Goal: Transaction & Acquisition: Purchase product/service

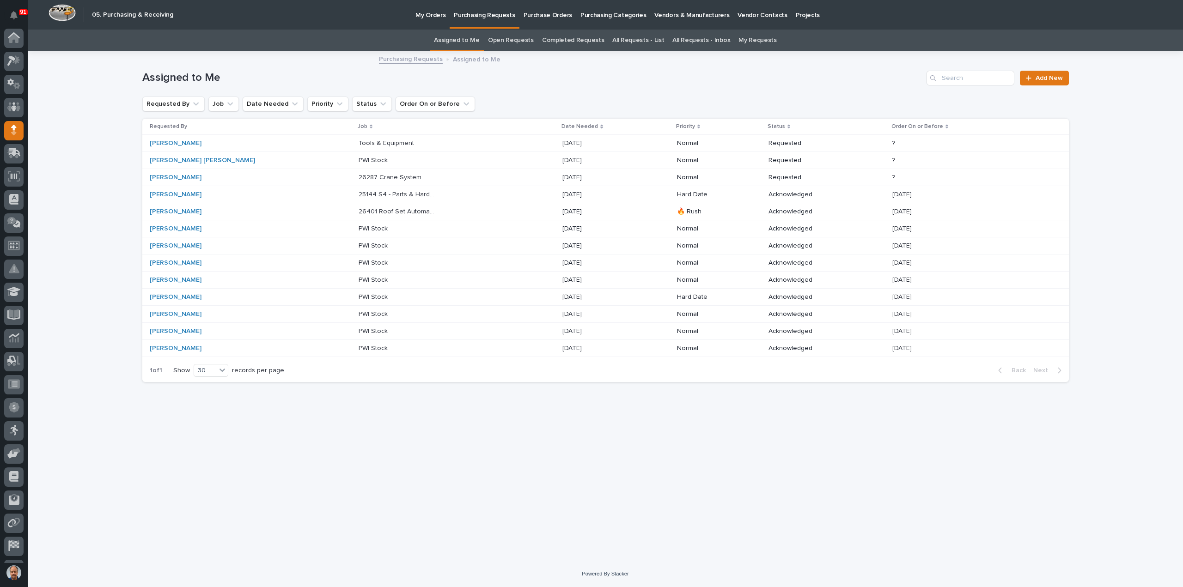
scroll to position [43, 0]
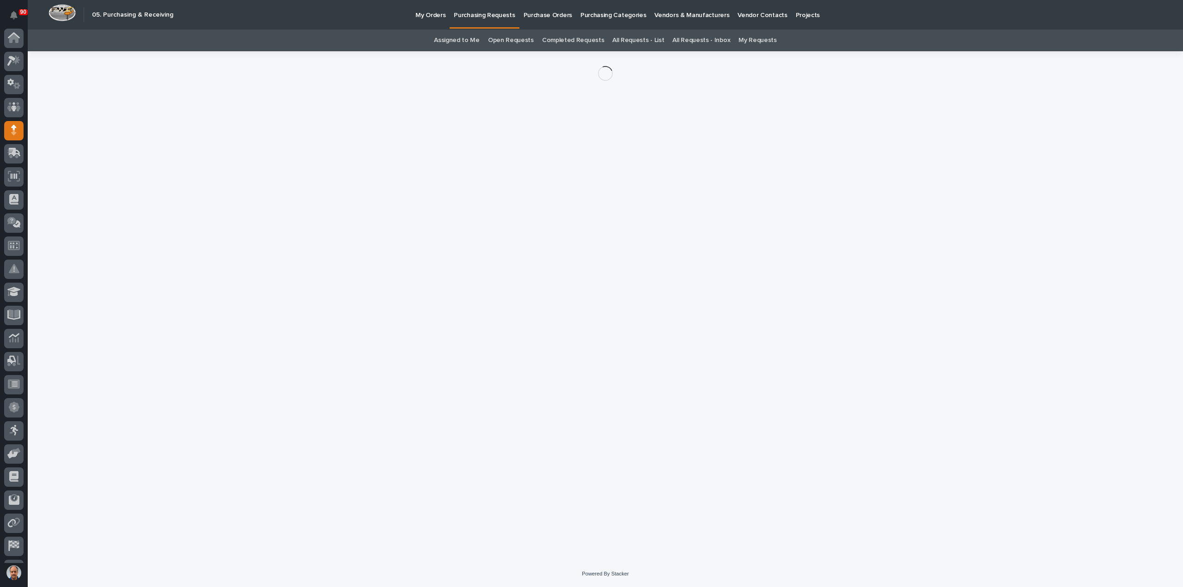
scroll to position [43, 0]
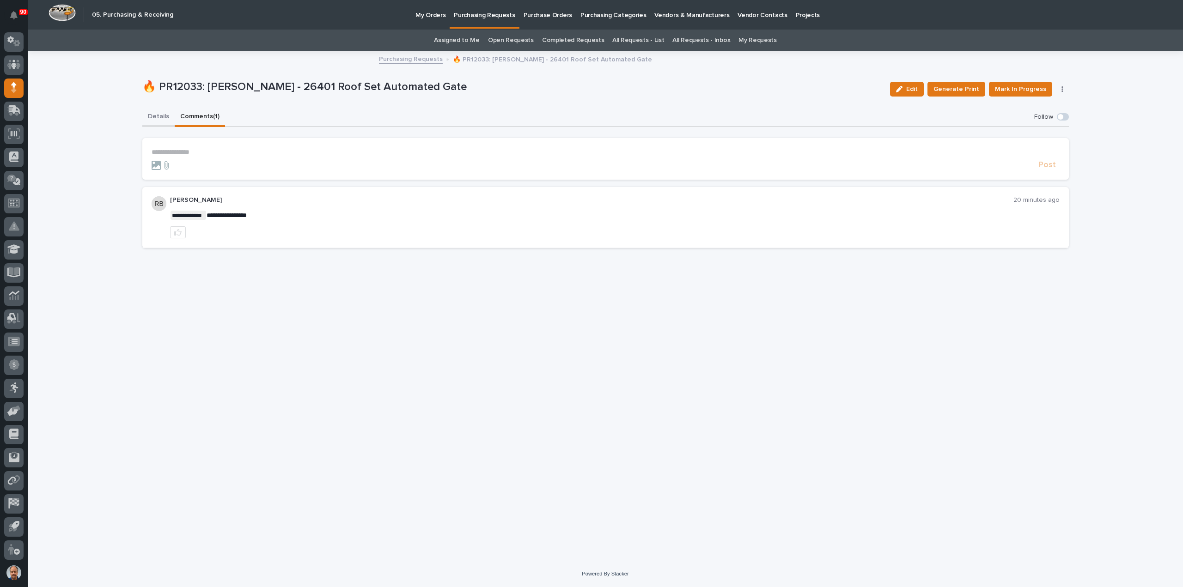
click at [164, 115] on button "Details" at bounding box center [158, 117] width 32 height 19
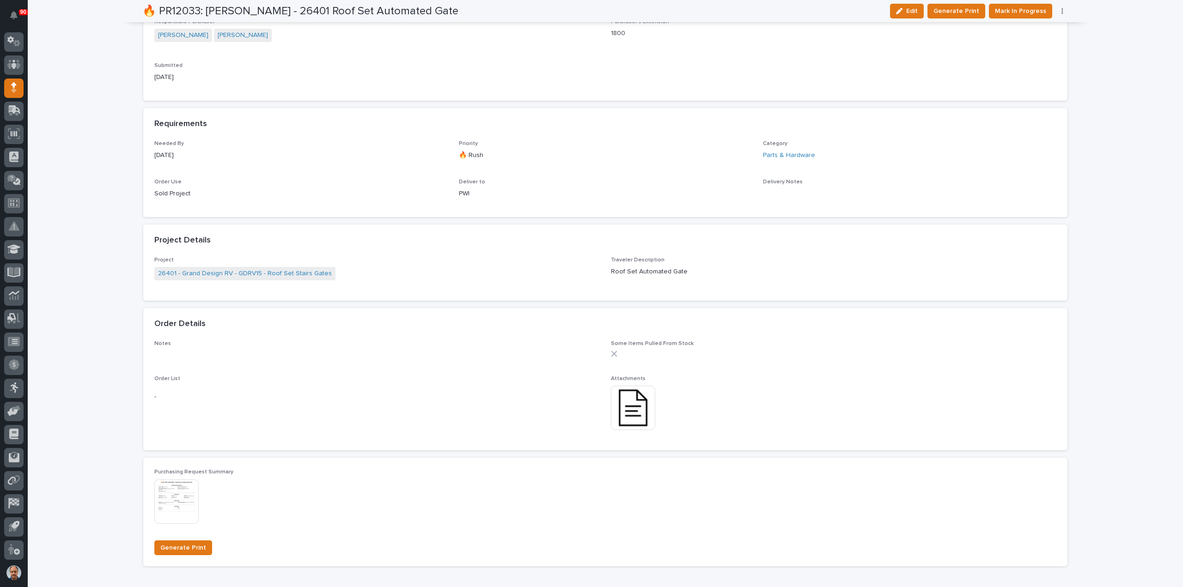
scroll to position [462, 0]
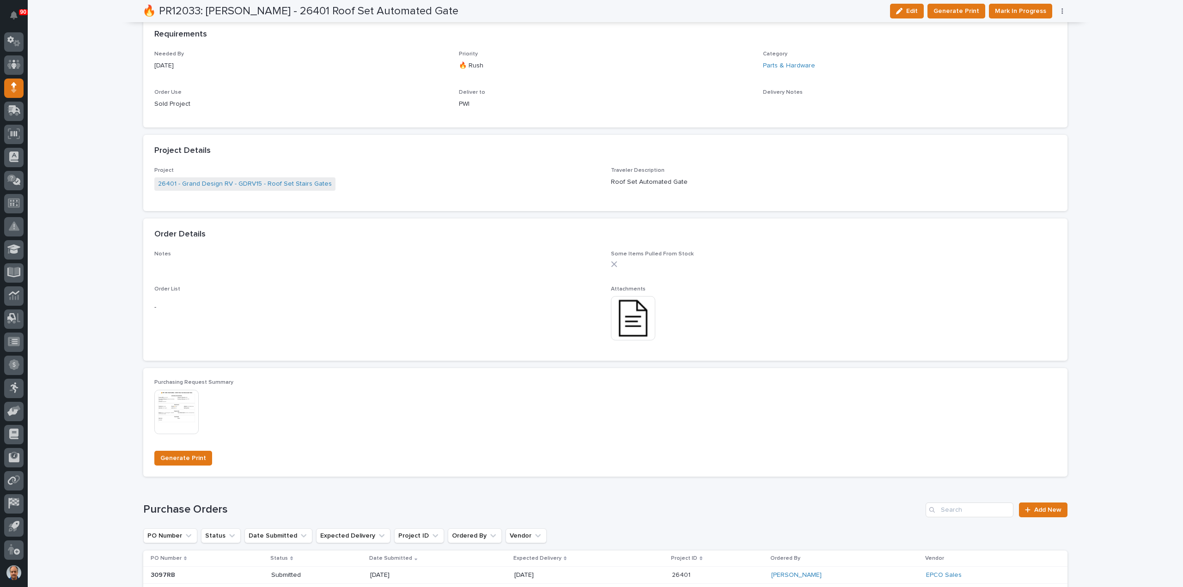
click at [623, 321] on img at bounding box center [633, 318] width 44 height 44
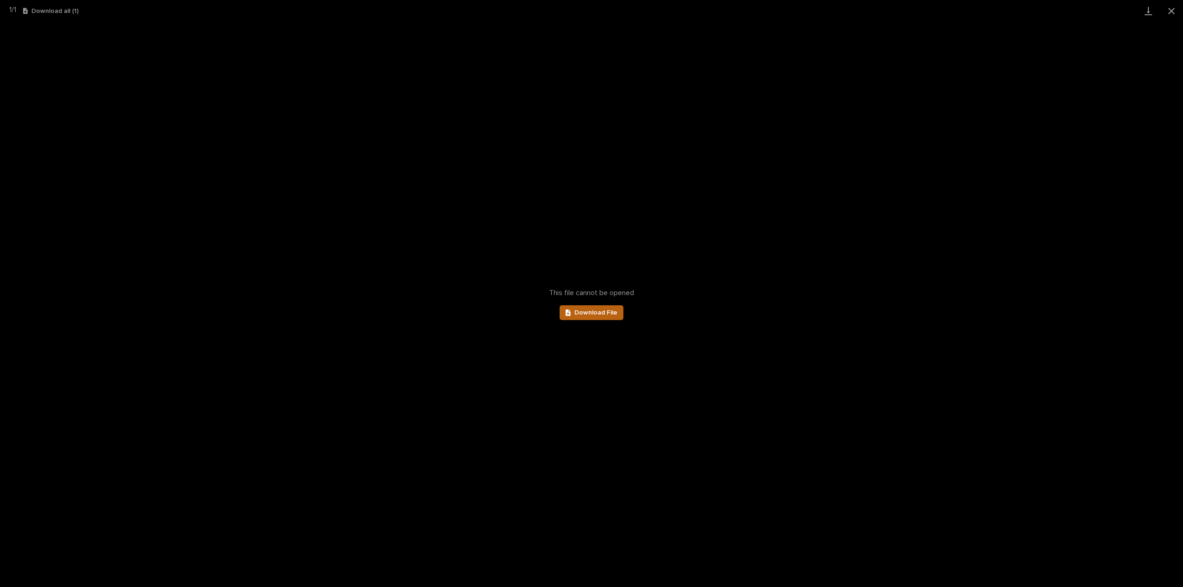
click at [595, 312] on span "Download File" at bounding box center [595, 313] width 43 height 6
click at [1170, 11] on button "Close gallery" at bounding box center [1171, 11] width 23 height 22
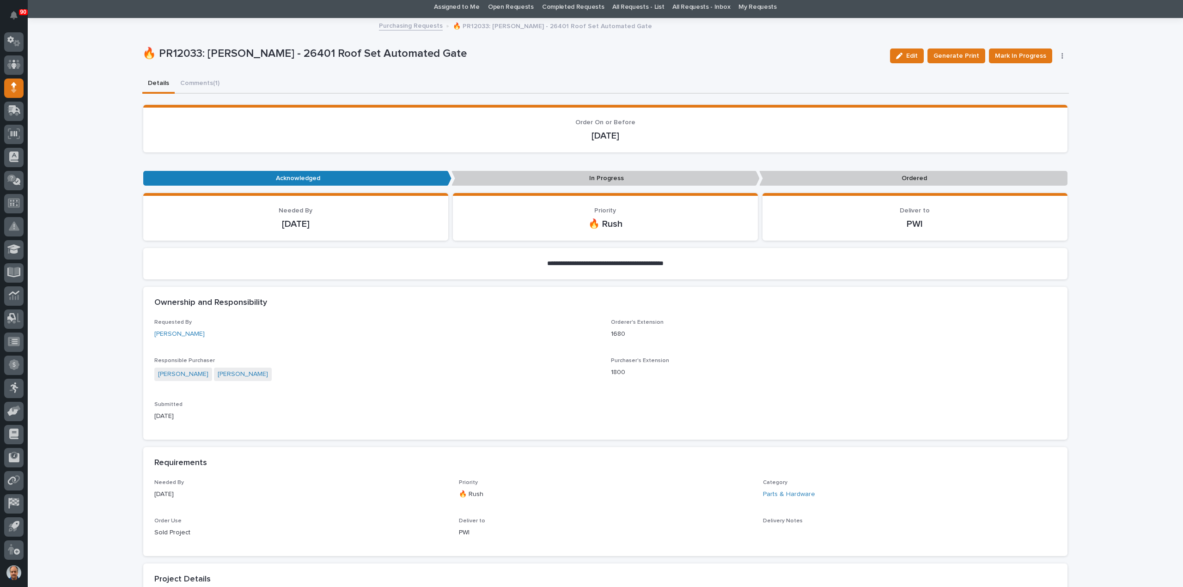
scroll to position [0, 0]
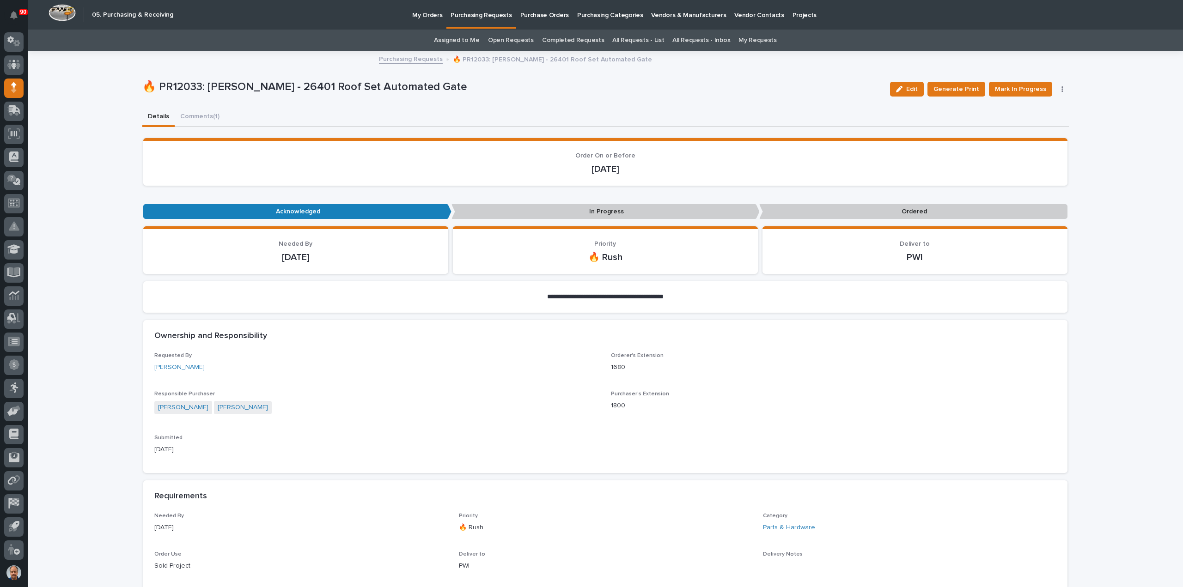
click at [477, 17] on p "Purchasing Requests" at bounding box center [480, 9] width 61 height 19
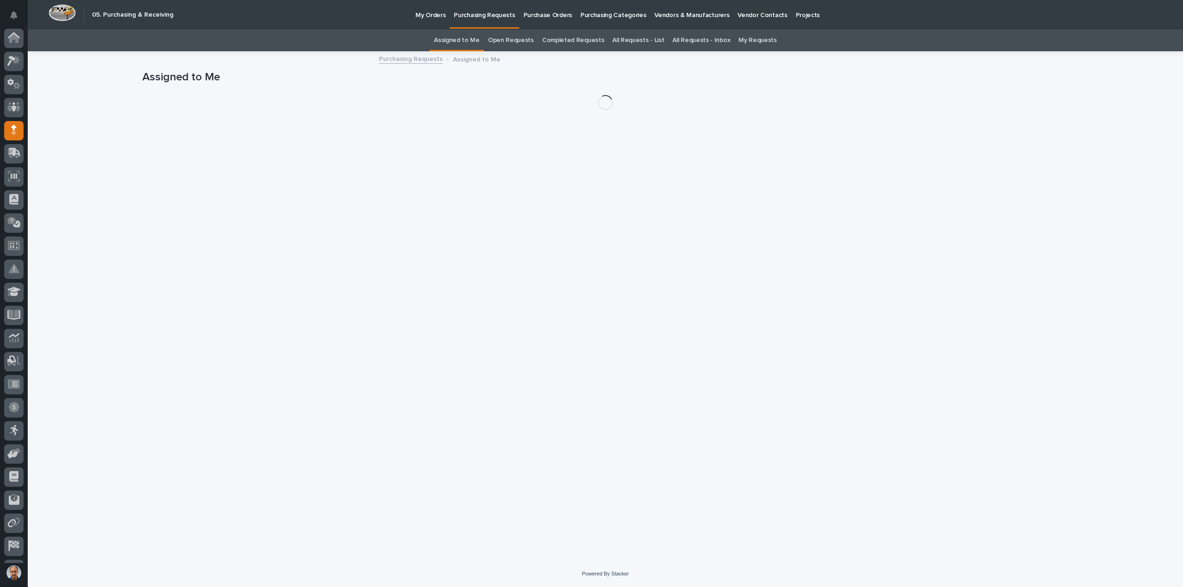
scroll to position [43, 0]
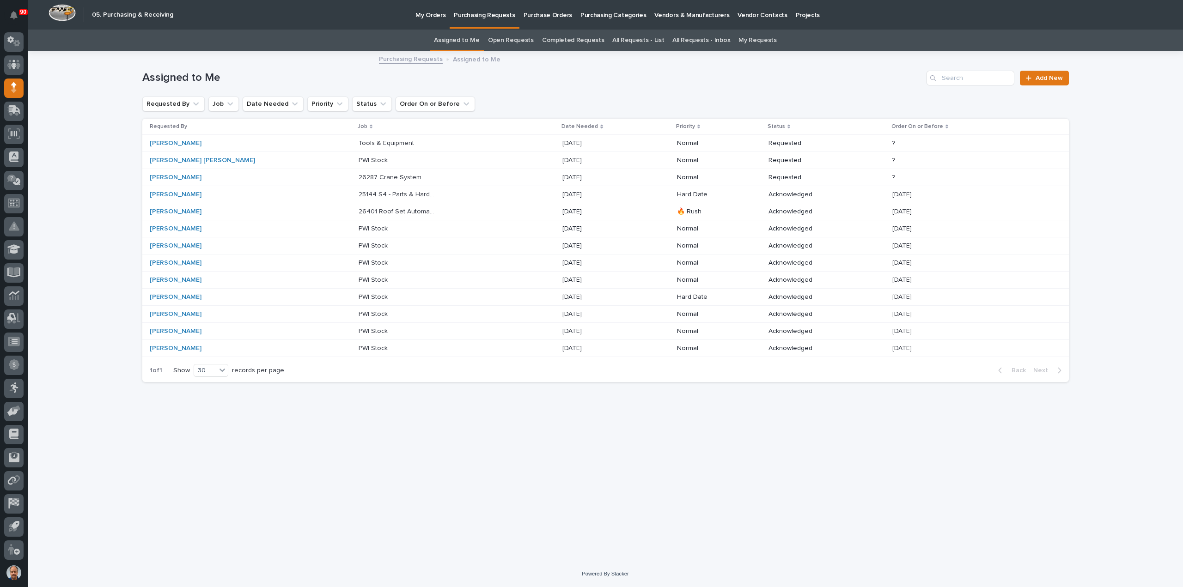
click at [358, 159] on p "PWI Stock" at bounding box center [373, 160] width 31 height 10
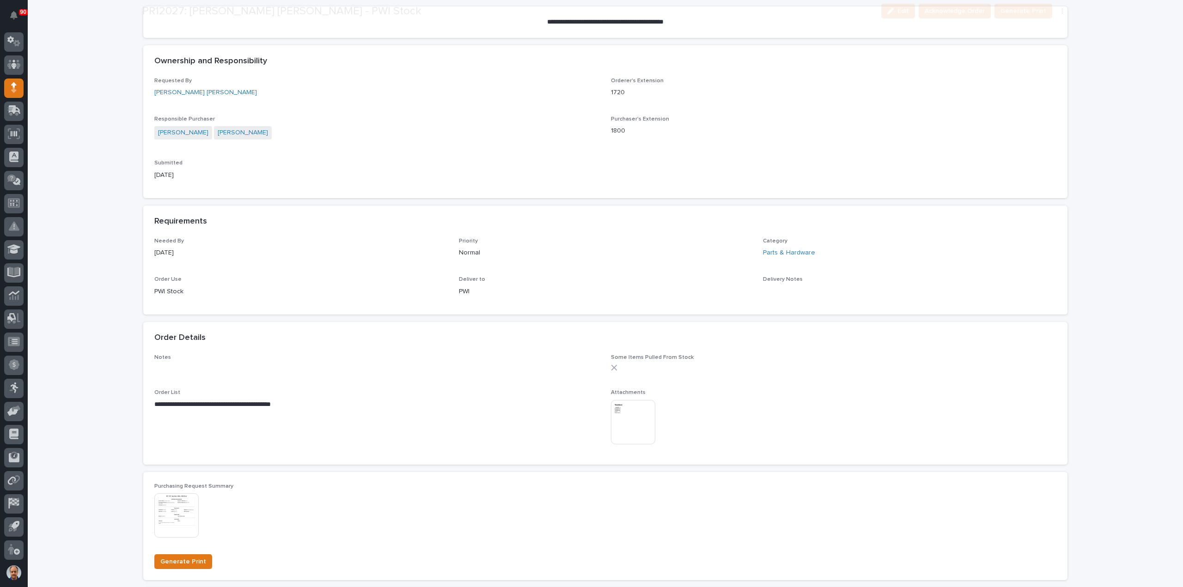
scroll to position [231, 0]
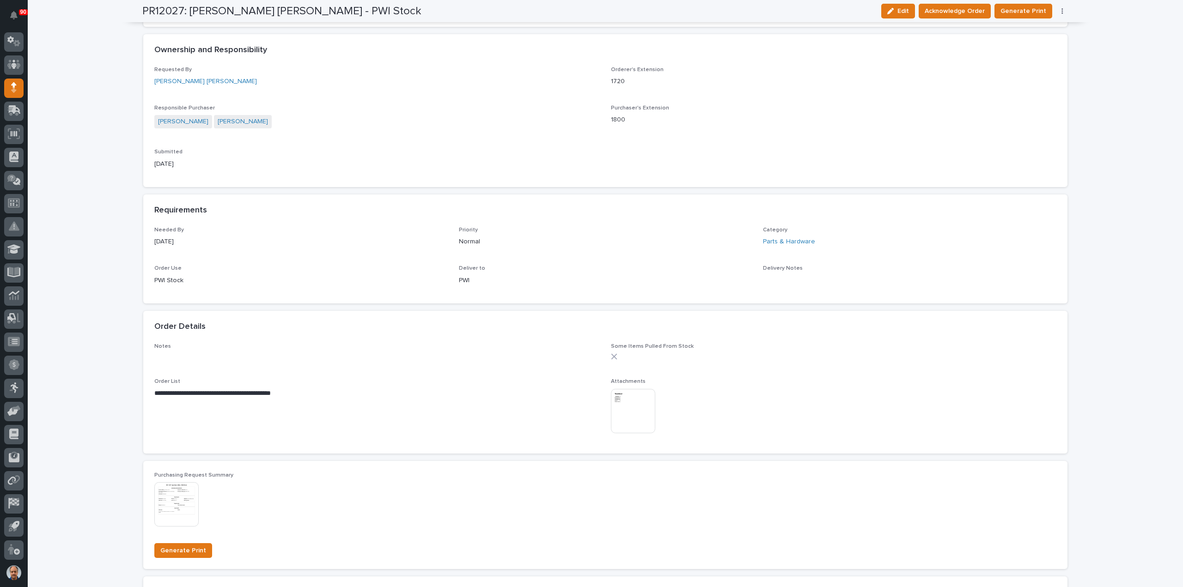
click at [629, 403] on img at bounding box center [633, 411] width 44 height 44
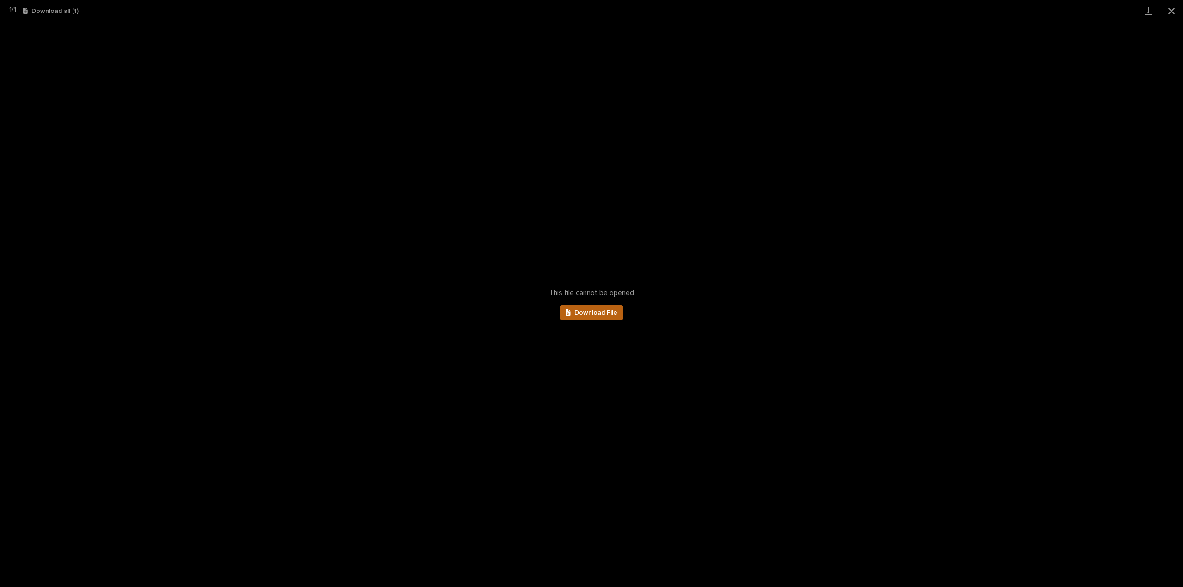
click at [601, 315] on span "Download File" at bounding box center [595, 313] width 43 height 6
click at [1171, 11] on button "Close gallery" at bounding box center [1171, 11] width 23 height 22
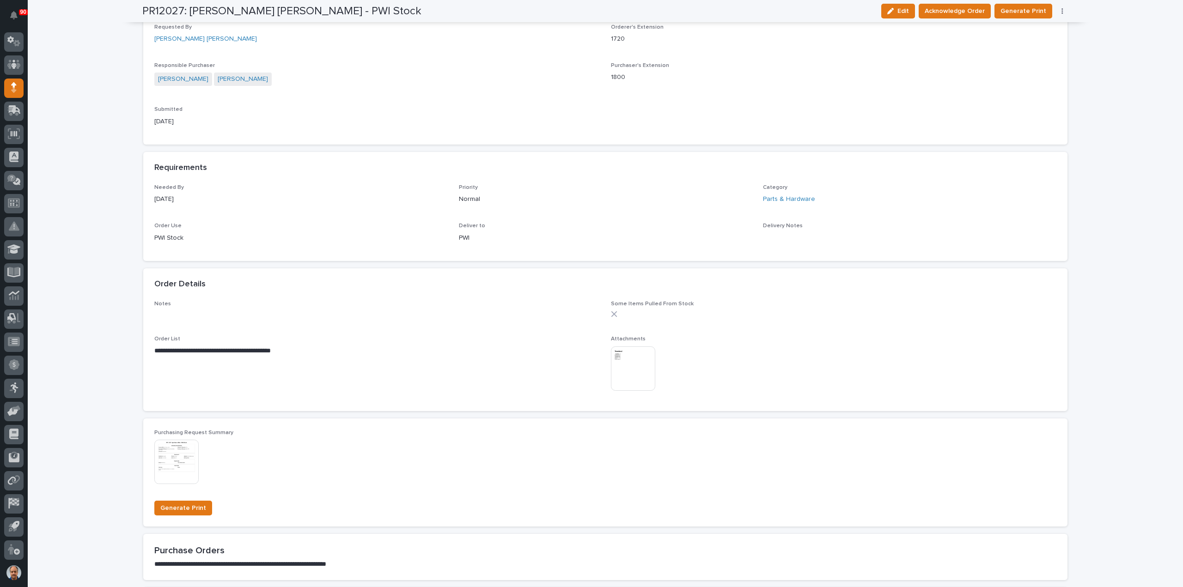
scroll to position [323, 0]
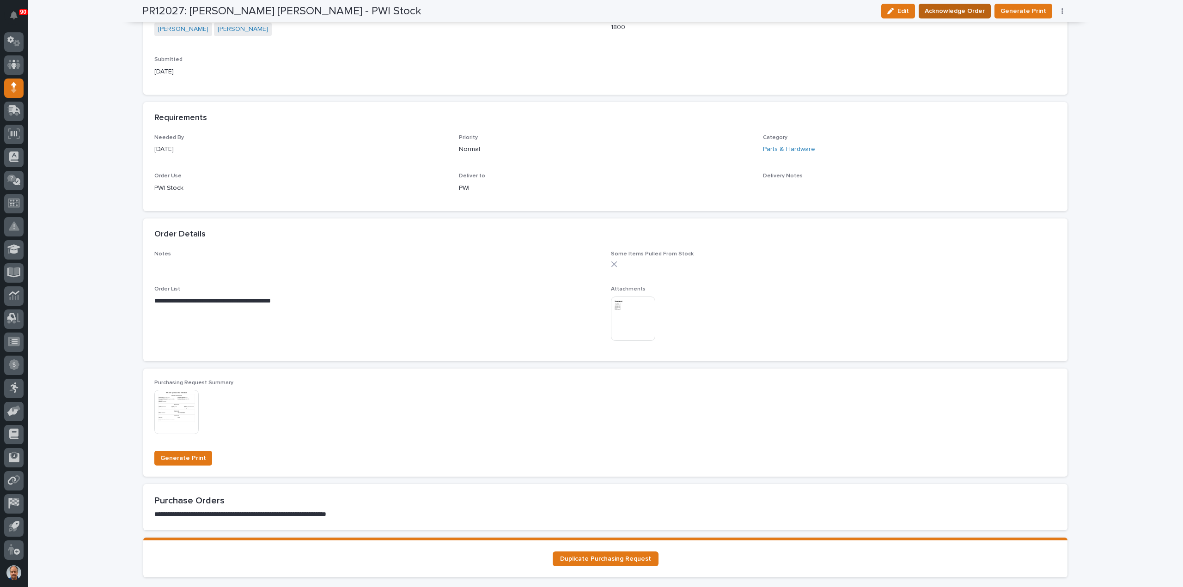
click at [966, 12] on span "Acknowledge Order" at bounding box center [954, 11] width 60 height 11
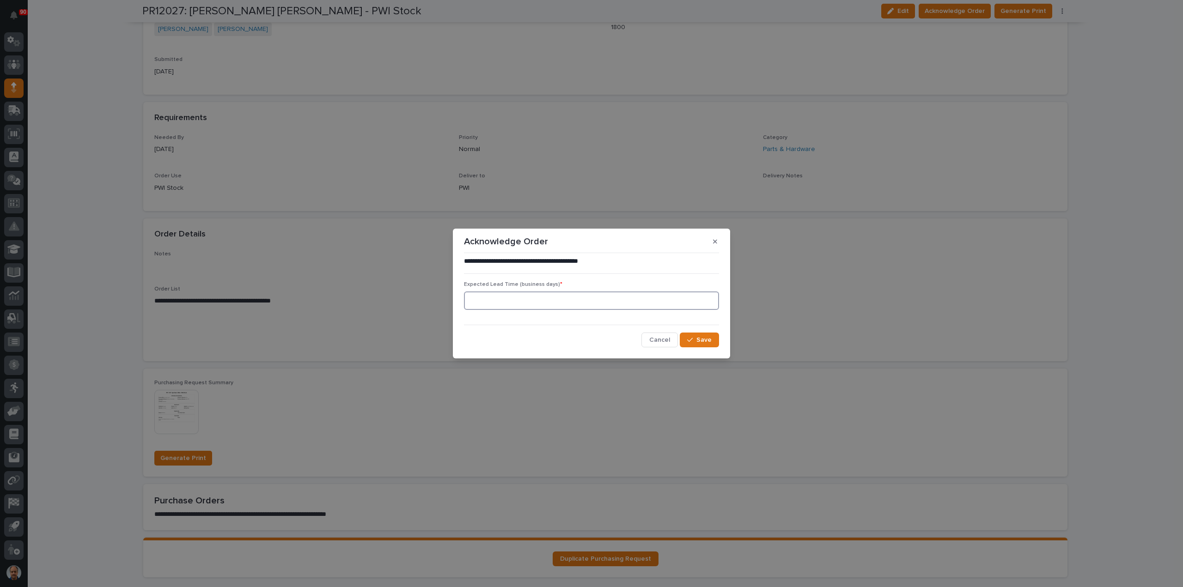
click at [634, 303] on input at bounding box center [591, 300] width 255 height 18
type input "2"
click at [706, 337] on span "Save" at bounding box center [703, 340] width 15 height 8
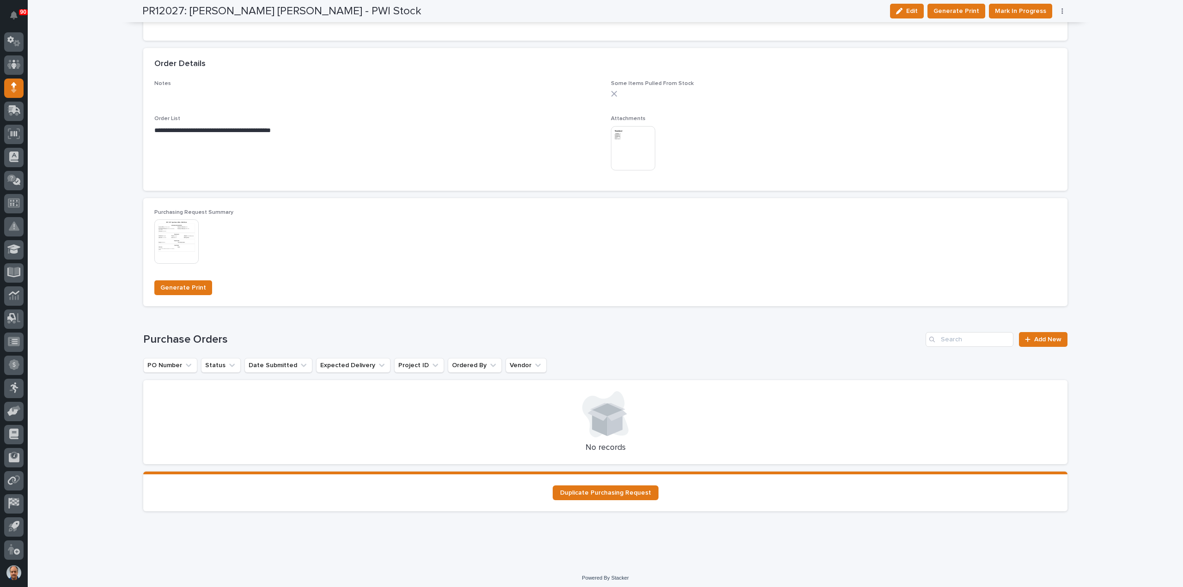
scroll to position [553, 0]
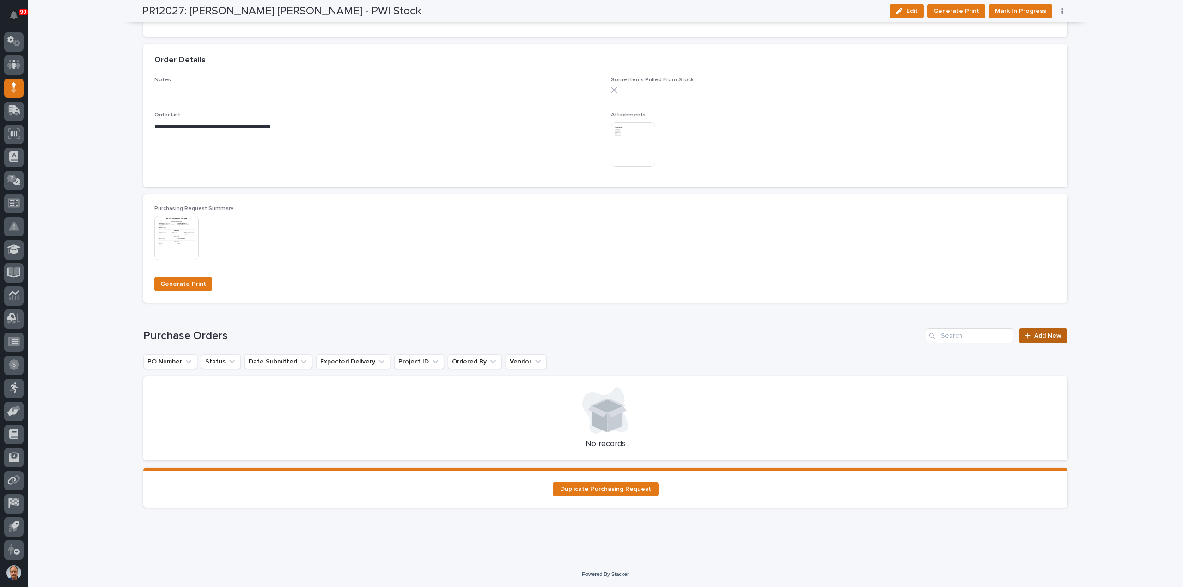
click at [1051, 335] on span "Add New" at bounding box center [1047, 336] width 27 height 6
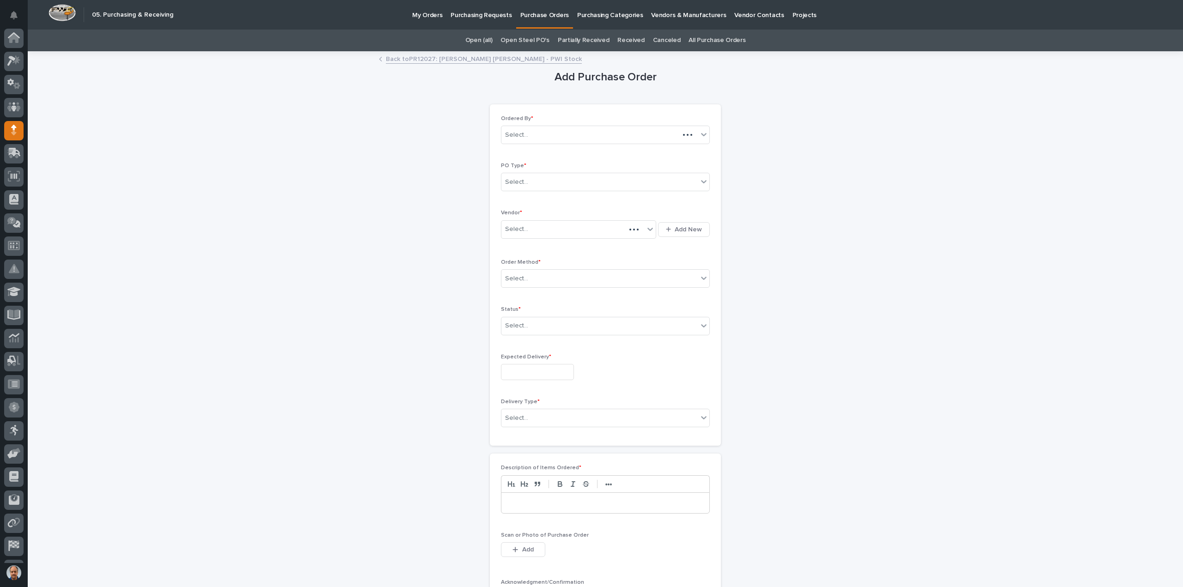
scroll to position [43, 0]
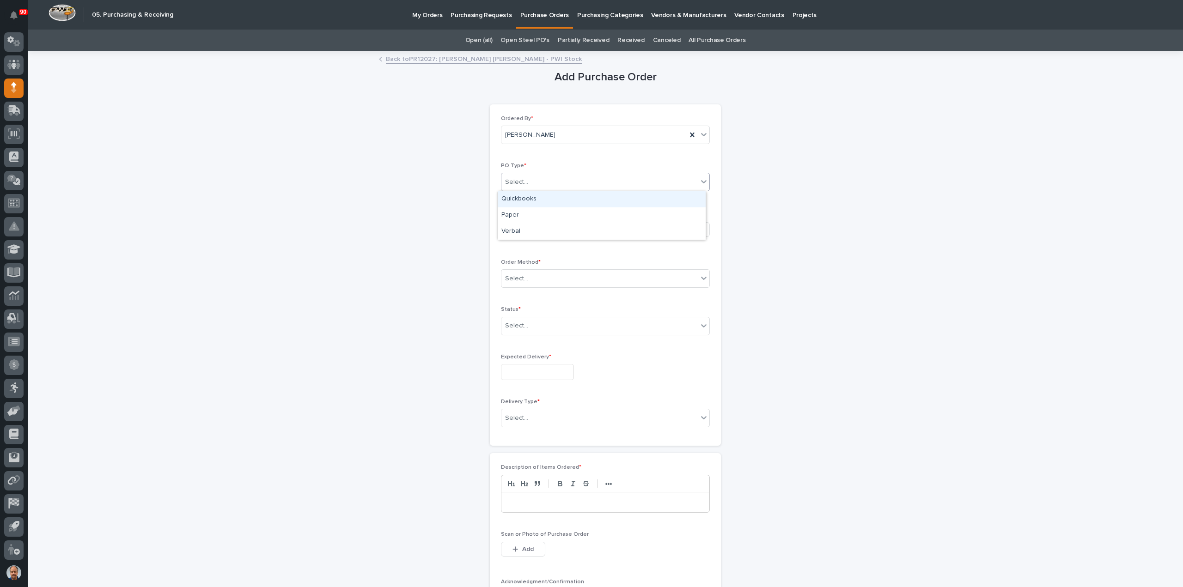
click at [562, 178] on div "Select..." at bounding box center [599, 182] width 196 height 15
drag, startPoint x: 565, startPoint y: 205, endPoint x: 560, endPoint y: 208, distance: 6.4
click at [560, 208] on div "Paper" at bounding box center [602, 215] width 208 height 16
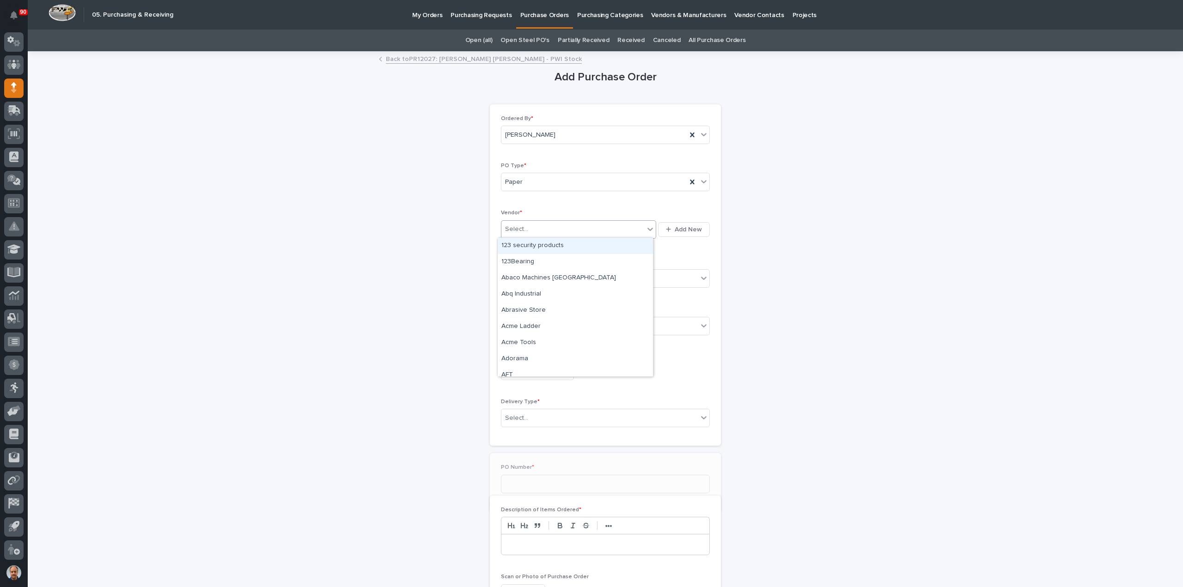
click at [559, 226] on div "Select..." at bounding box center [572, 229] width 143 height 15
type input "****"
click at [543, 256] on div "Automation Direct Inc" at bounding box center [575, 262] width 155 height 16
click at [563, 277] on div "Select..." at bounding box center [599, 278] width 196 height 15
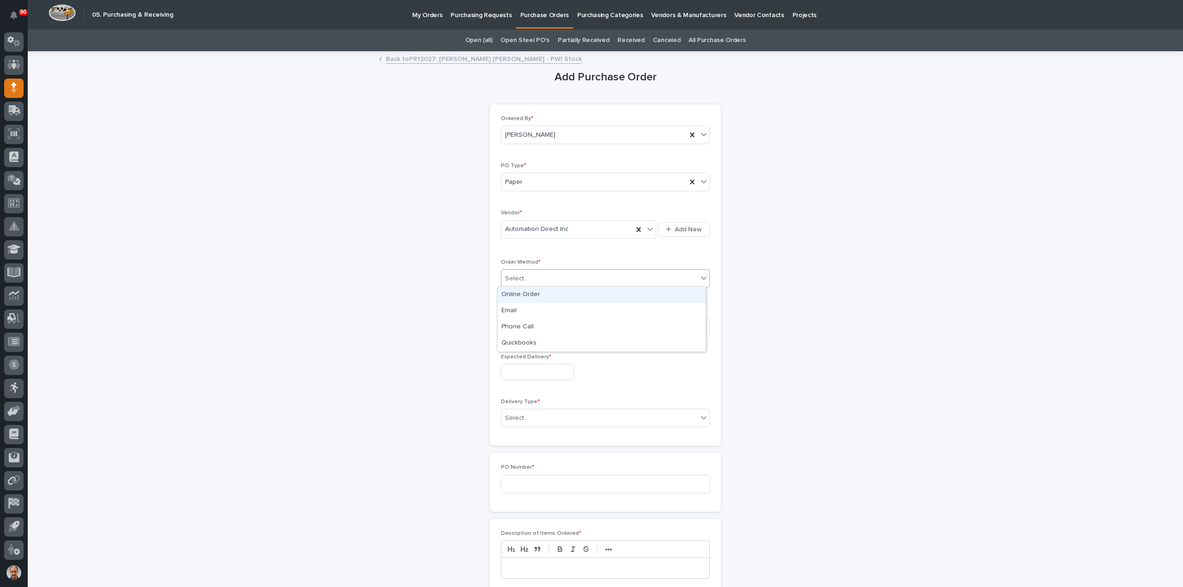
click at [541, 294] on div "Online Order" at bounding box center [602, 295] width 208 height 16
drag, startPoint x: 555, startPoint y: 323, endPoint x: 546, endPoint y: 349, distance: 27.0
click at [554, 325] on div "Select..." at bounding box center [599, 325] width 196 height 15
click at [539, 359] on div "Submitted" at bounding box center [602, 358] width 208 height 16
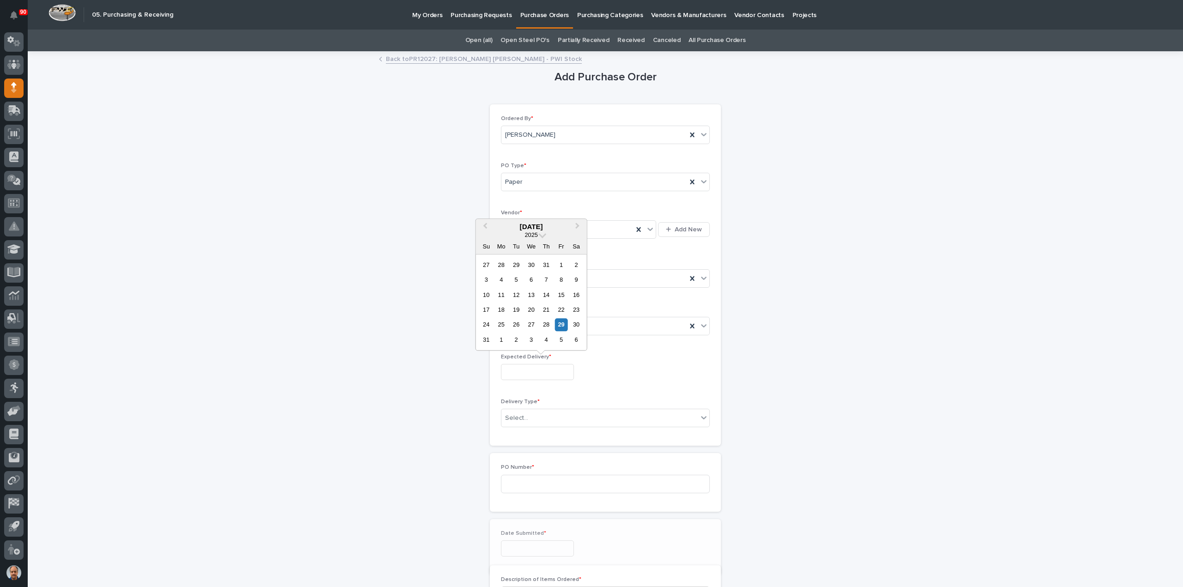
click at [549, 370] on input "text" at bounding box center [537, 372] width 73 height 16
click at [531, 340] on div "3" at bounding box center [531, 340] width 12 height 12
type input "**********"
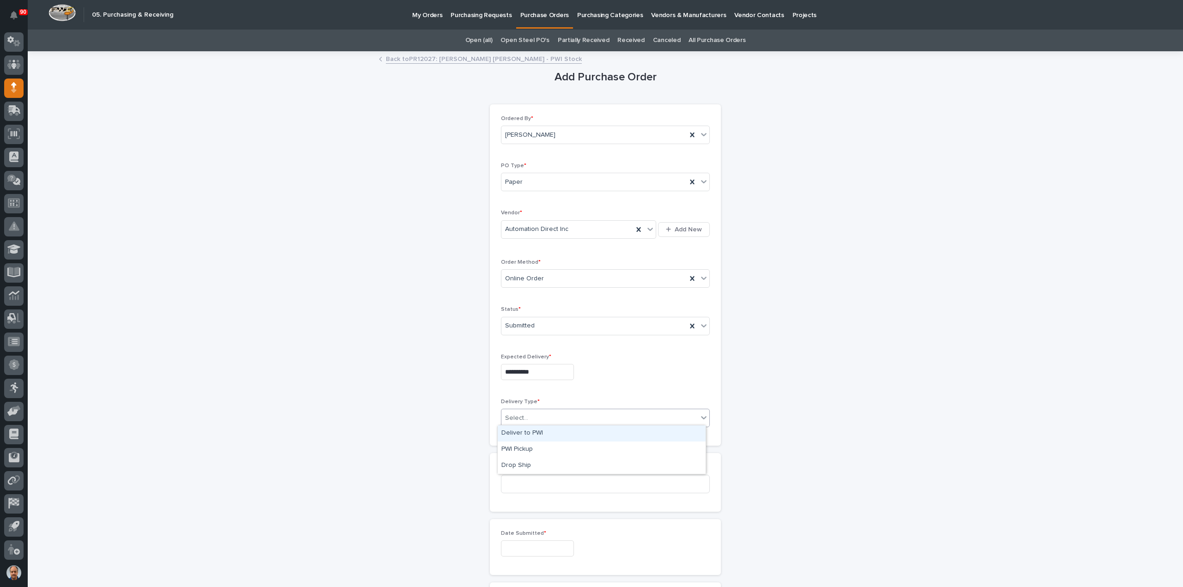
click at [549, 411] on div "Select..." at bounding box center [599, 418] width 196 height 15
click at [533, 431] on div "Deliver to PWI" at bounding box center [602, 433] width 208 height 16
drag, startPoint x: 542, startPoint y: 484, endPoint x: 566, endPoint y: 485, distance: 24.0
click at [550, 483] on input at bounding box center [605, 484] width 209 height 18
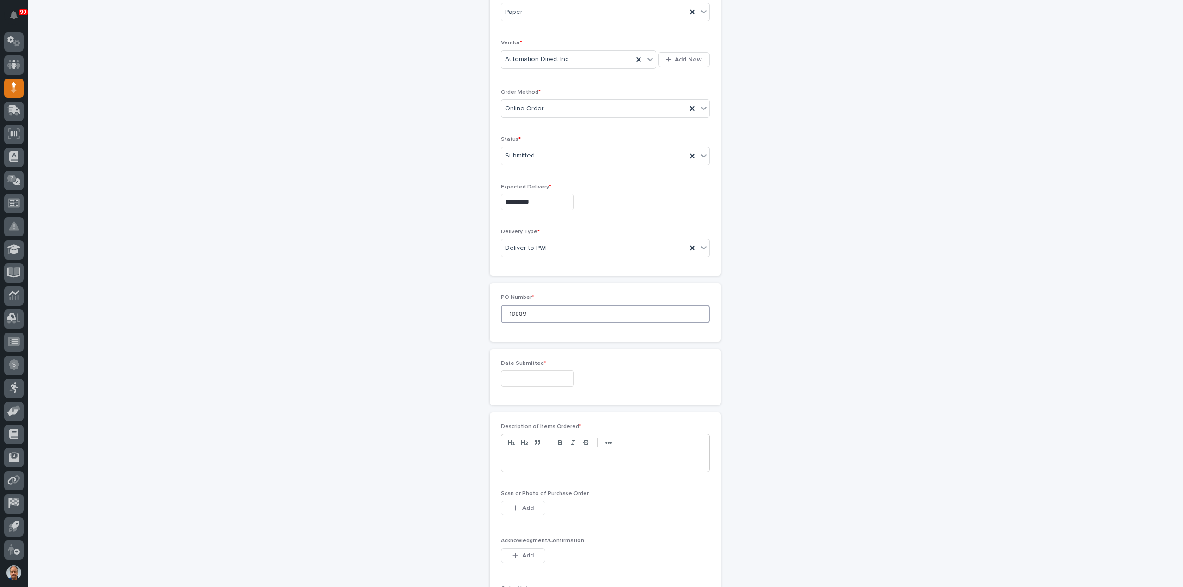
scroll to position [185, 0]
type input "18889"
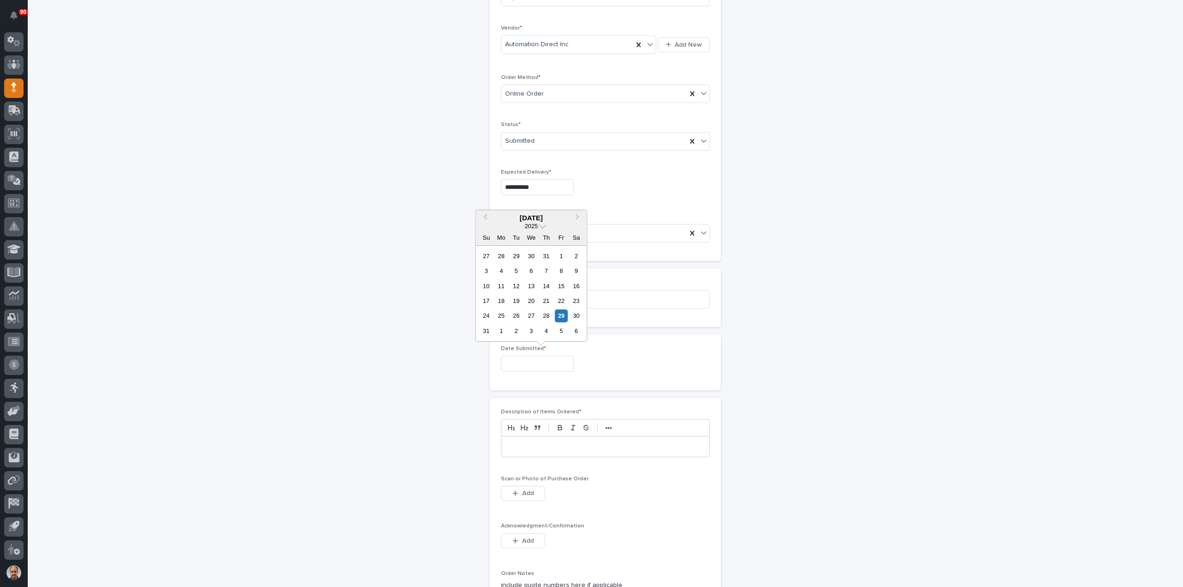
click at [559, 365] on input "text" at bounding box center [537, 364] width 73 height 16
drag, startPoint x: 561, startPoint y: 309, endPoint x: 559, endPoint y: 316, distance: 6.6
click at [559, 316] on div "27 28 29 30 31 1 2 3 4 5 6 7 8 9 10 11 12 13 14 15 16 17 18 19 20 21 22 23 24 2…" at bounding box center [531, 294] width 105 height 90
click at [559, 316] on div "29" at bounding box center [561, 316] width 12 height 12
type input "**********"
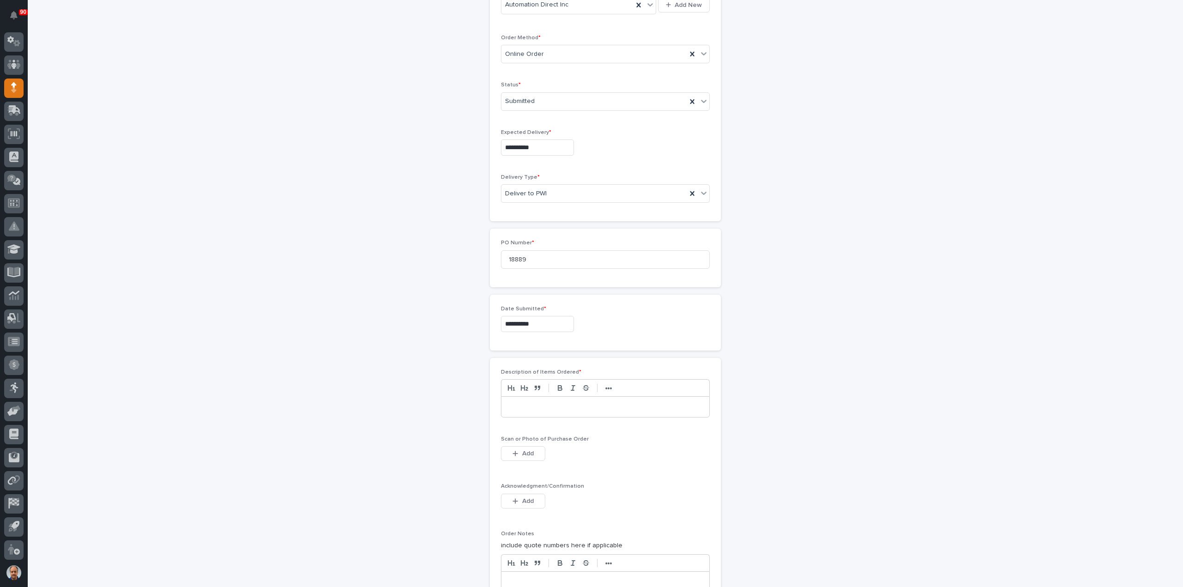
scroll to position [323, 0]
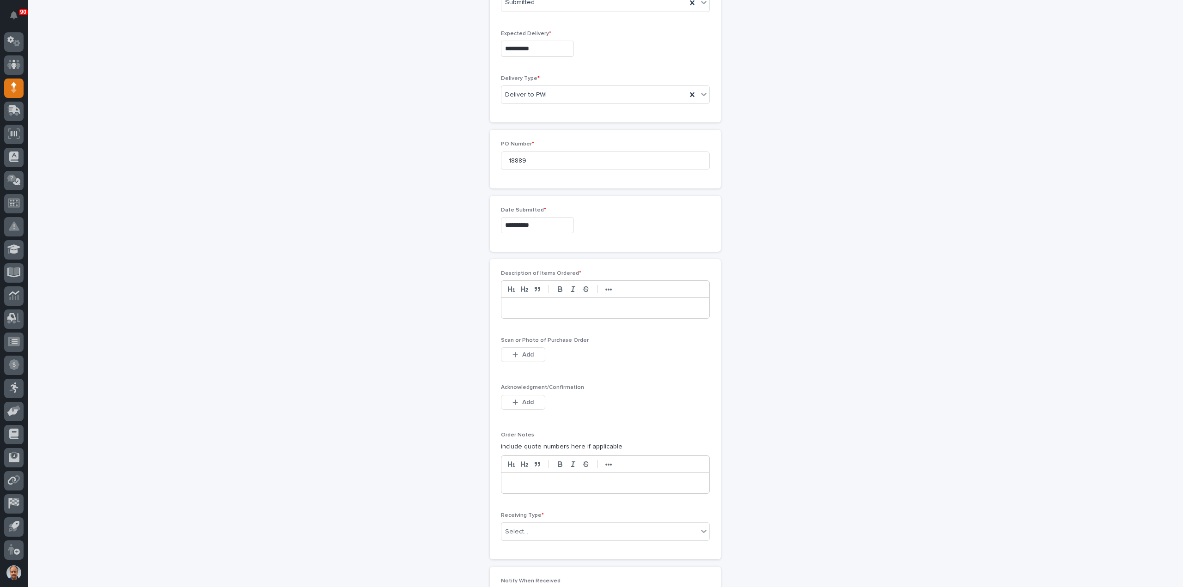
click at [522, 312] on div at bounding box center [605, 308] width 208 height 20
click at [522, 351] on span "Add" at bounding box center [528, 355] width 12 height 8
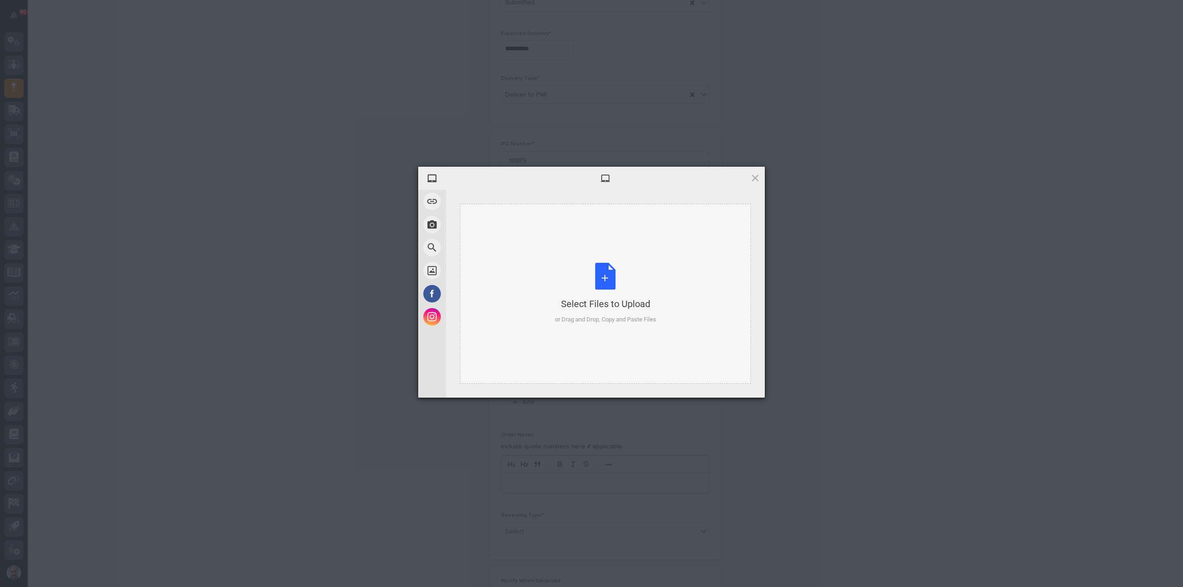
click at [607, 279] on div "Select Files to Upload or Drag and Drop, Copy and Paste Files" at bounding box center [605, 293] width 101 height 61
click at [753, 177] on span at bounding box center [755, 178] width 10 height 10
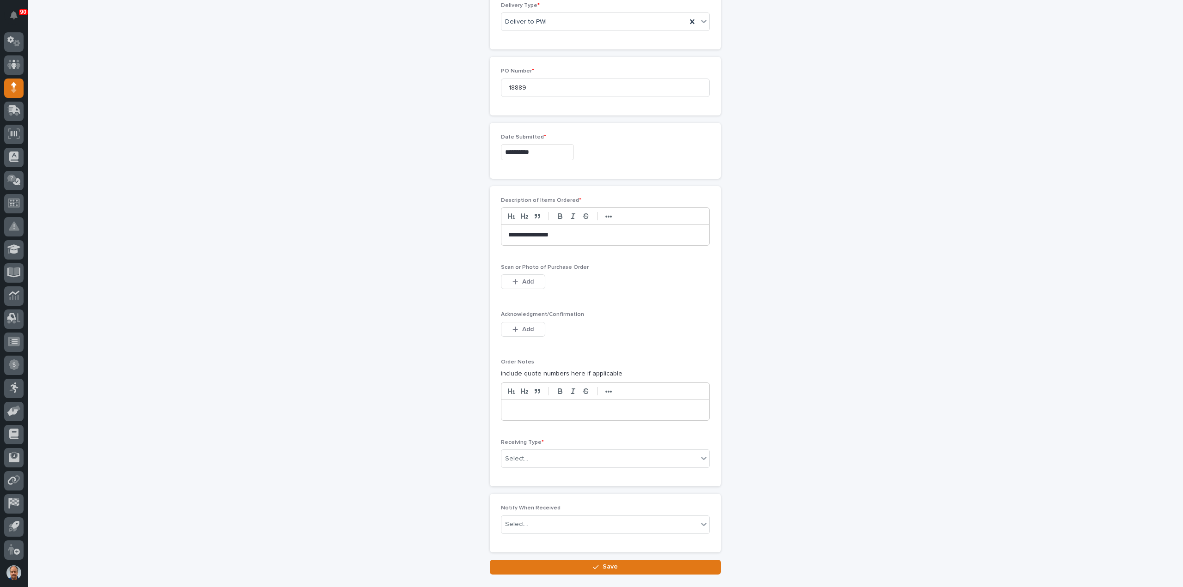
scroll to position [416, 0]
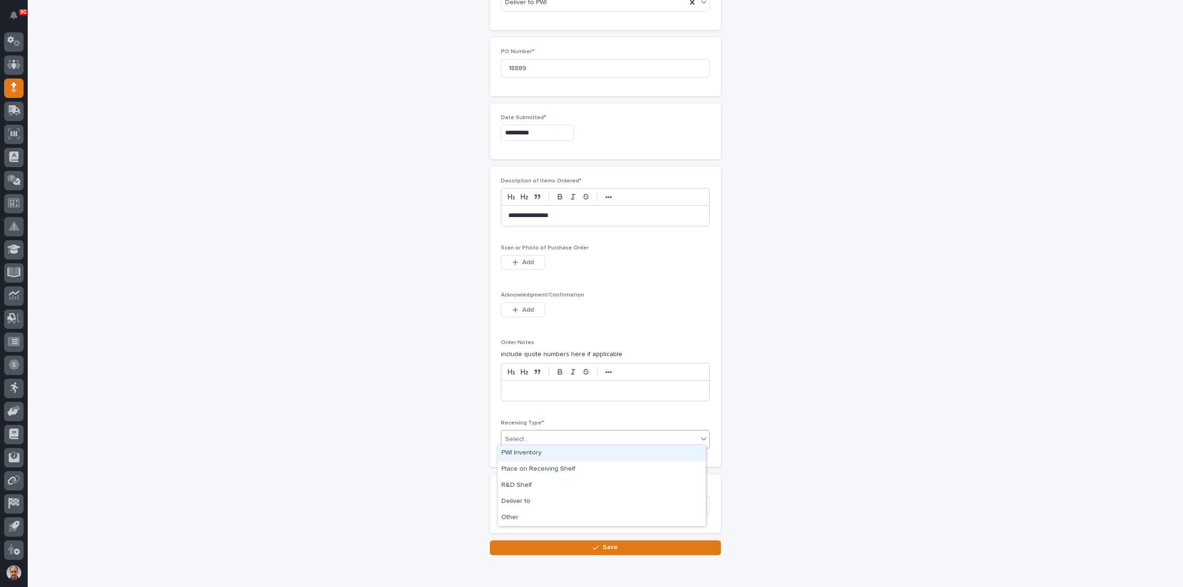
click at [545, 434] on div "Select..." at bounding box center [599, 439] width 196 height 15
click at [543, 501] on div "Deliver to" at bounding box center [602, 502] width 208 height 16
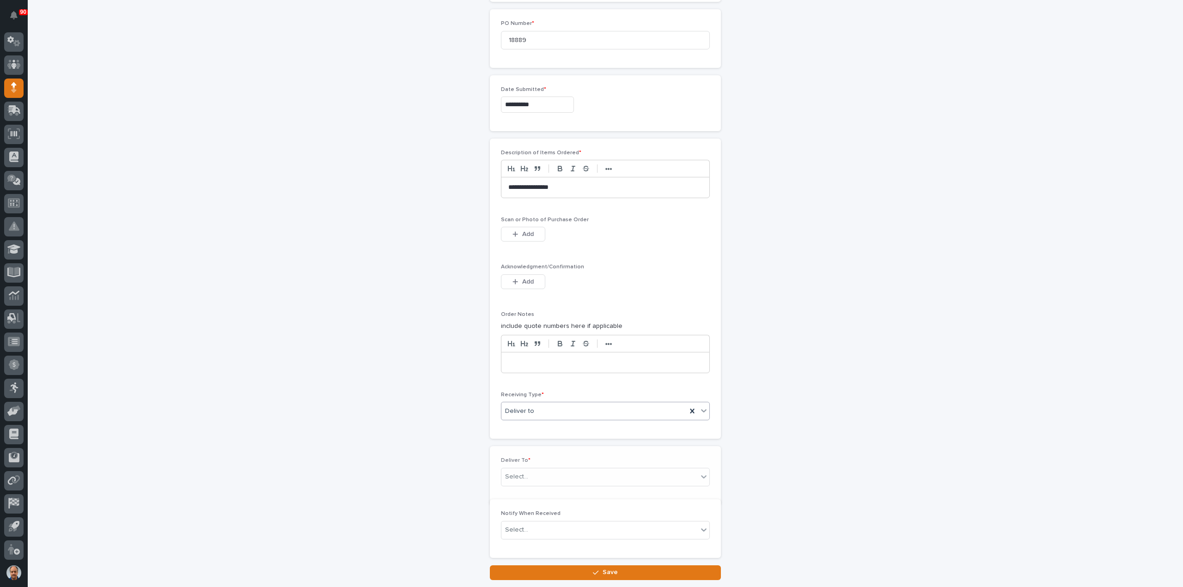
scroll to position [449, 0]
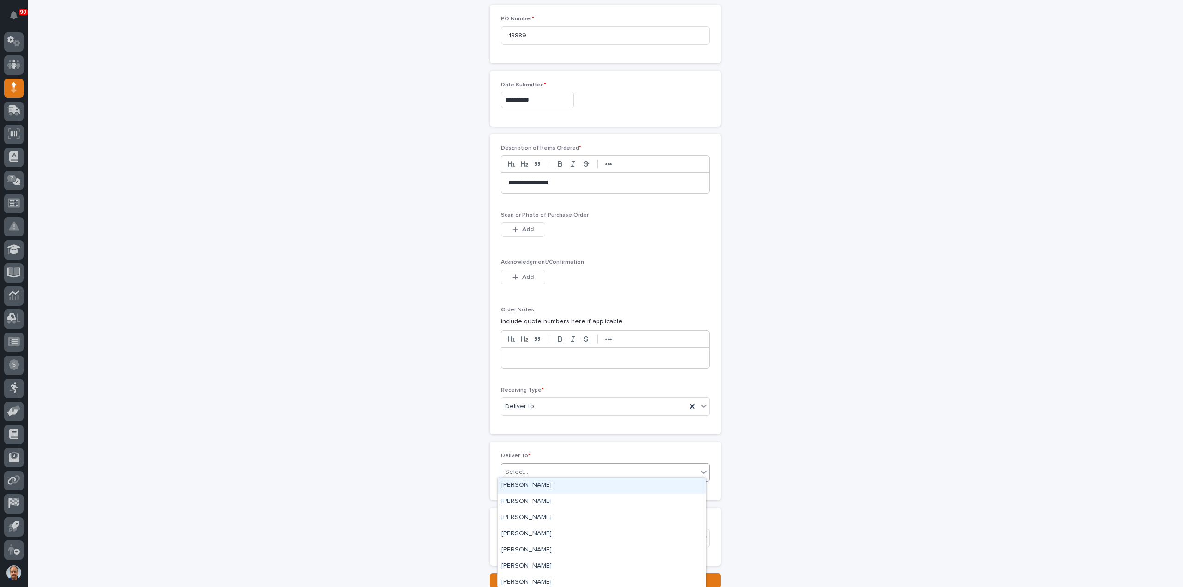
click at [560, 472] on div "Select..." at bounding box center [599, 472] width 196 height 15
type input "****"
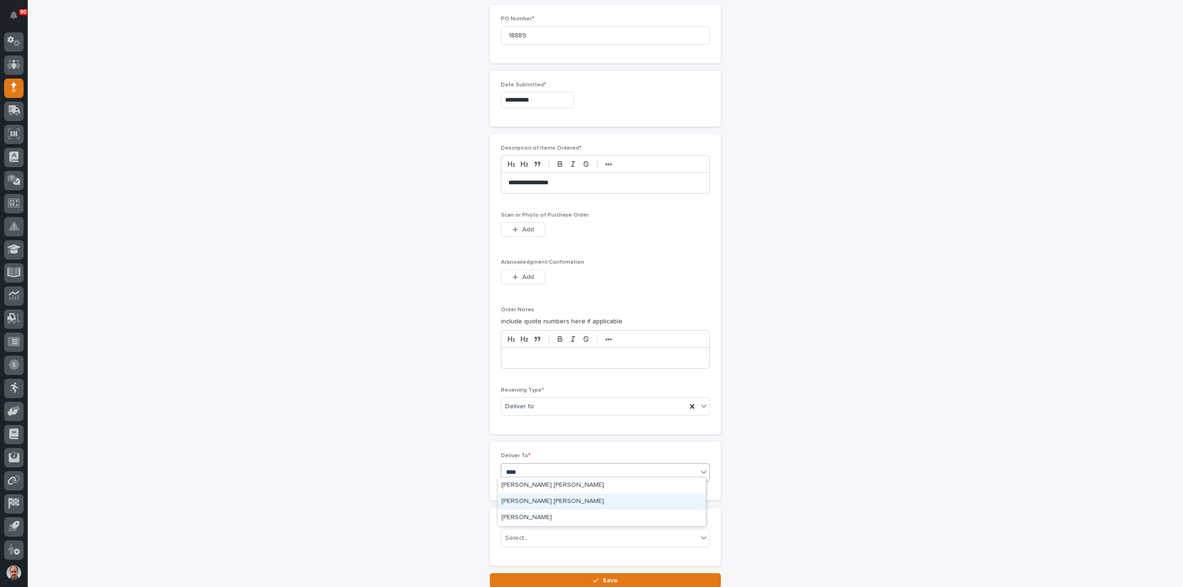
click at [548, 499] on div "[PERSON_NAME] [PERSON_NAME]" at bounding box center [602, 502] width 208 height 16
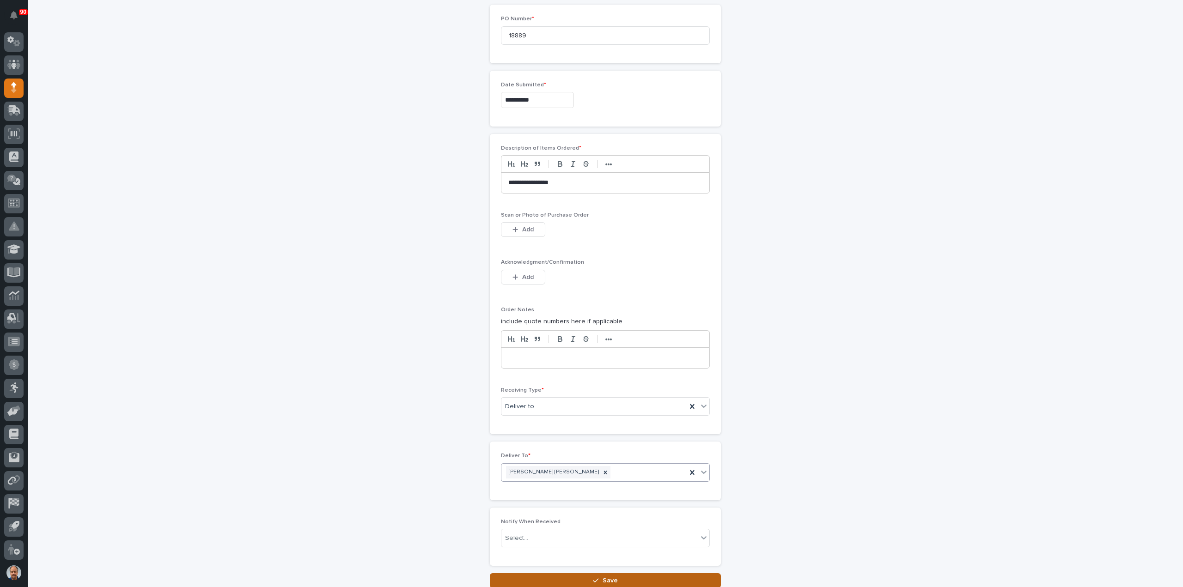
click at [606, 577] on span "Save" at bounding box center [609, 581] width 15 height 8
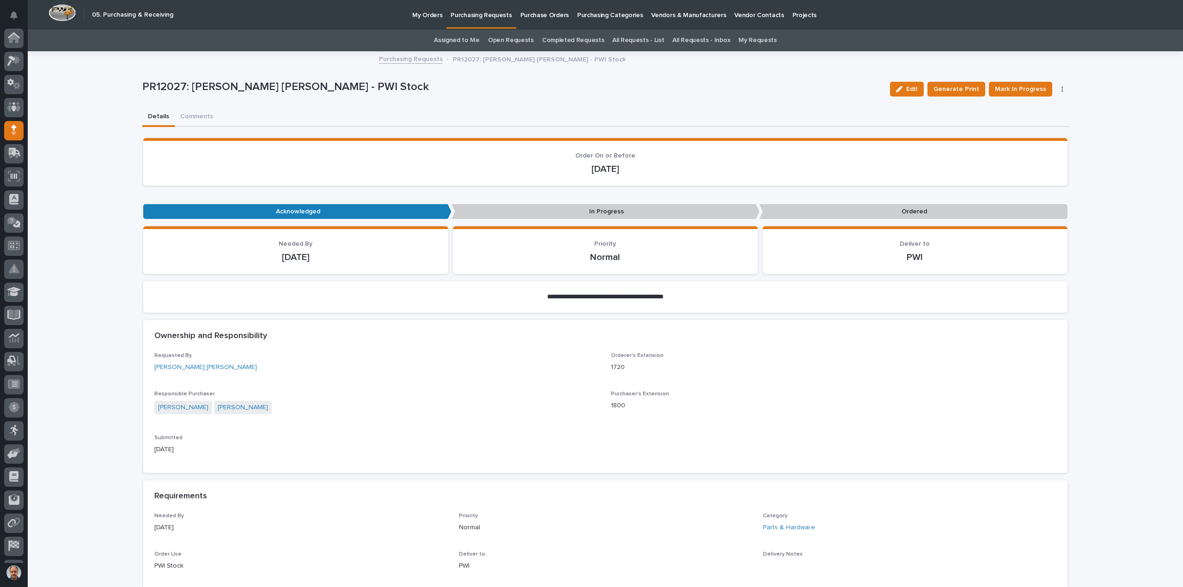
scroll to position [43, 0]
click at [1034, 88] on span "Mark In Progress" at bounding box center [1020, 89] width 51 height 11
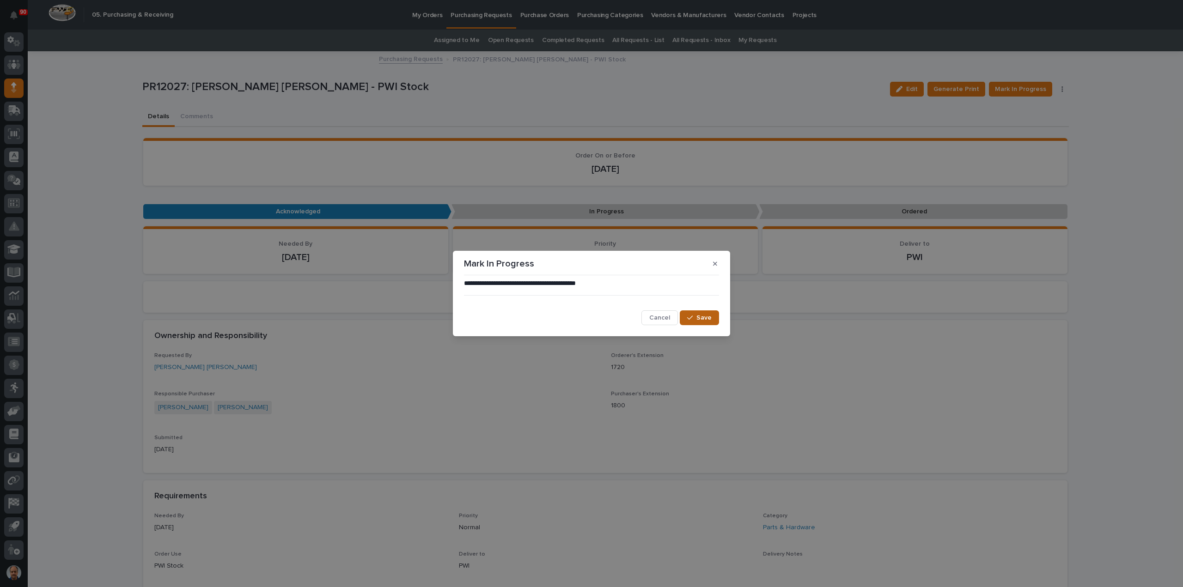
click at [701, 315] on span "Save" at bounding box center [703, 318] width 15 height 8
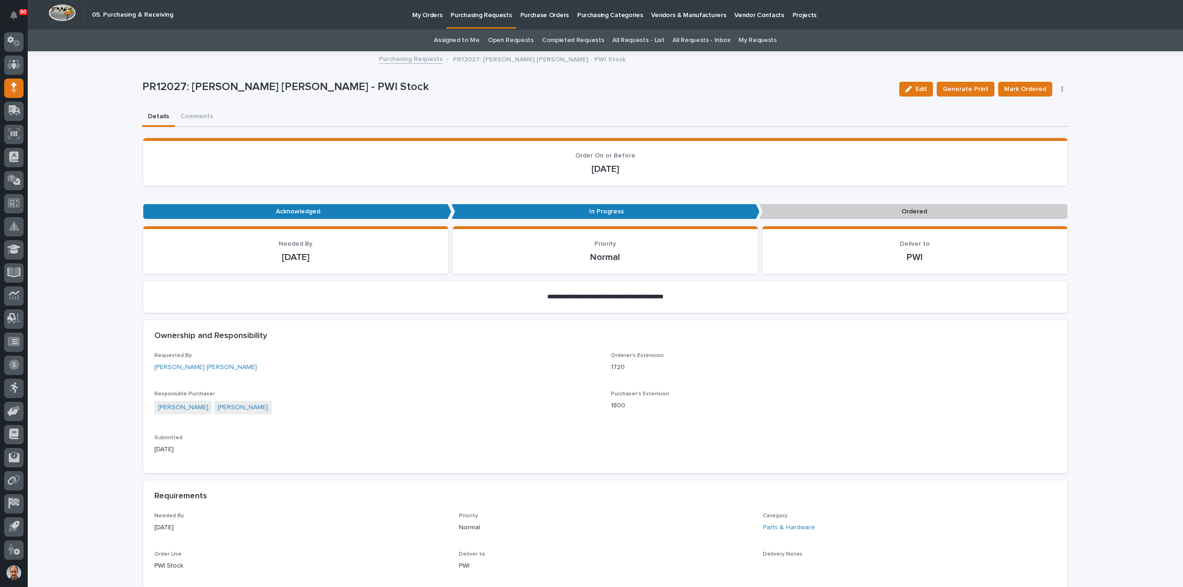
click at [1026, 86] on span "Mark Ordered" at bounding box center [1025, 89] width 42 height 11
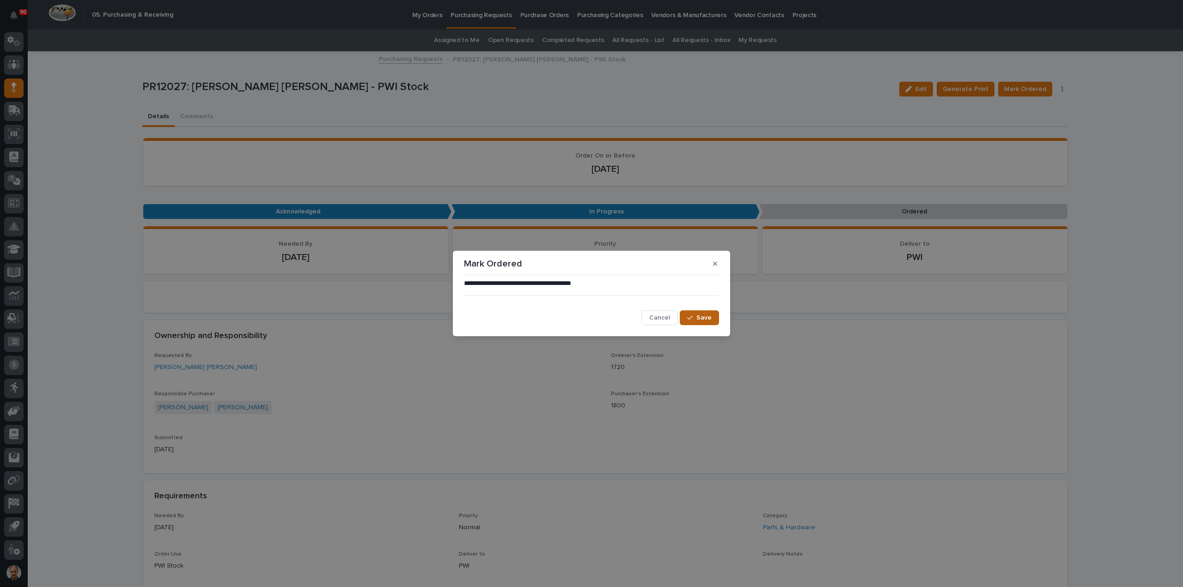
click at [683, 320] on button "Save" at bounding box center [699, 317] width 39 height 15
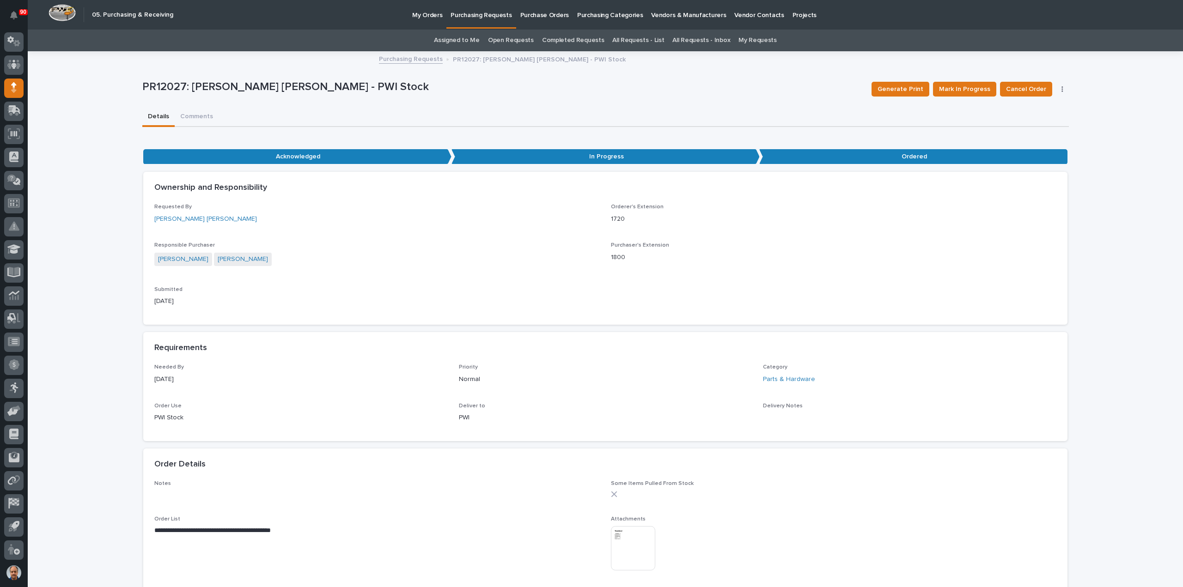
click at [492, 17] on p "Purchasing Requests" at bounding box center [480, 9] width 61 height 19
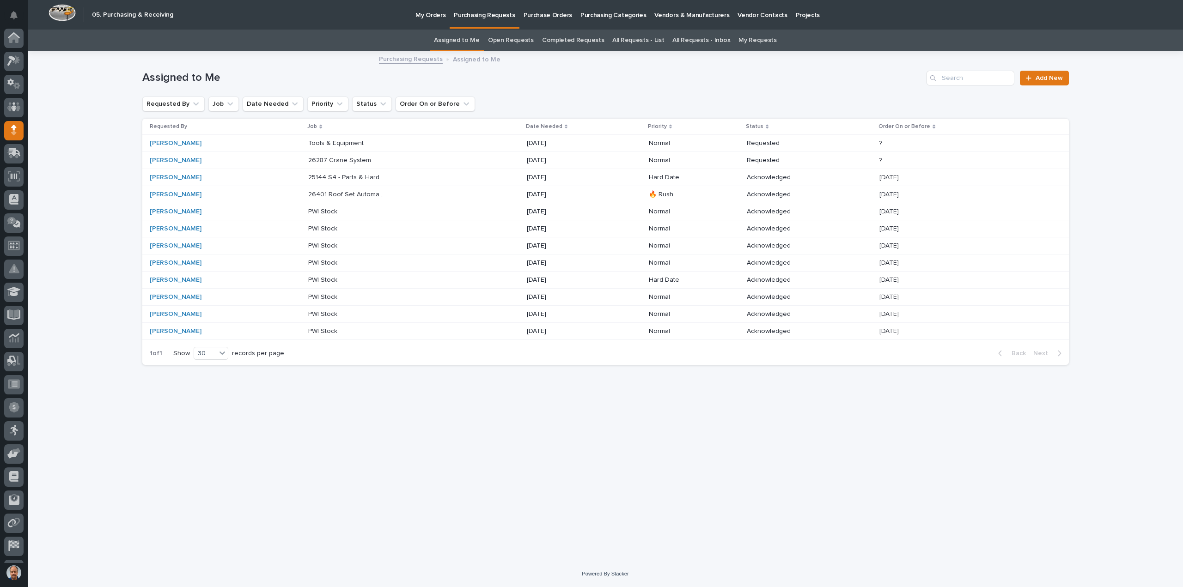
scroll to position [43, 0]
click at [474, 12] on p "Purchasing Requests" at bounding box center [484, 9] width 61 height 19
click at [425, 13] on p "My Orders" at bounding box center [430, 9] width 30 height 19
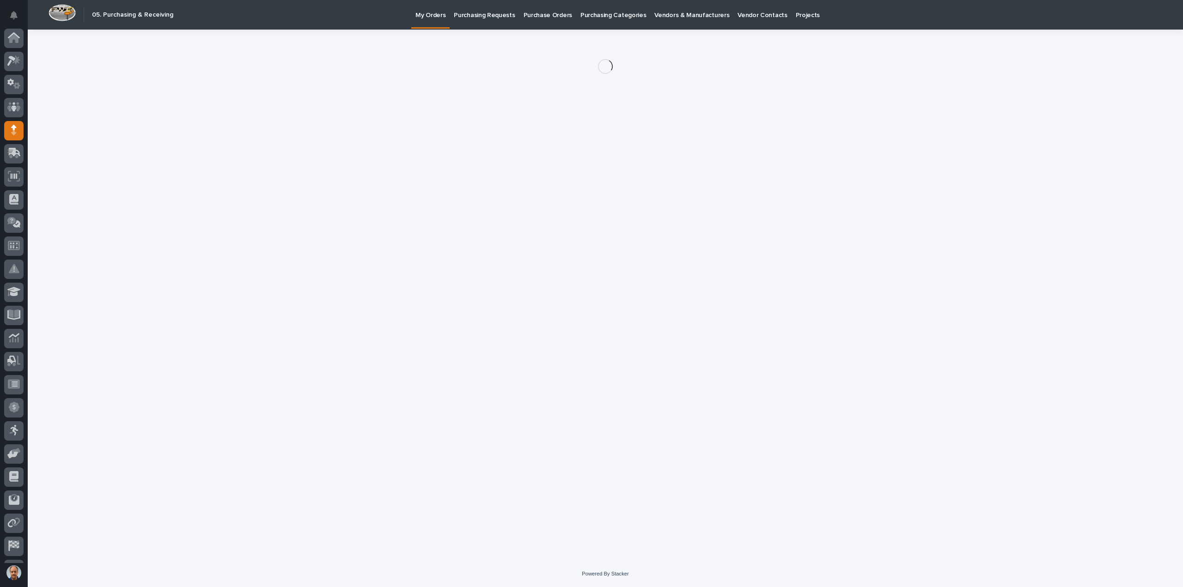
scroll to position [43, 0]
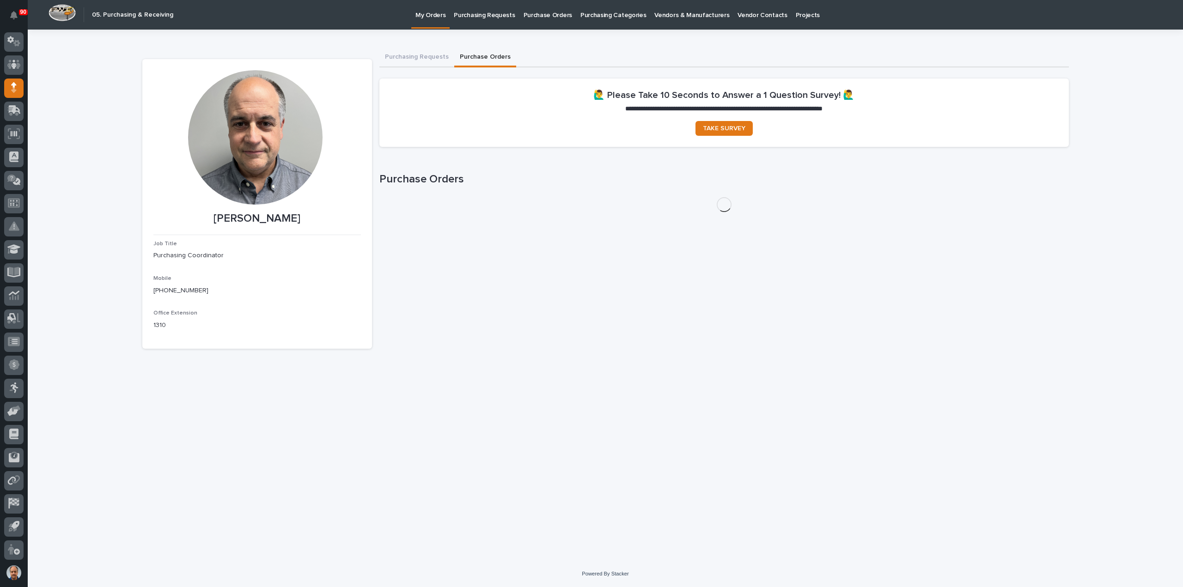
click at [472, 58] on button "Purchase Orders" at bounding box center [485, 57] width 62 height 19
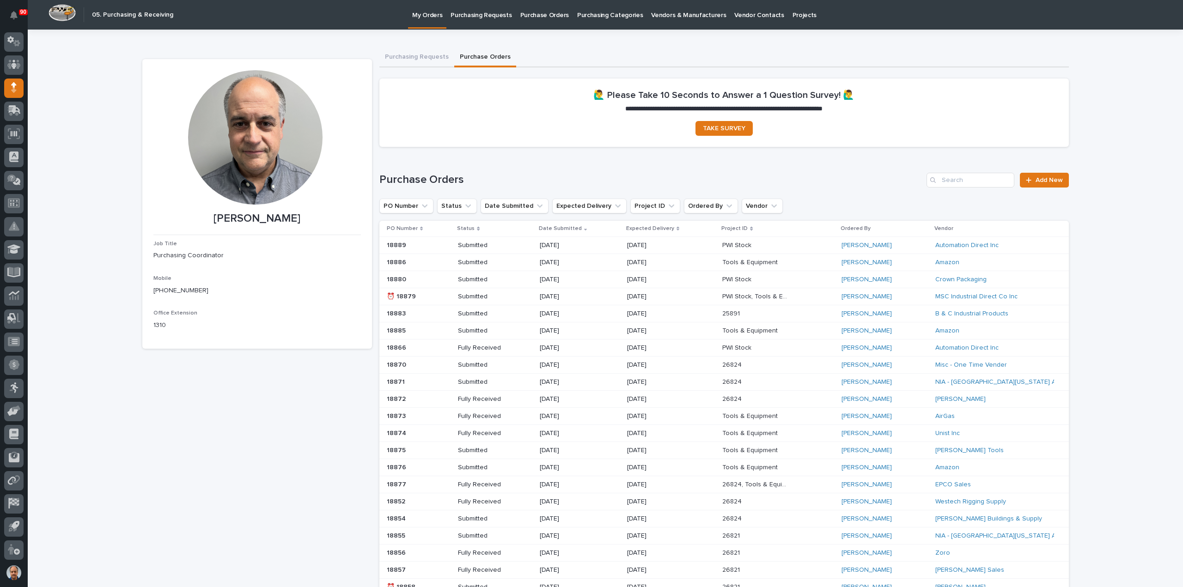
click at [648, 245] on p "[DATE]" at bounding box center [660, 246] width 66 height 8
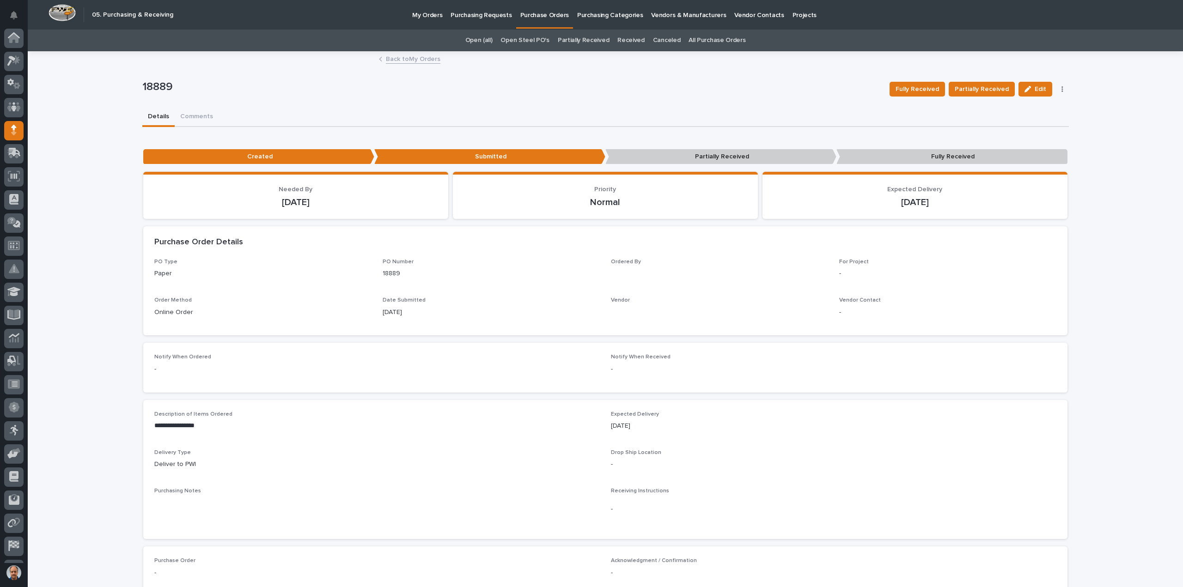
scroll to position [43, 0]
click at [1035, 87] on span "Edit" at bounding box center [1040, 89] width 12 height 8
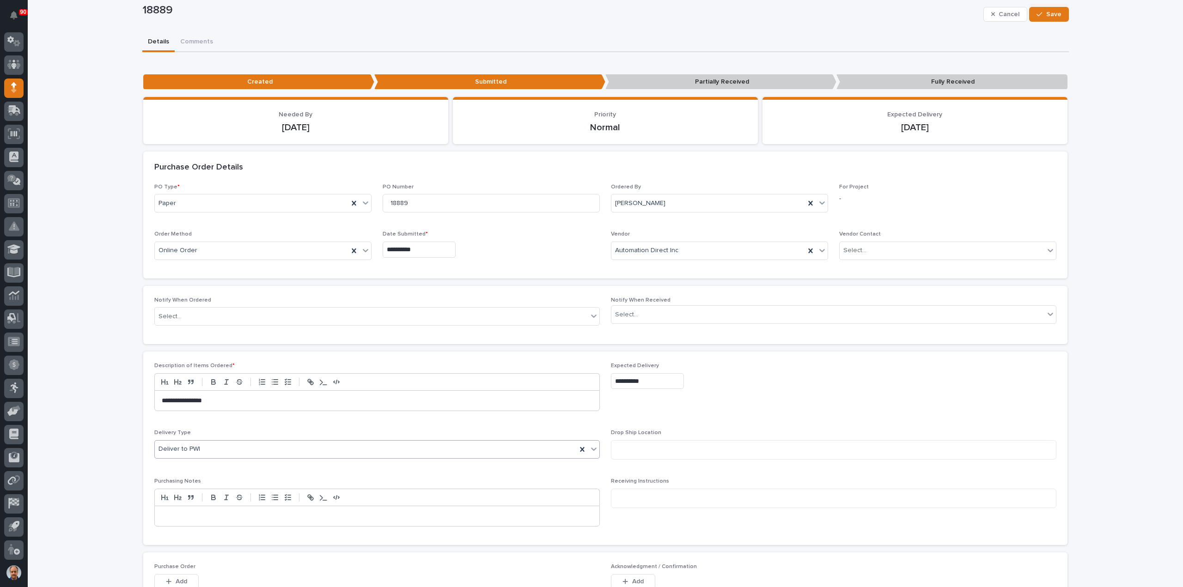
scroll to position [139, 0]
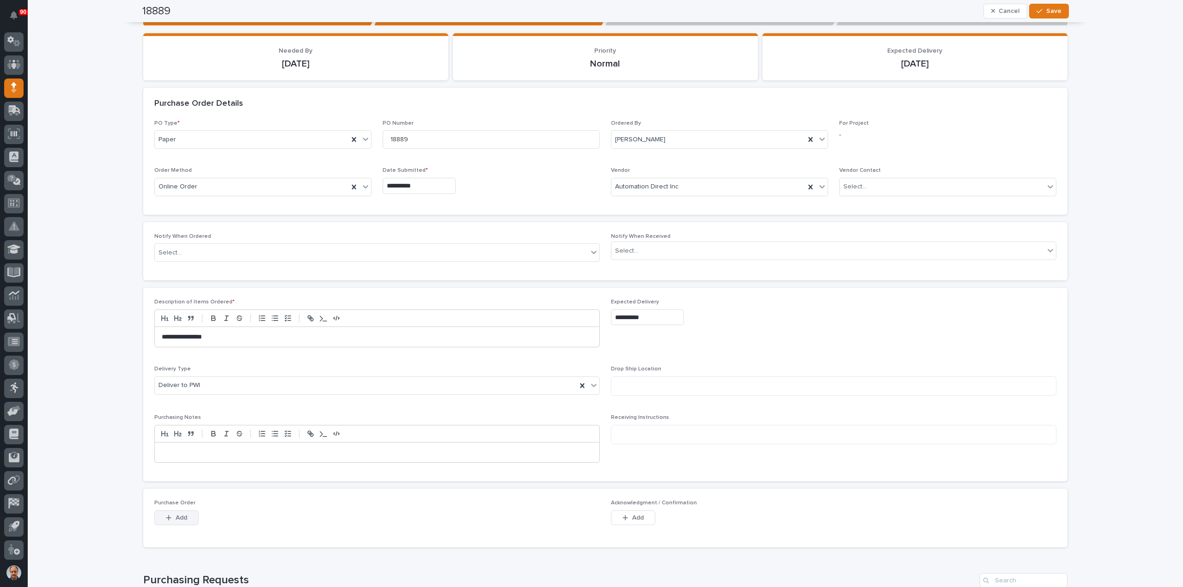
click at [179, 514] on span "Add" at bounding box center [182, 518] width 12 height 8
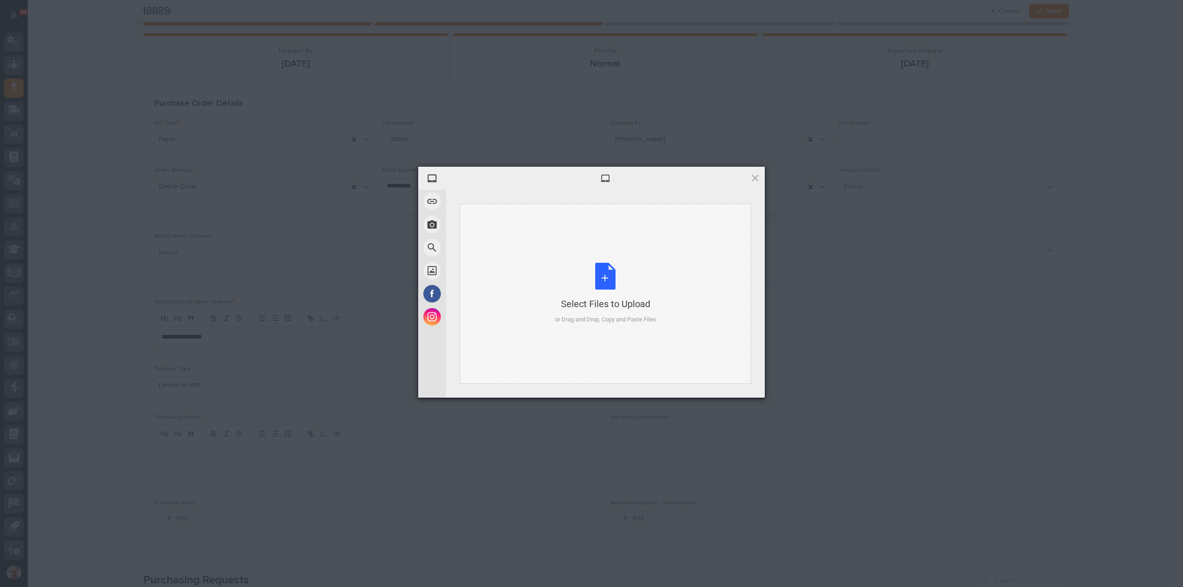
click at [606, 277] on div "Select Files to Upload or Drag and Drop, Copy and Paste Files" at bounding box center [605, 293] width 101 height 61
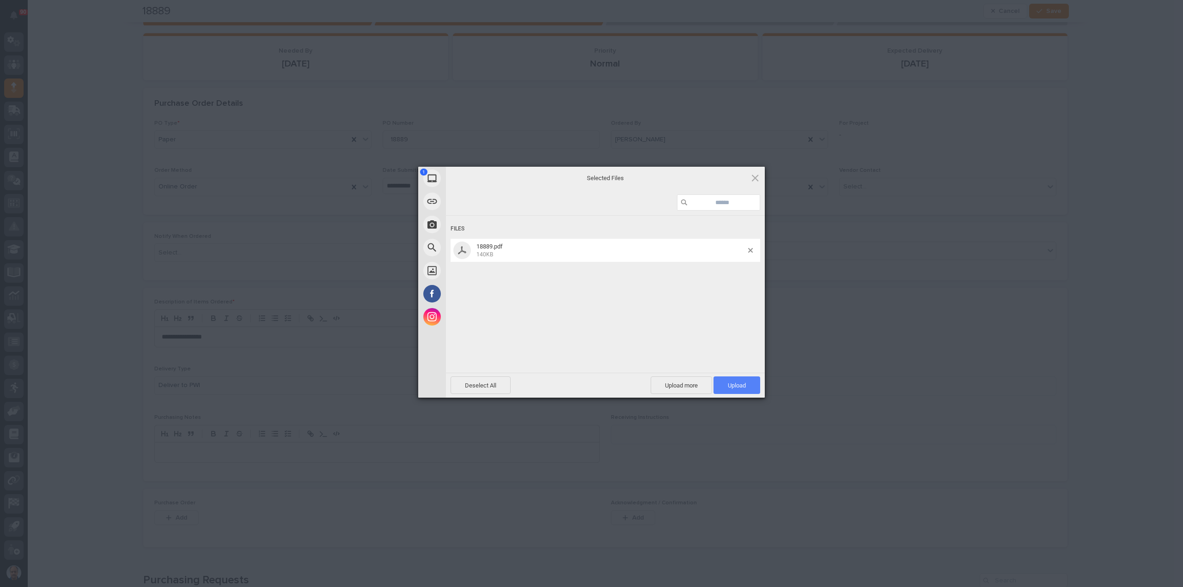
click at [735, 384] on span "Upload 1" at bounding box center [737, 385] width 18 height 7
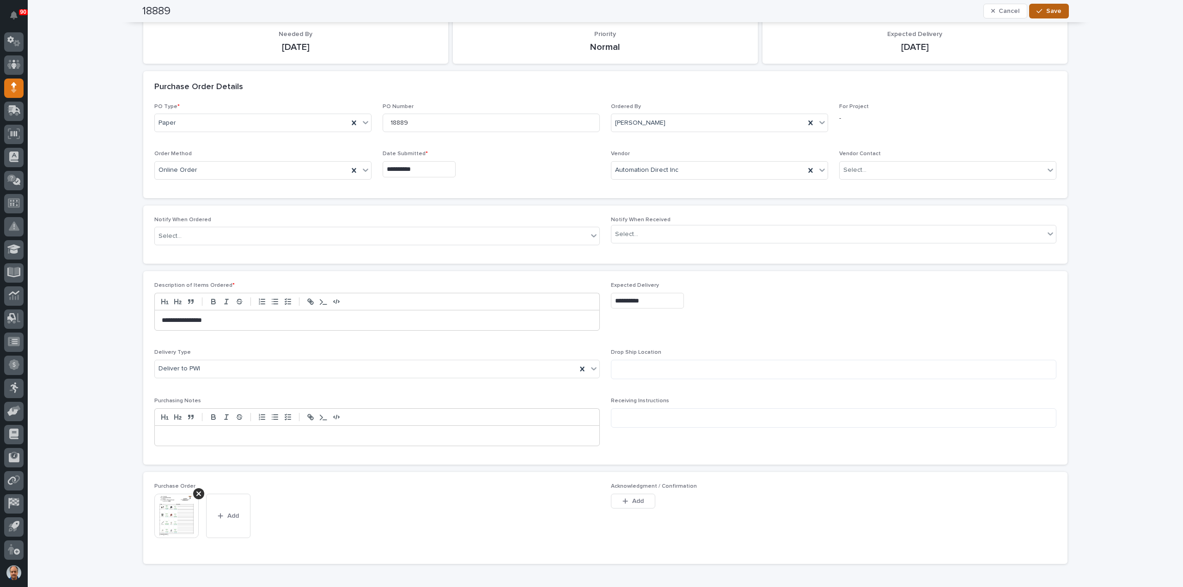
click at [1049, 13] on span "Save" at bounding box center [1053, 11] width 15 height 8
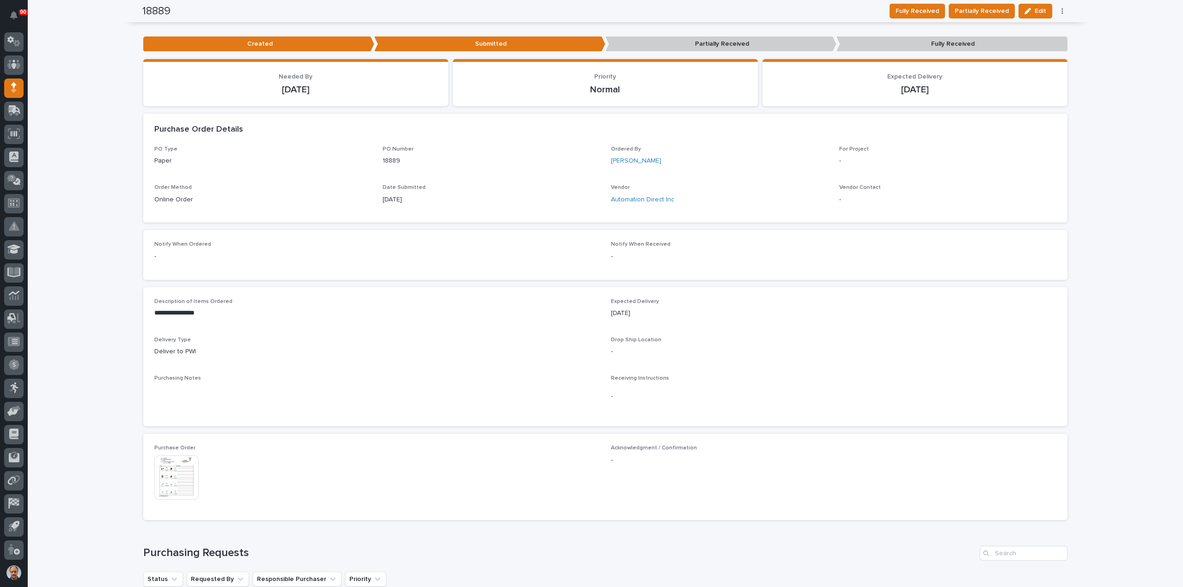
scroll to position [0, 0]
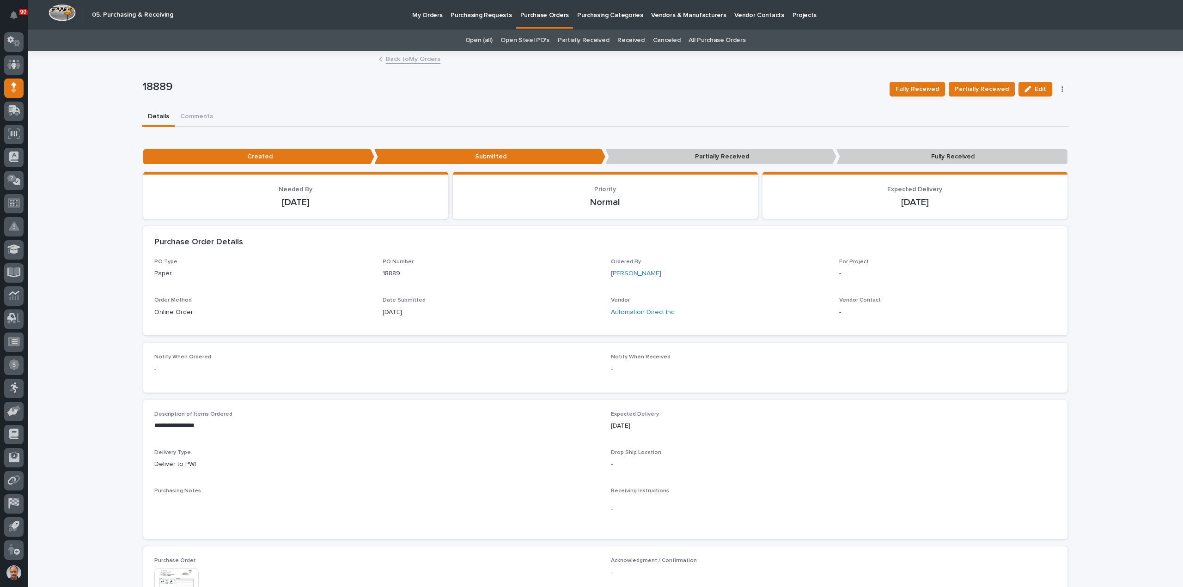
click at [482, 16] on p "Purchasing Requests" at bounding box center [480, 9] width 61 height 19
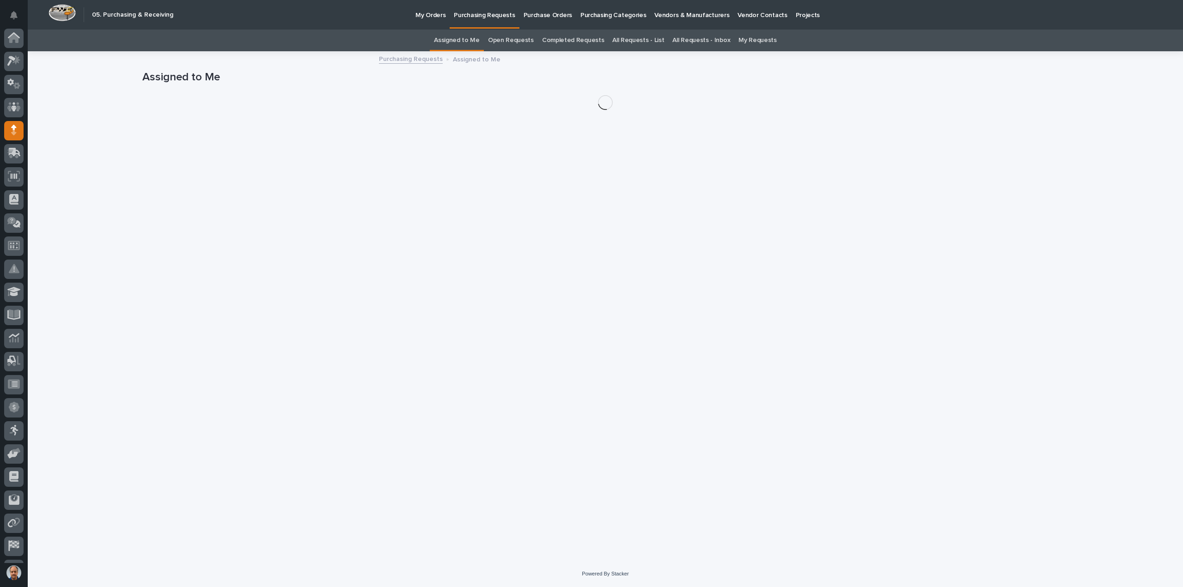
scroll to position [43, 0]
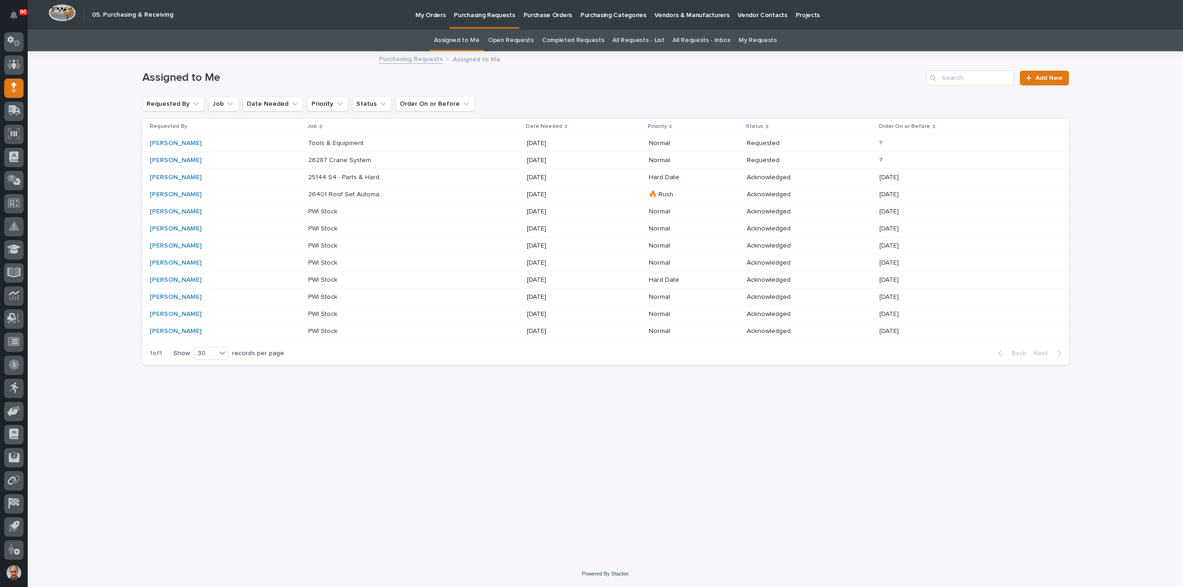
click at [354, 195] on p "26401 Roof Set Automated Gate" at bounding box center [347, 194] width 79 height 10
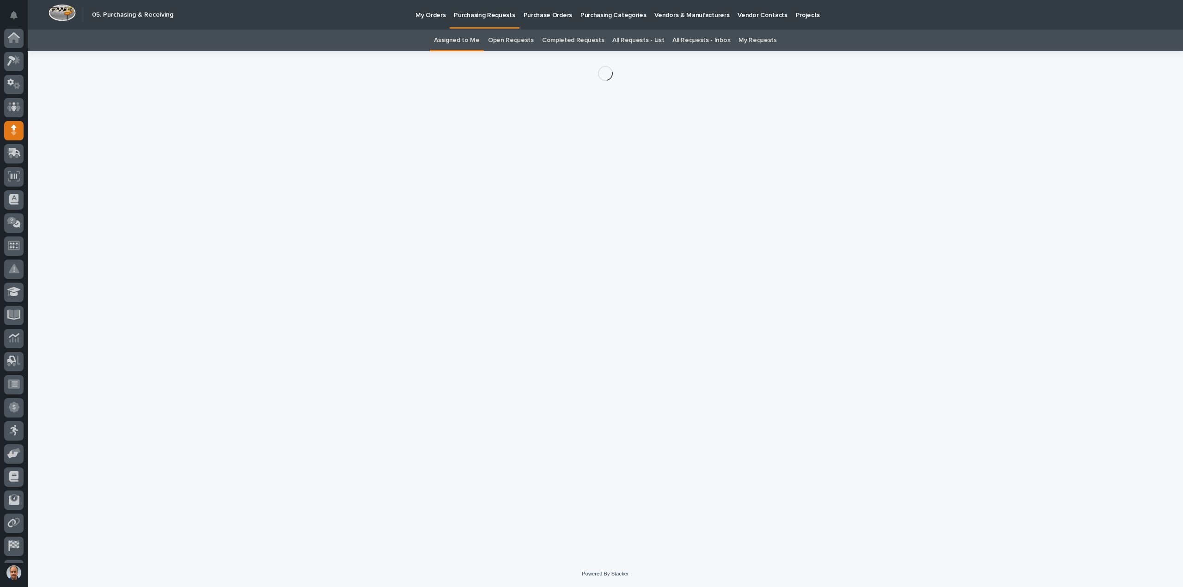
scroll to position [43, 0]
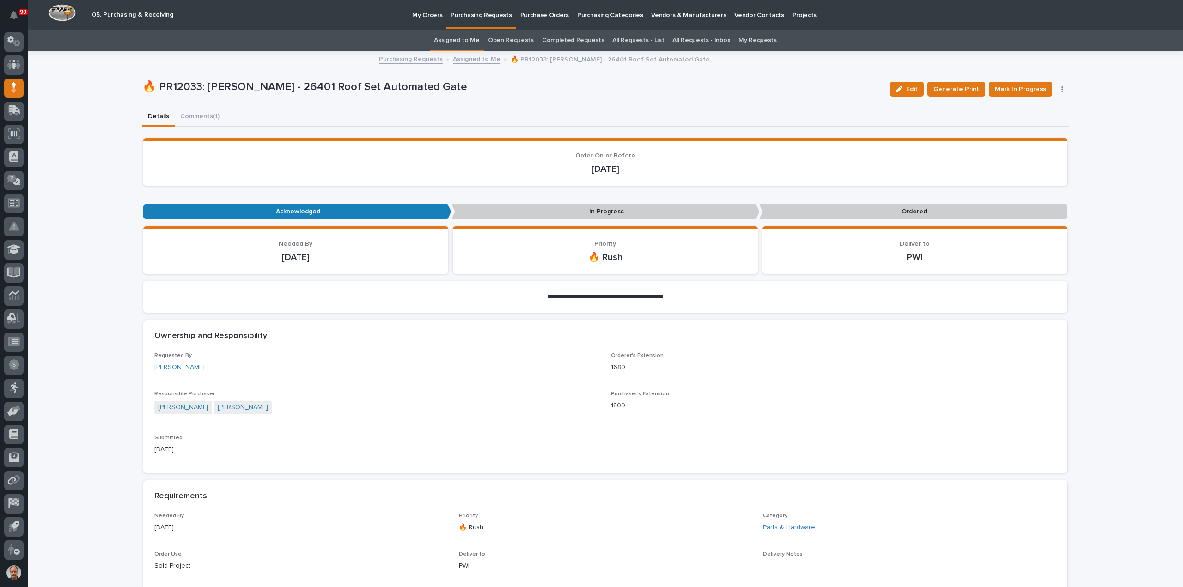
click at [1061, 88] on icon "button" at bounding box center [1062, 89] width 2 height 6
click at [1028, 121] on span "Edit Linked PO's" at bounding box center [1032, 122] width 47 height 11
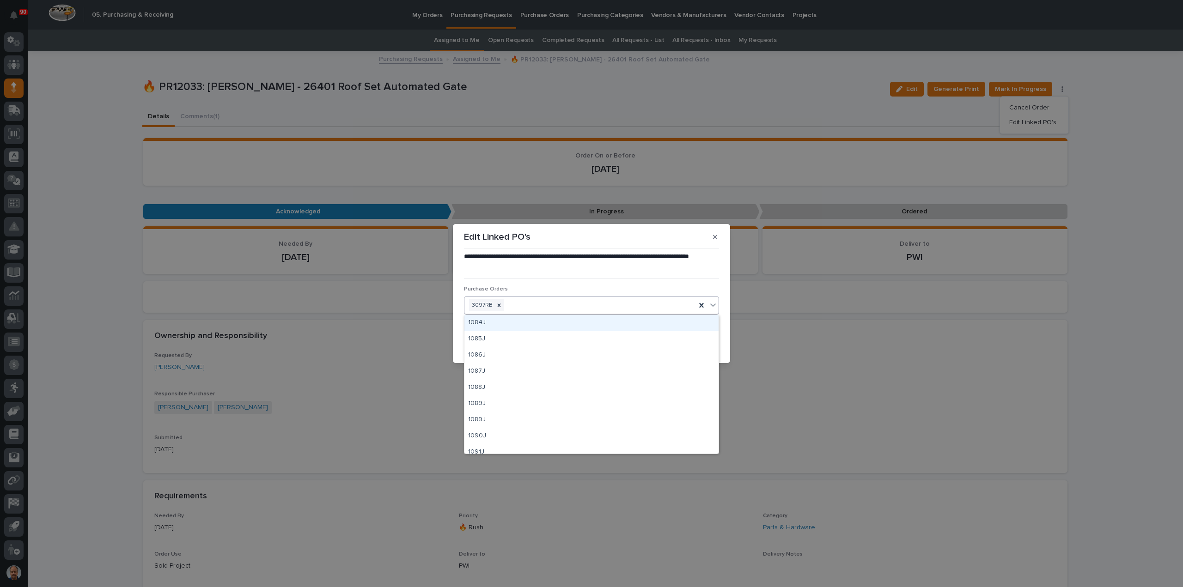
click at [530, 304] on div "3097RB" at bounding box center [579, 306] width 231 height 16
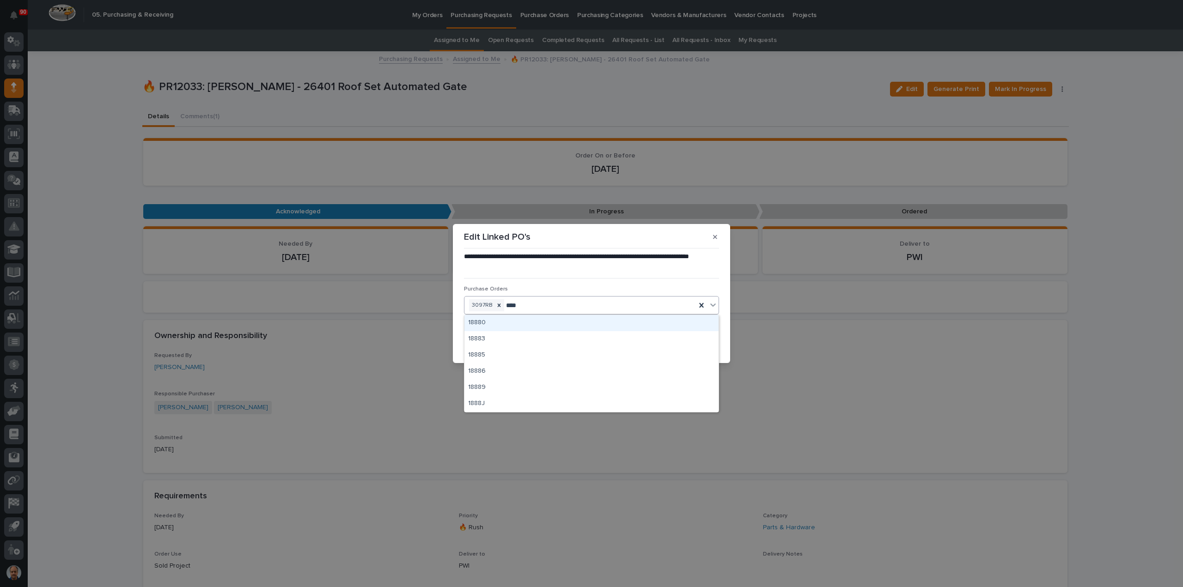
type input "*****"
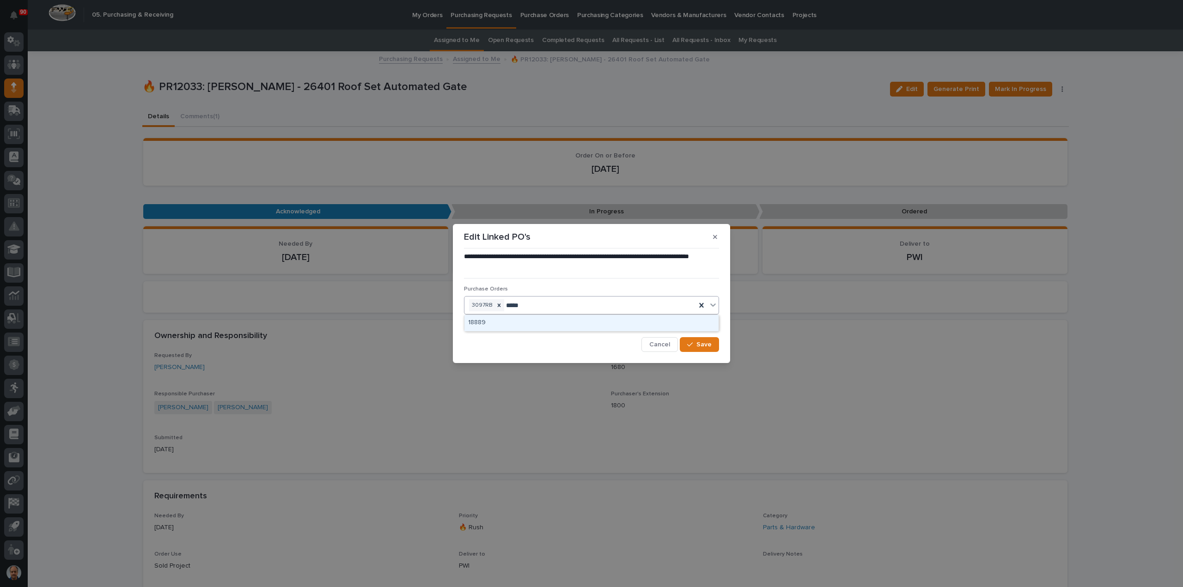
click at [484, 318] on div "18889" at bounding box center [591, 323] width 254 height 16
click at [700, 342] on span "Save" at bounding box center [703, 344] width 15 height 8
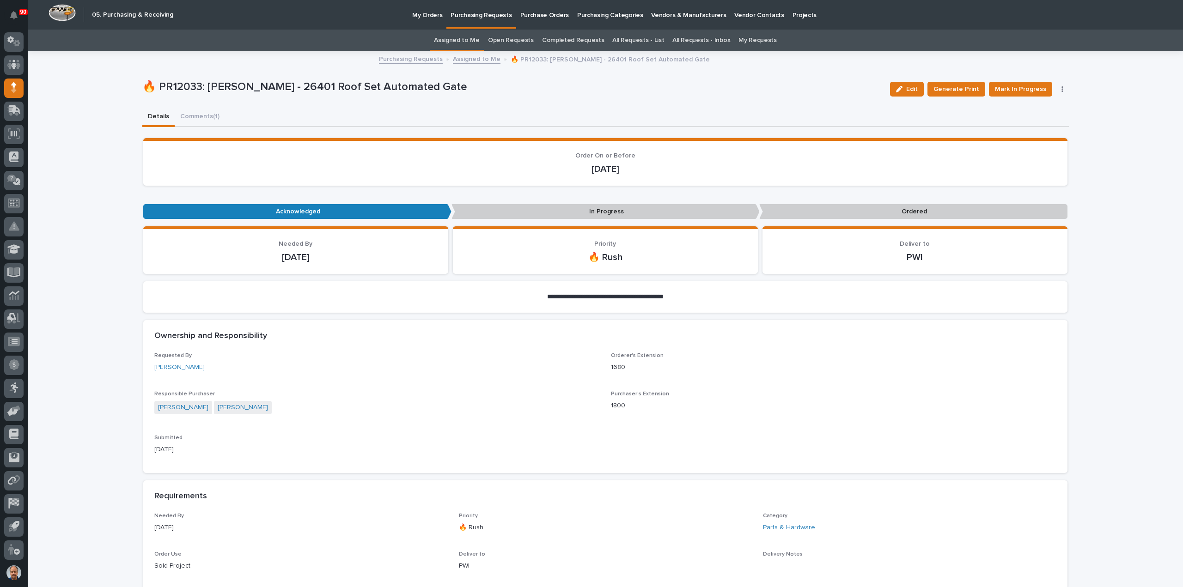
click at [419, 13] on p "My Orders" at bounding box center [427, 9] width 30 height 19
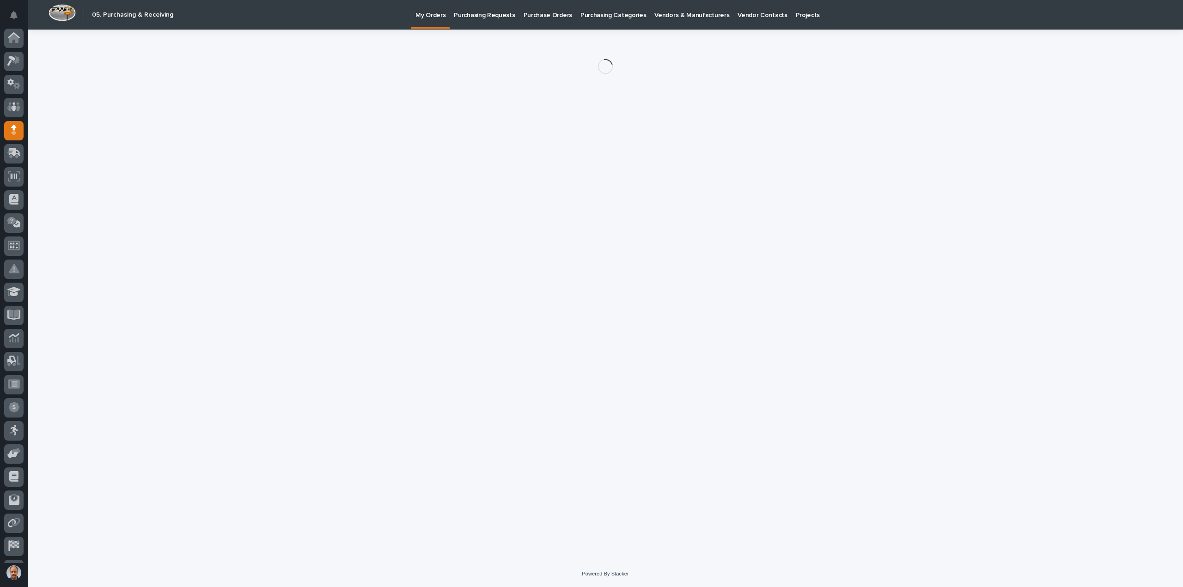
scroll to position [43, 0]
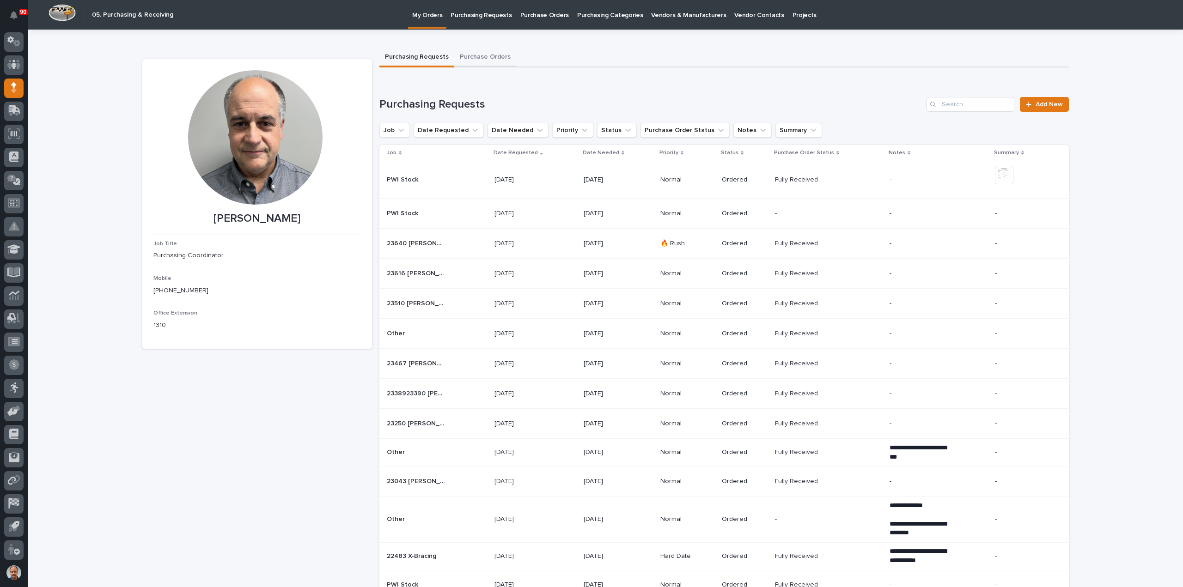
click at [480, 56] on button "Purchase Orders" at bounding box center [485, 57] width 62 height 19
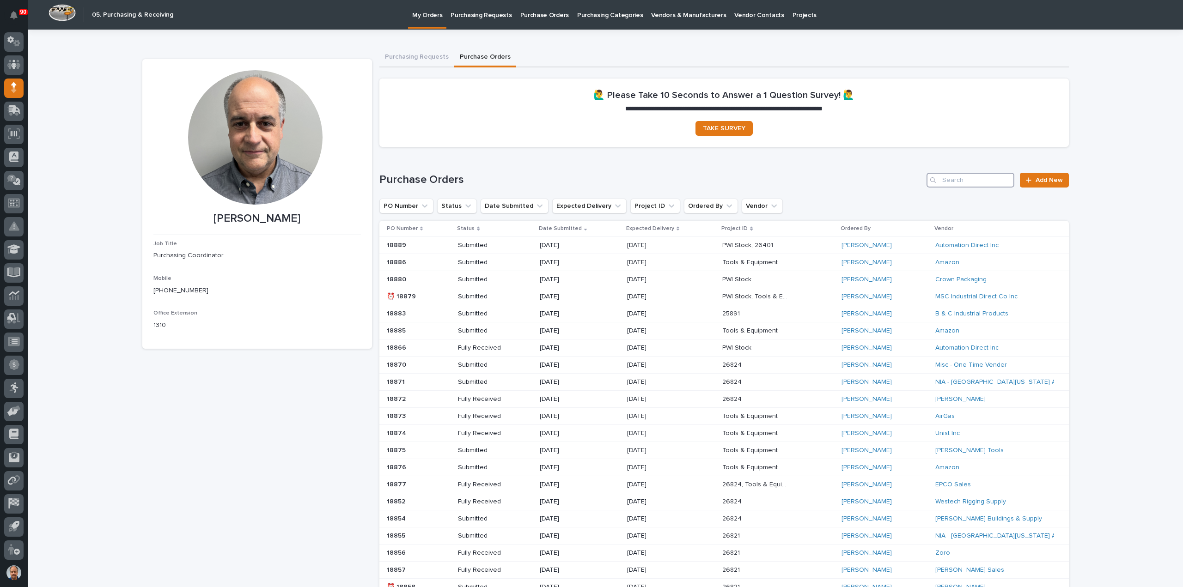
click at [955, 182] on input "Search" at bounding box center [970, 180] width 88 height 15
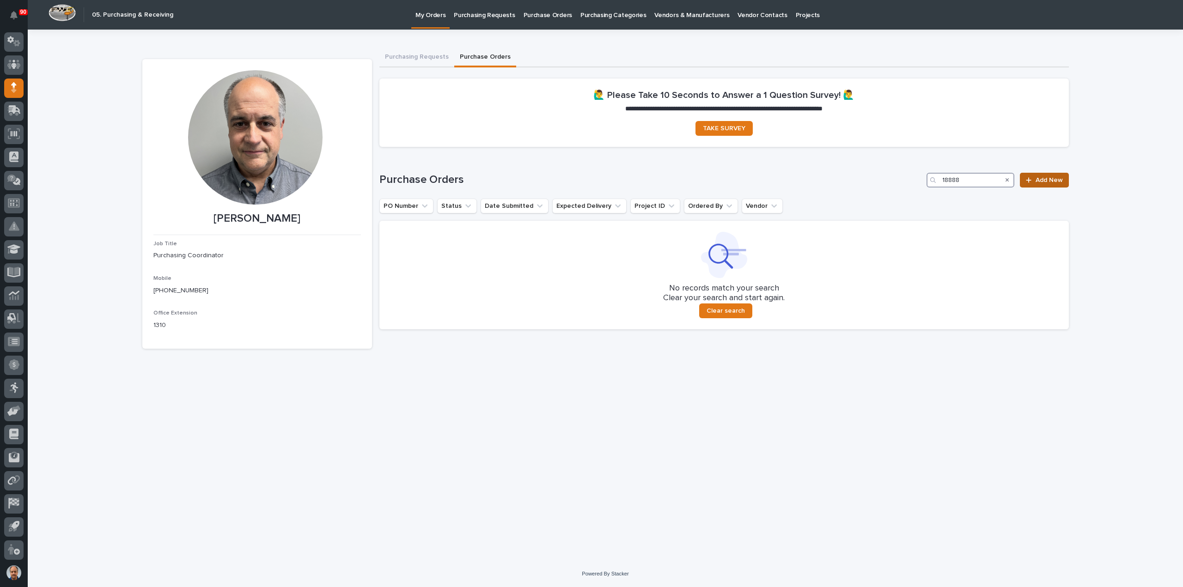
type input "18888"
click at [1037, 177] on span "Add New" at bounding box center [1048, 180] width 27 height 6
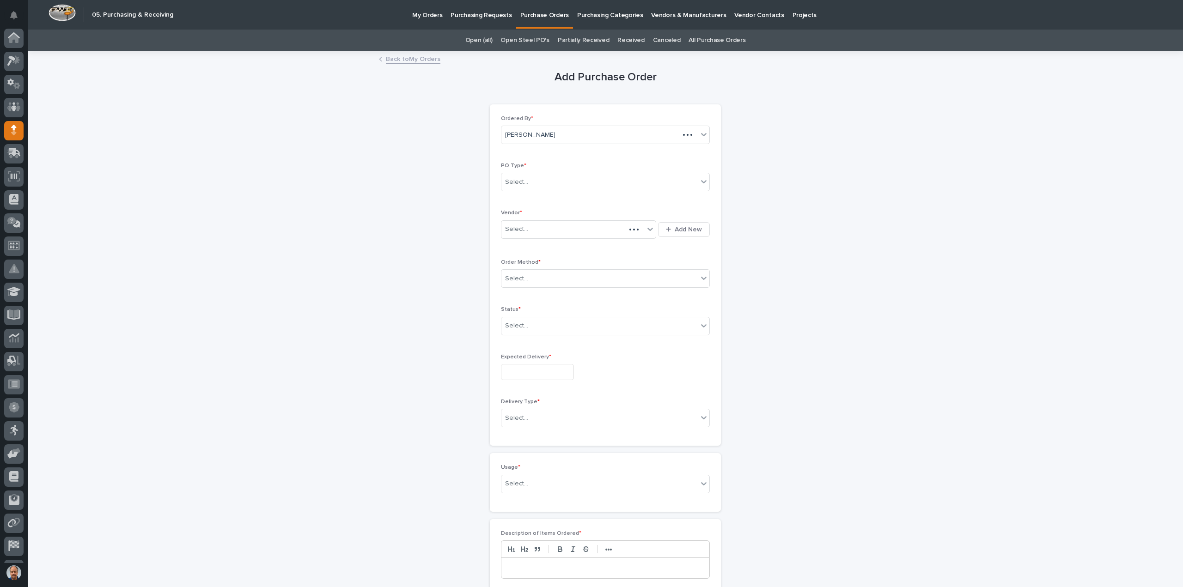
scroll to position [43, 0]
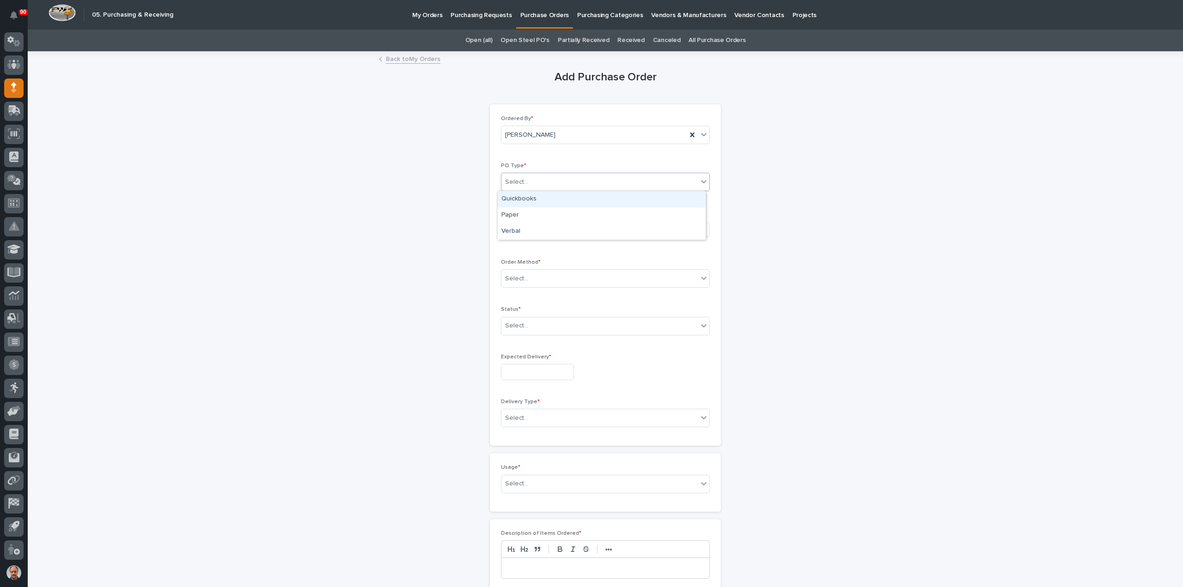
drag, startPoint x: 566, startPoint y: 182, endPoint x: 563, endPoint y: 189, distance: 7.2
click at [565, 182] on div "Select..." at bounding box center [599, 182] width 196 height 15
click at [523, 215] on div "Paper" at bounding box center [602, 215] width 208 height 16
click at [532, 228] on div "Select..." at bounding box center [572, 229] width 143 height 15
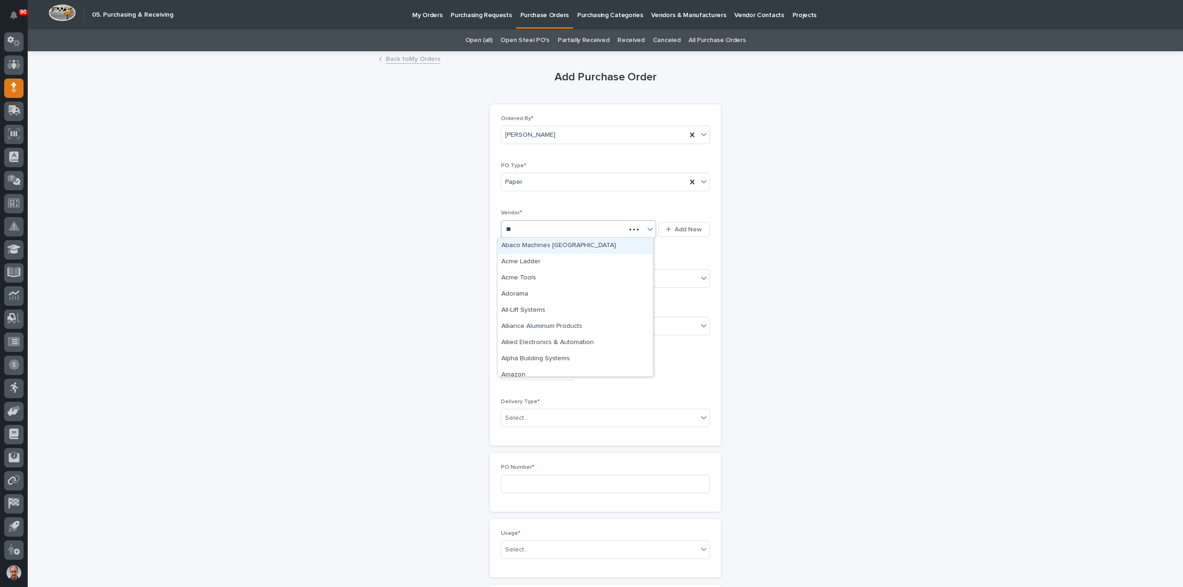
type input "***"
click at [531, 243] on div "[PERSON_NAME] Co" at bounding box center [575, 246] width 155 height 16
click at [529, 275] on div "Select..." at bounding box center [599, 278] width 196 height 15
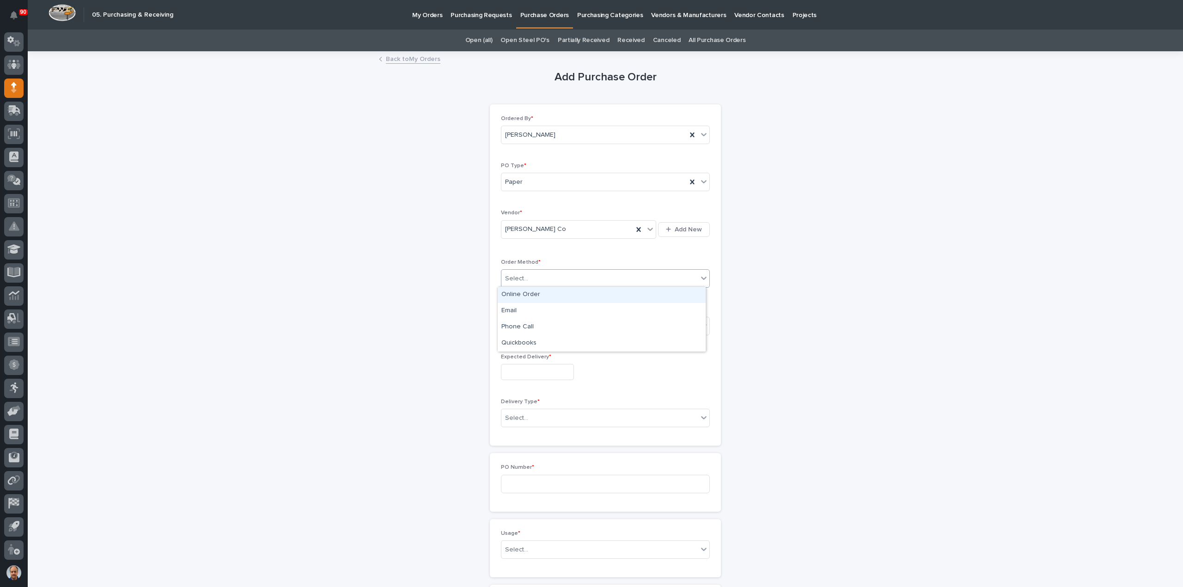
click at [526, 295] on div "Online Order" at bounding box center [602, 295] width 208 height 16
click at [528, 320] on div "Select..." at bounding box center [599, 325] width 196 height 15
click at [512, 360] on div "Submitted" at bounding box center [602, 358] width 208 height 16
click at [547, 278] on div "Online Order" at bounding box center [593, 278] width 185 height 15
drag, startPoint x: 518, startPoint y: 311, endPoint x: 544, endPoint y: 324, distance: 28.5
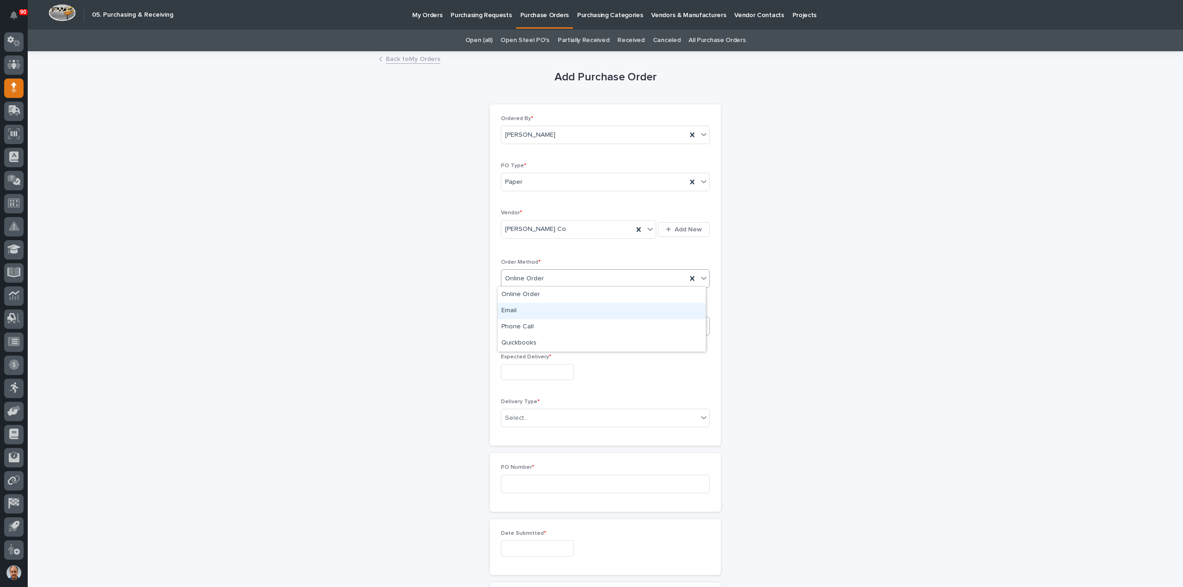
click at [518, 311] on div "Email" at bounding box center [602, 311] width 208 height 16
click at [544, 367] on input "text" at bounding box center [537, 372] width 73 height 16
click at [531, 340] on div "3" at bounding box center [531, 340] width 12 height 12
type input "**********"
drag, startPoint x: 535, startPoint y: 412, endPoint x: 540, endPoint y: 415, distance: 5.3
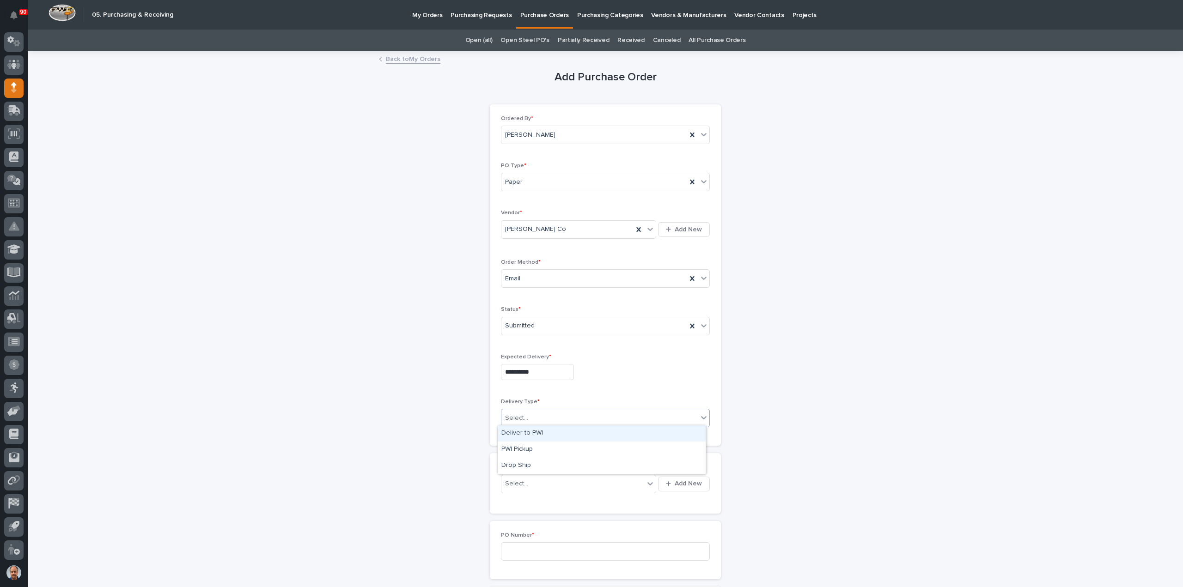
click at [536, 413] on div "Select..." at bounding box center [599, 418] width 196 height 15
drag, startPoint x: 524, startPoint y: 433, endPoint x: 531, endPoint y: 443, distance: 12.2
click at [523, 433] on div "Deliver to PWI" at bounding box center [602, 433] width 208 height 16
drag, startPoint x: 529, startPoint y: 483, endPoint x: 536, endPoint y: 481, distance: 7.2
click at [529, 482] on div "Select..." at bounding box center [572, 483] width 143 height 15
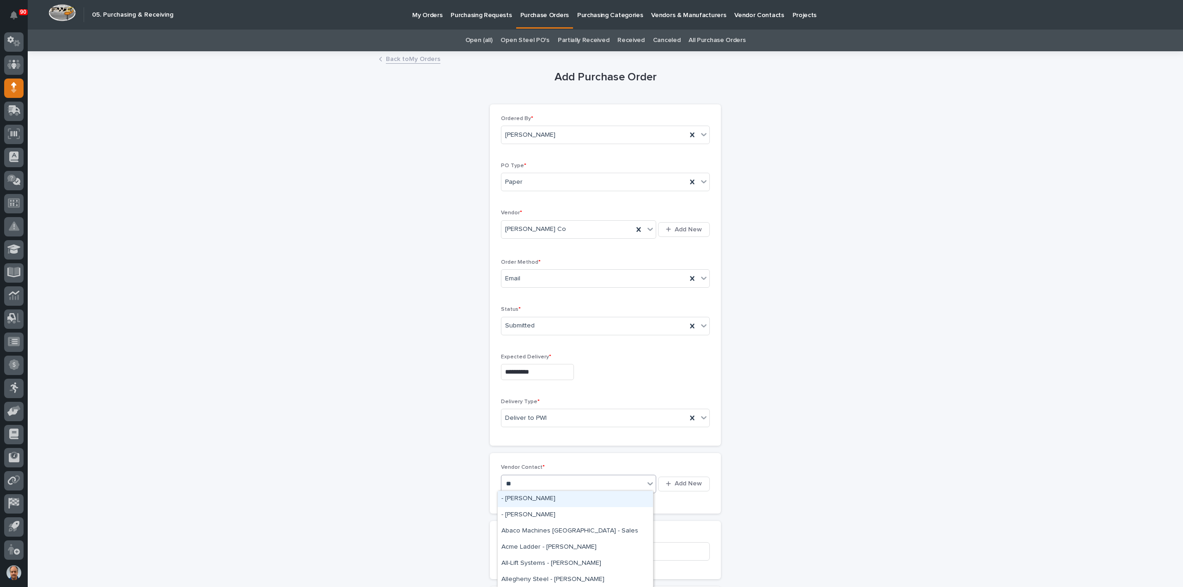
type input "***"
click at [544, 495] on div "[PERSON_NAME] Co - [PERSON_NAME]" at bounding box center [575, 499] width 155 height 16
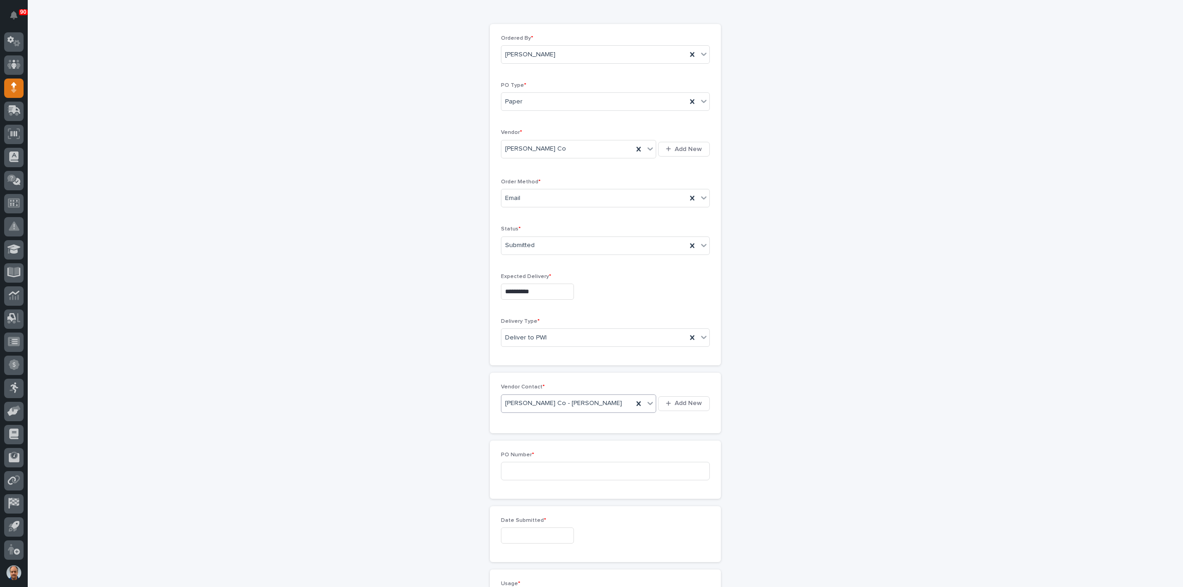
scroll to position [139, 0]
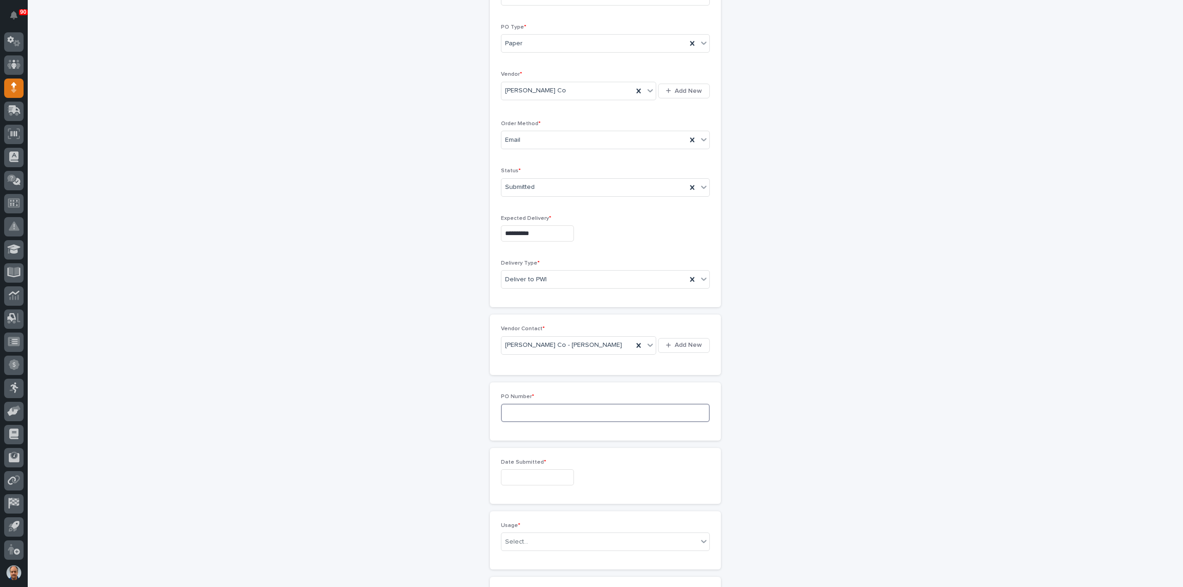
click at [536, 407] on input at bounding box center [605, 413] width 209 height 18
type input "18888"
click at [516, 474] on input "text" at bounding box center [537, 477] width 73 height 16
click at [547, 430] on div "28" at bounding box center [546, 429] width 12 height 12
type input "**********"
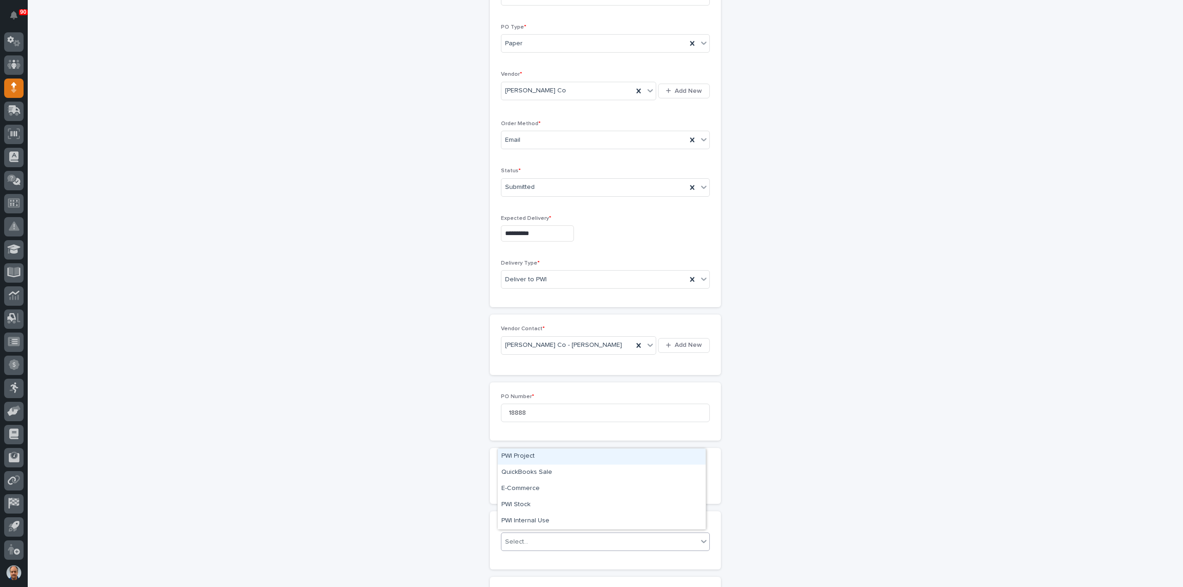
click at [533, 539] on div "Select..." at bounding box center [599, 541] width 196 height 15
click at [519, 503] on div "PWI Stock" at bounding box center [602, 505] width 208 height 16
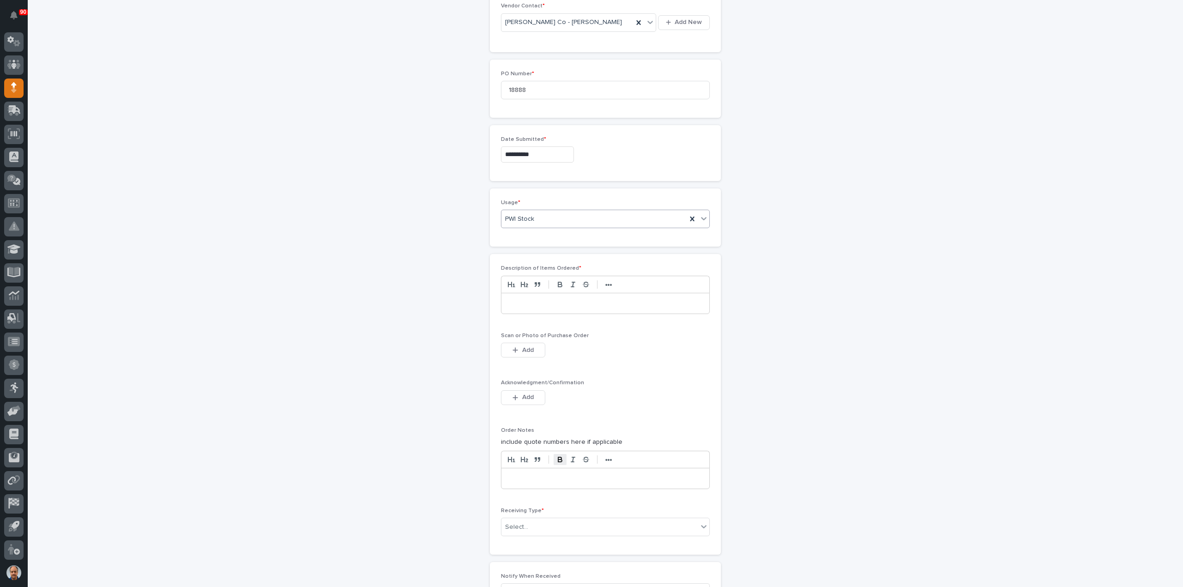
scroll to position [462, 0]
click at [549, 303] on p at bounding box center [605, 302] width 194 height 9
click at [527, 346] on span "Add" at bounding box center [528, 350] width 12 height 8
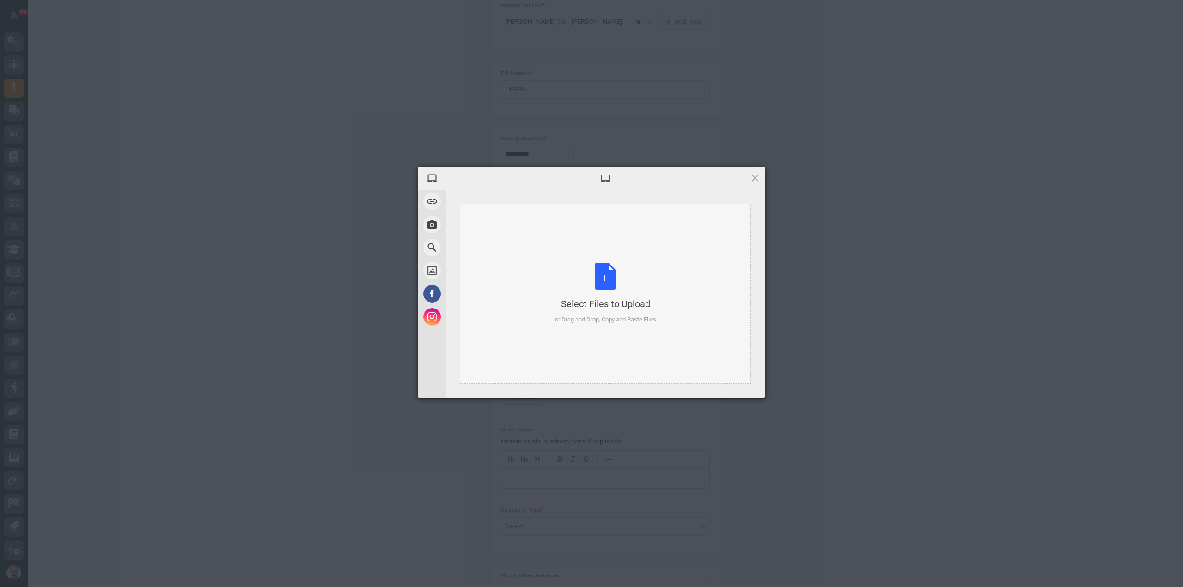
click at [605, 278] on div "Select Files to Upload or Drag and Drop, Copy and Paste Files" at bounding box center [605, 293] width 101 height 61
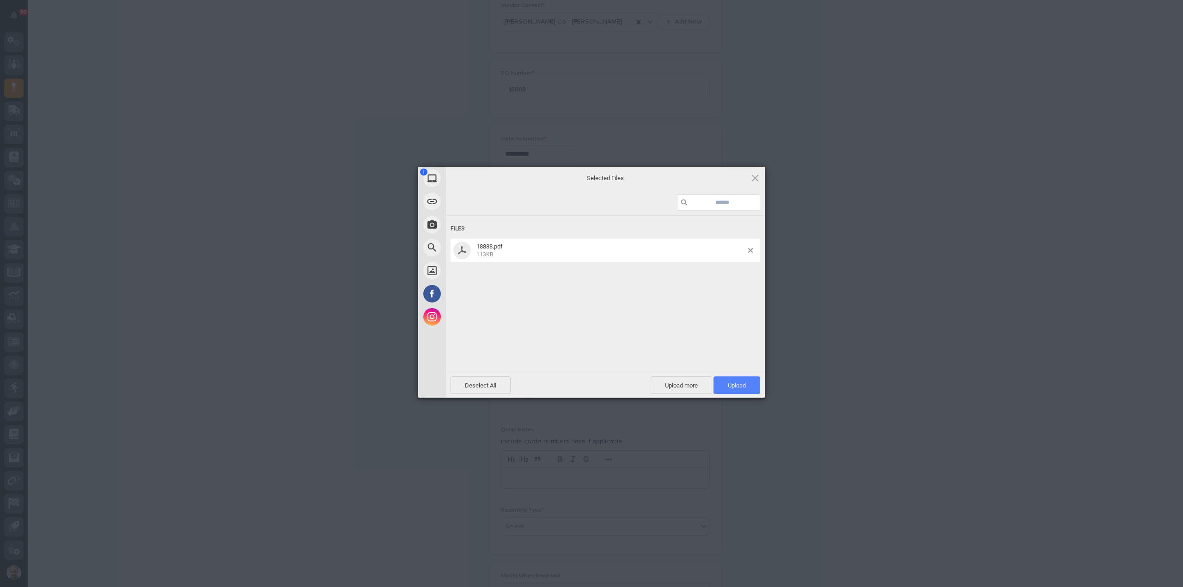
click at [729, 379] on span "Upload 1" at bounding box center [736, 386] width 47 height 18
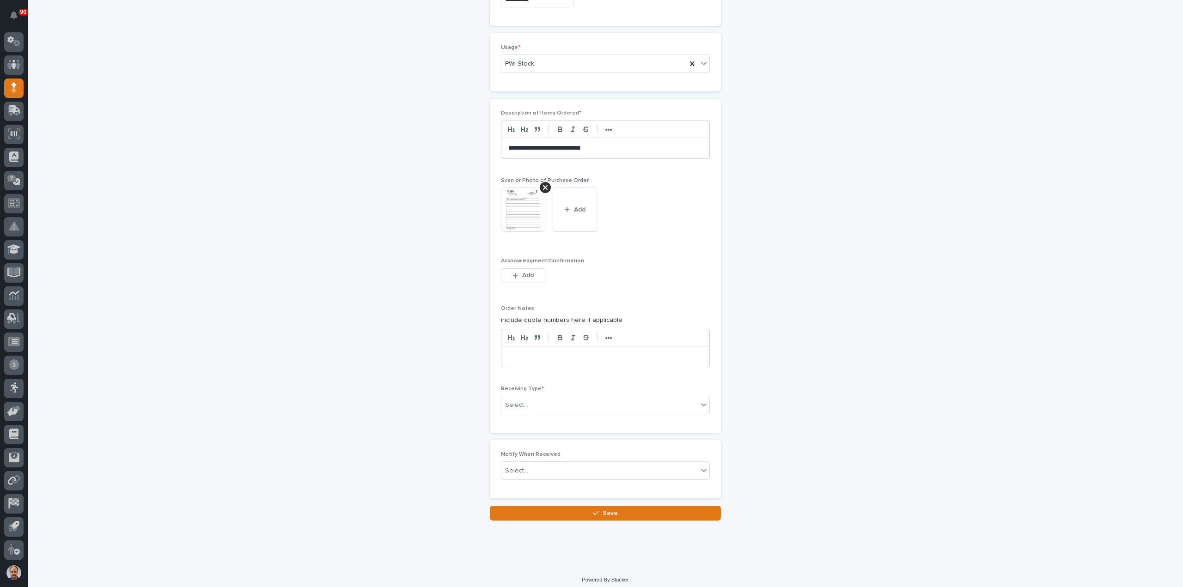
scroll to position [618, 0]
click at [561, 411] on div "Receiving Type * Select..." at bounding box center [605, 403] width 209 height 36
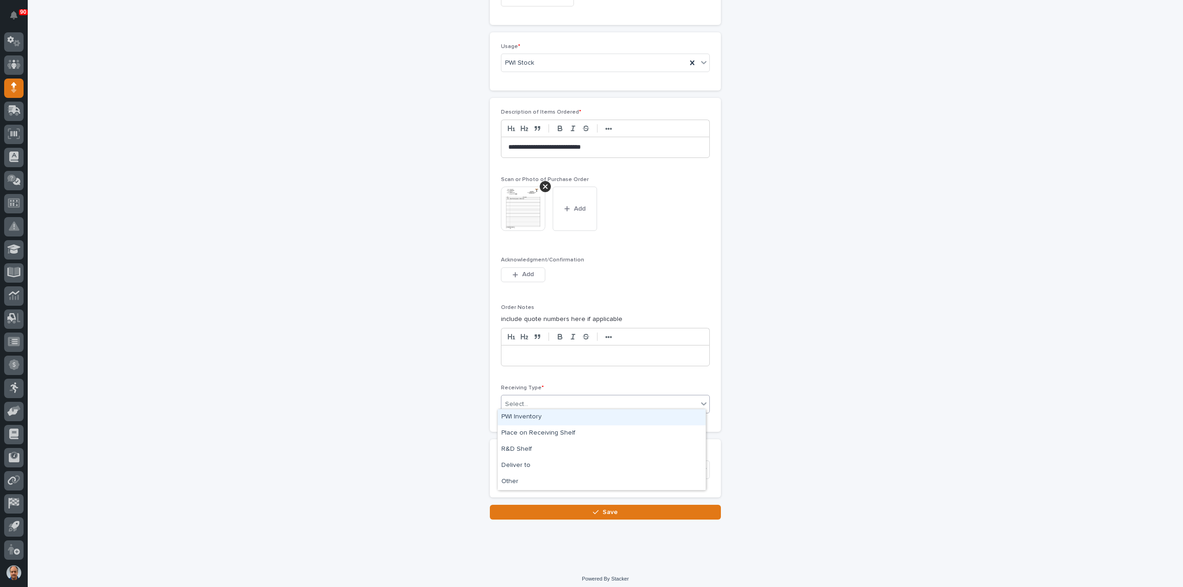
click at [561, 405] on div "Select..." at bounding box center [599, 404] width 196 height 15
click at [539, 465] on div "Deliver to" at bounding box center [602, 466] width 208 height 16
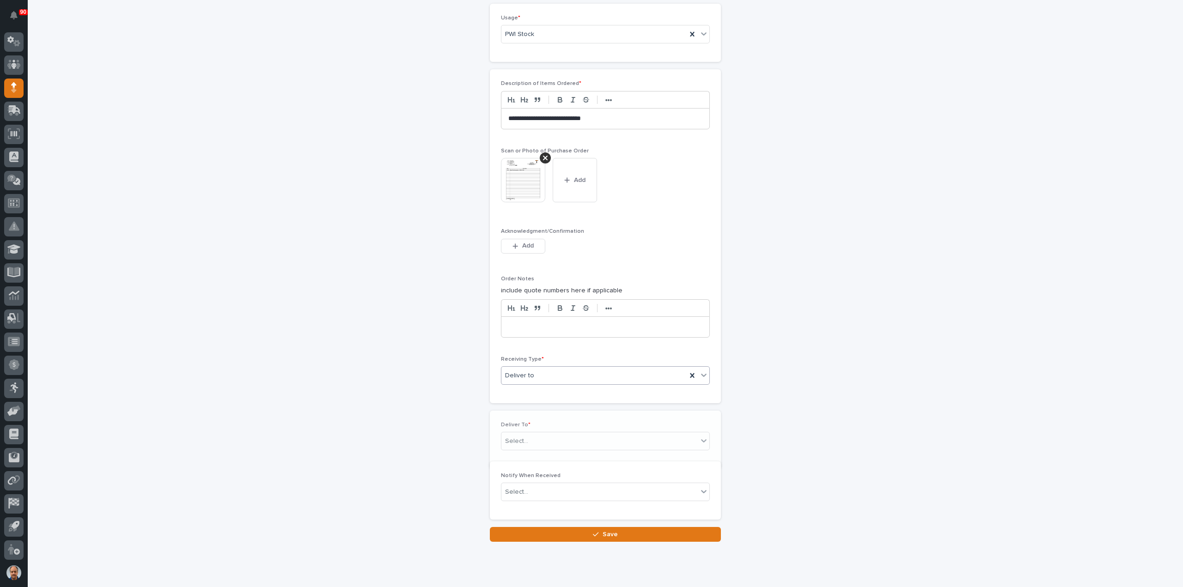
scroll to position [650, 0]
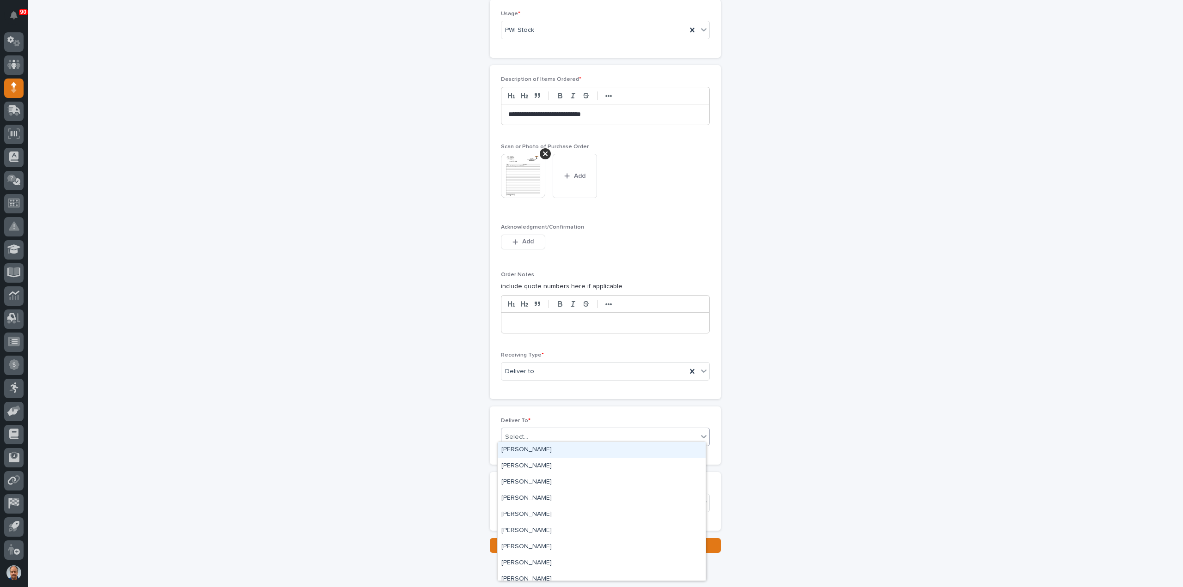
click at [547, 433] on div "Select..." at bounding box center [599, 437] width 196 height 15
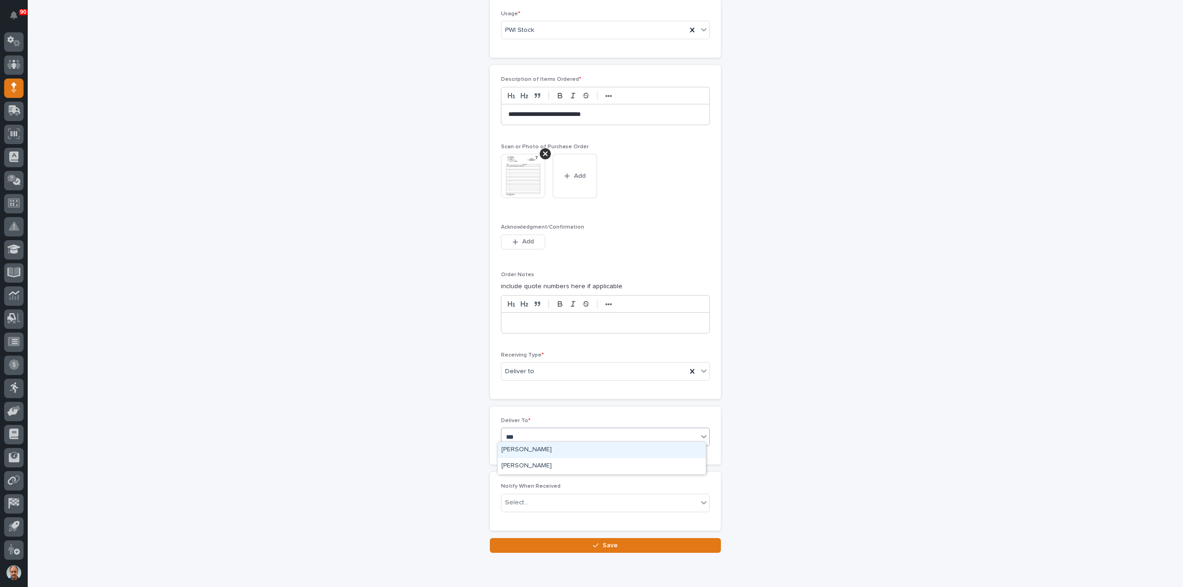
type input "****"
click at [547, 447] on div "[PERSON_NAME]" at bounding box center [602, 450] width 208 height 16
click at [609, 541] on span "Save" at bounding box center [609, 545] width 15 height 8
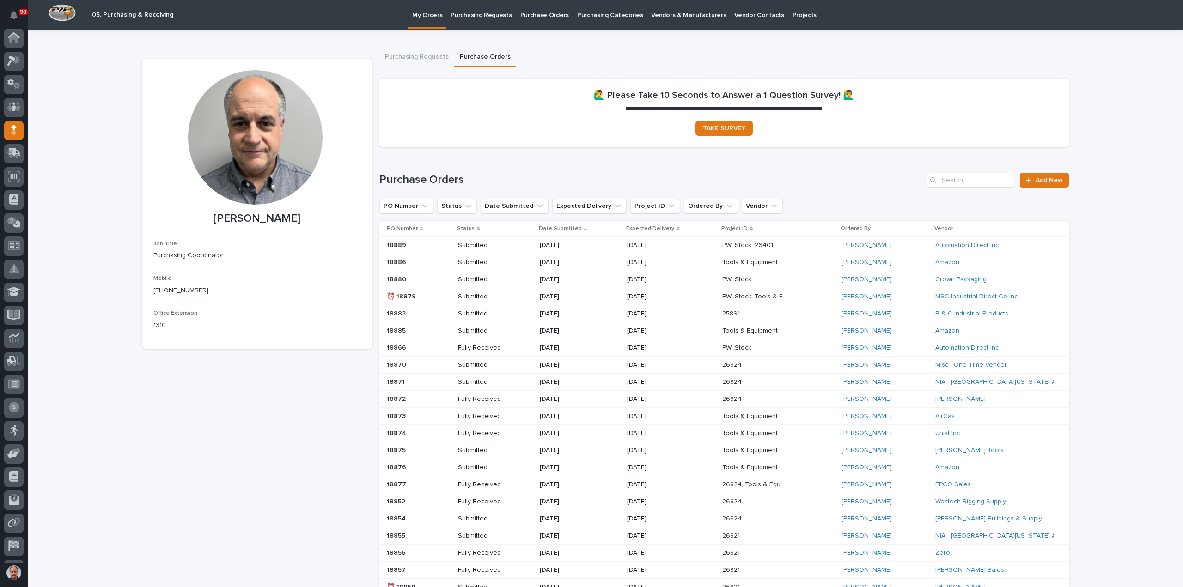
scroll to position [43, 0]
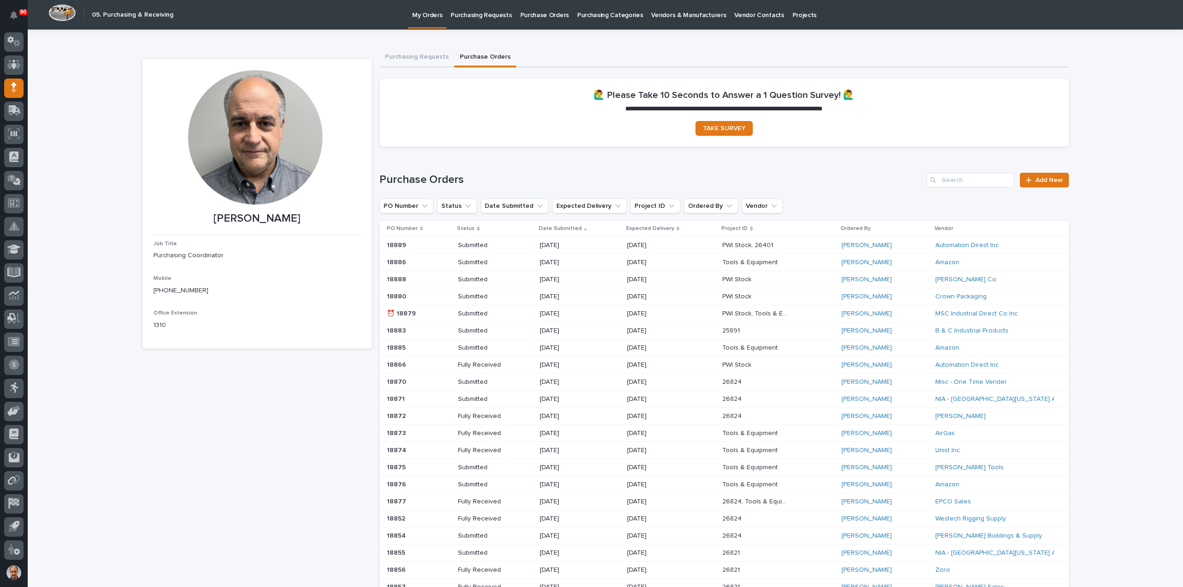
click at [473, 12] on p "Purchasing Requests" at bounding box center [480, 9] width 61 height 19
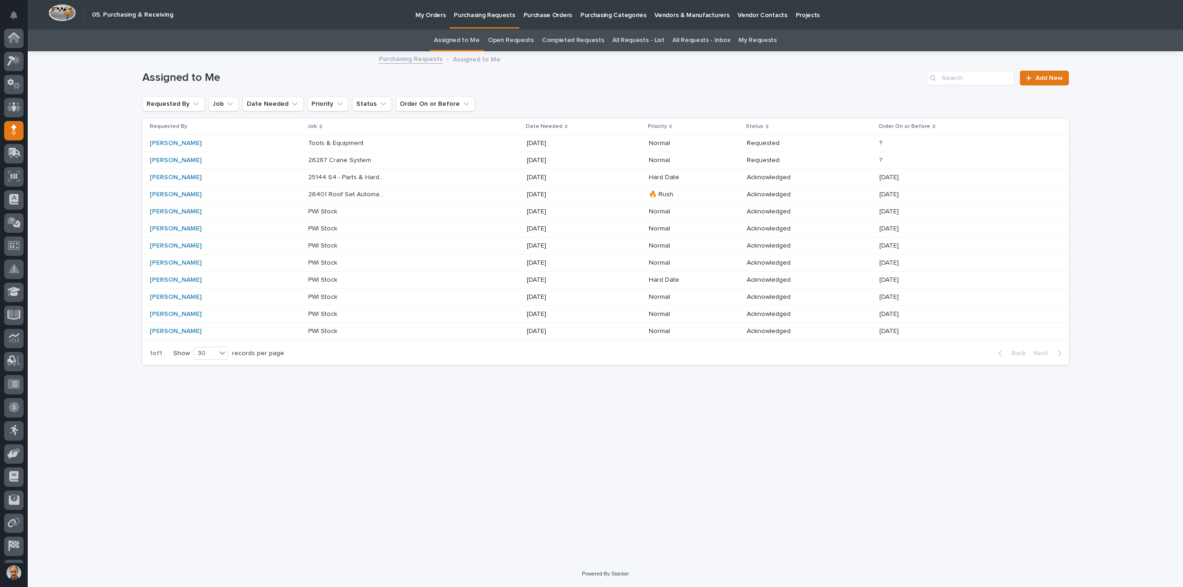
scroll to position [43, 0]
click at [350, 194] on p "26401 Roof Set Automated Gate" at bounding box center [347, 194] width 79 height 10
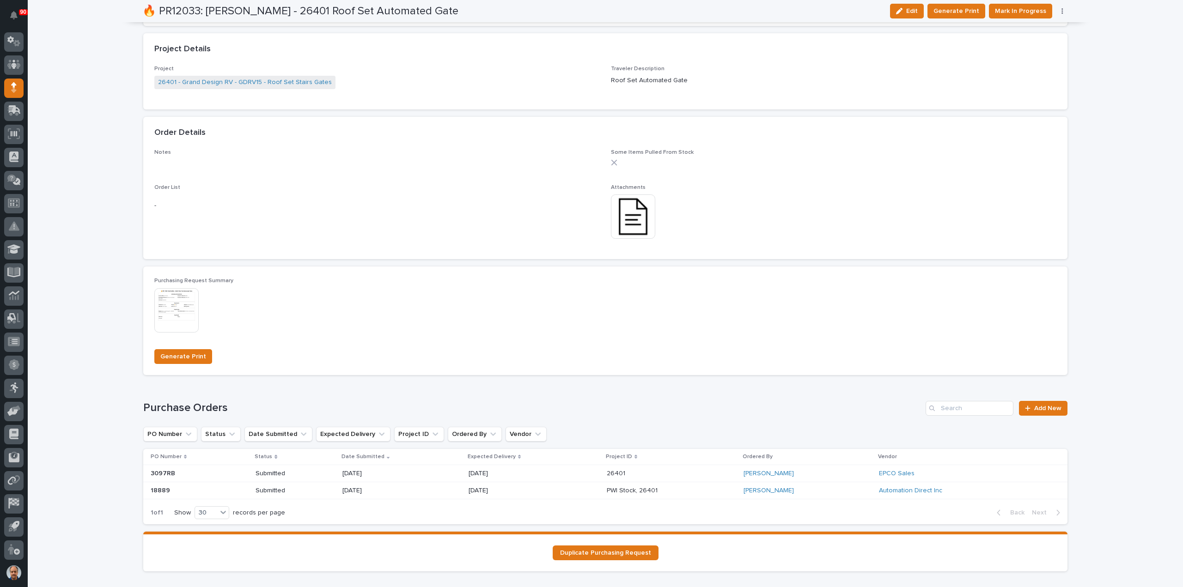
scroll to position [627, 0]
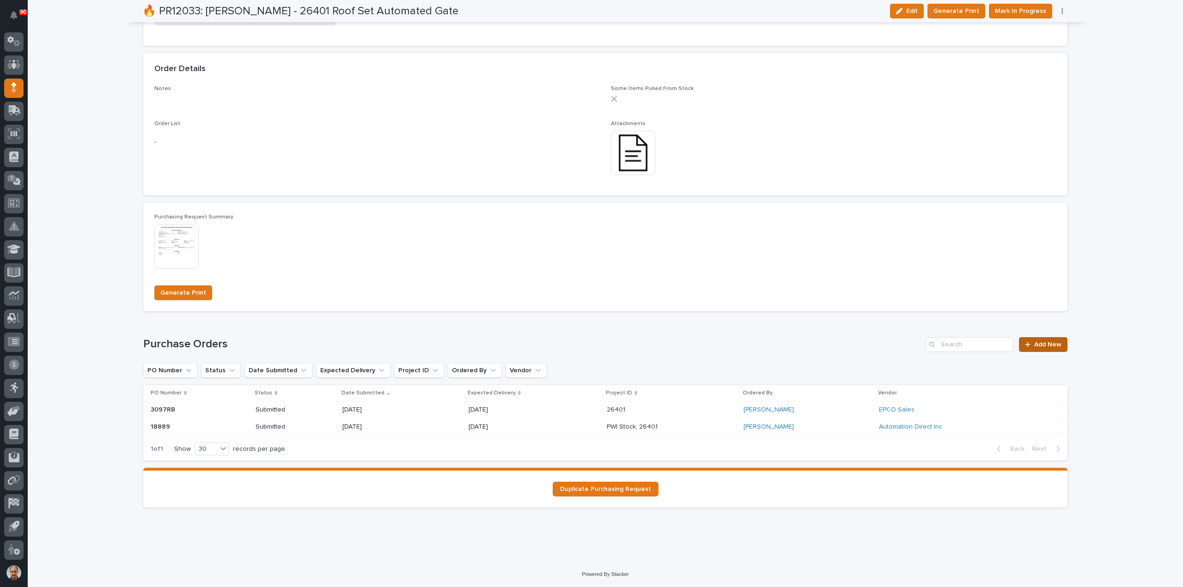
click at [1058, 346] on link "Add New" at bounding box center [1043, 344] width 49 height 15
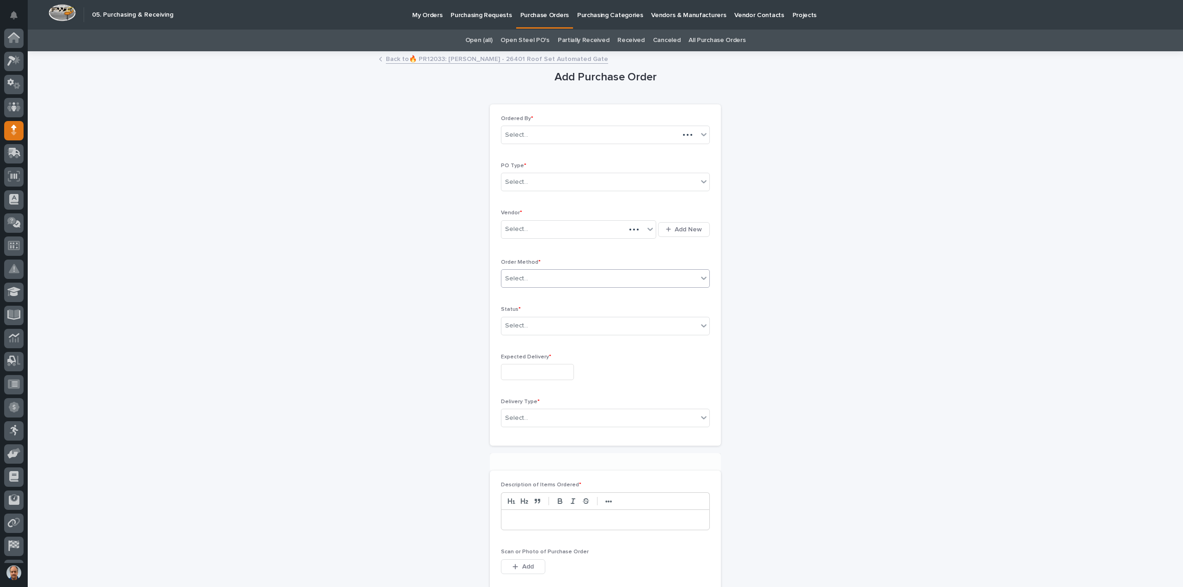
scroll to position [43, 0]
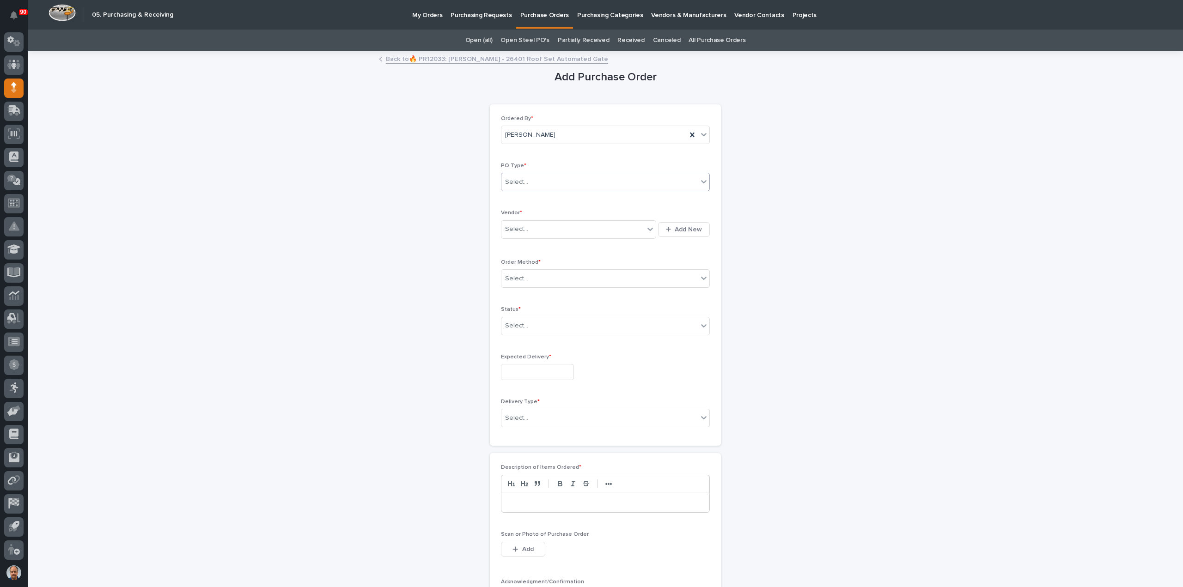
drag, startPoint x: 542, startPoint y: 177, endPoint x: 543, endPoint y: 187, distance: 9.3
click at [541, 177] on div "Select..." at bounding box center [599, 182] width 196 height 15
click at [534, 210] on div "Paper" at bounding box center [602, 215] width 208 height 16
click at [535, 220] on div "Select..." at bounding box center [578, 229] width 155 height 18
type input "***"
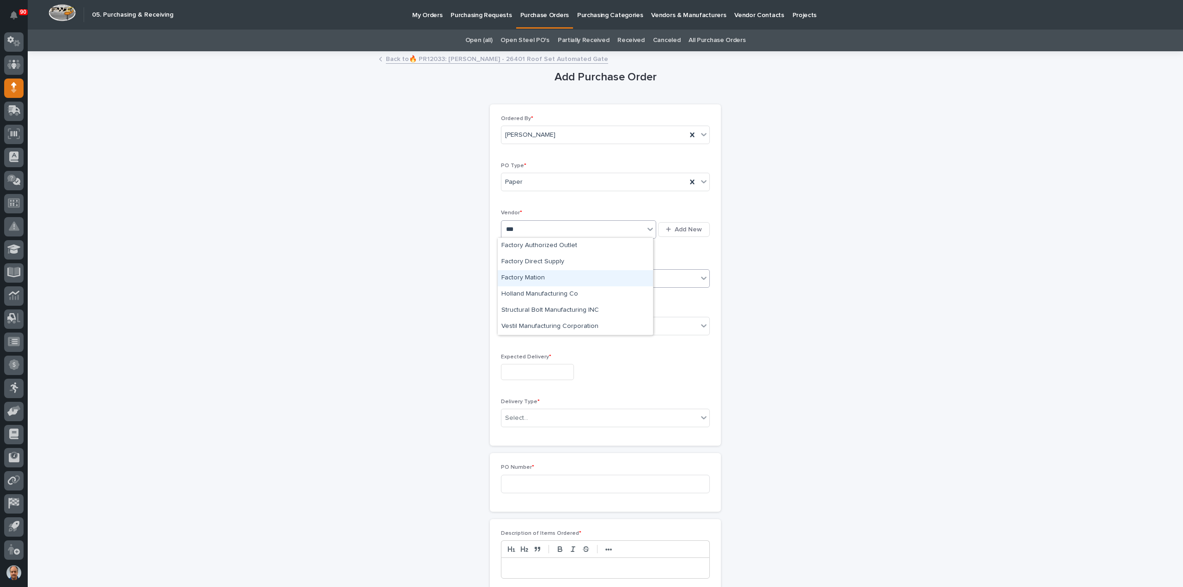
click at [536, 278] on div "Factory Mation" at bounding box center [575, 278] width 155 height 16
click at [548, 277] on div "Select..." at bounding box center [599, 278] width 196 height 15
click at [522, 294] on div "Online Order" at bounding box center [602, 295] width 208 height 16
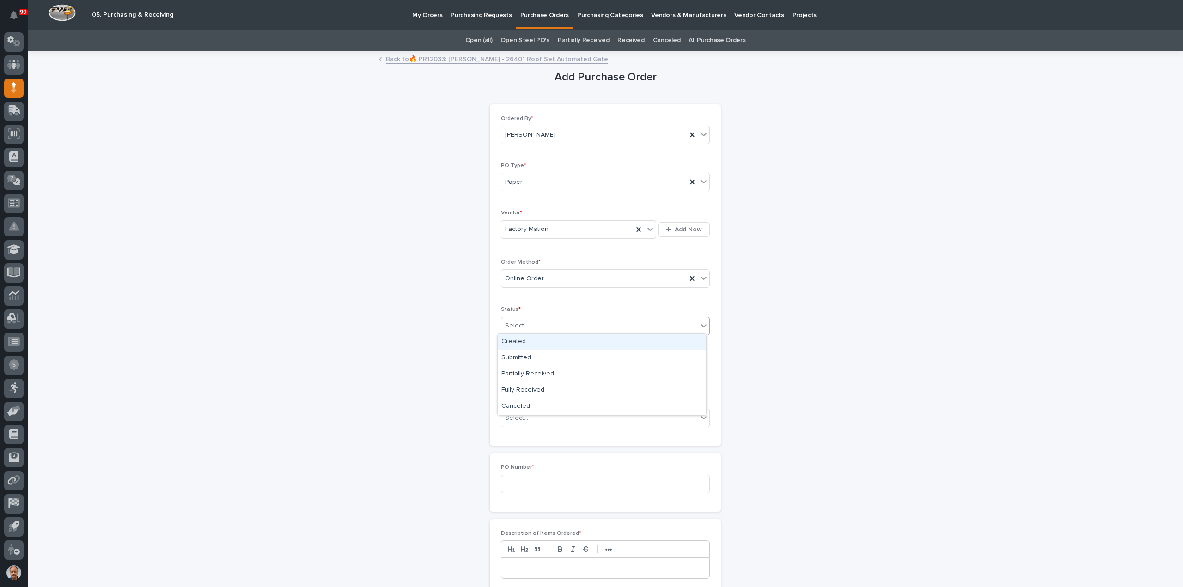
click at [534, 323] on div "Select..." at bounding box center [599, 325] width 196 height 15
click at [517, 356] on div "Submitted" at bounding box center [602, 358] width 208 height 16
click at [530, 368] on input "text" at bounding box center [537, 372] width 73 height 16
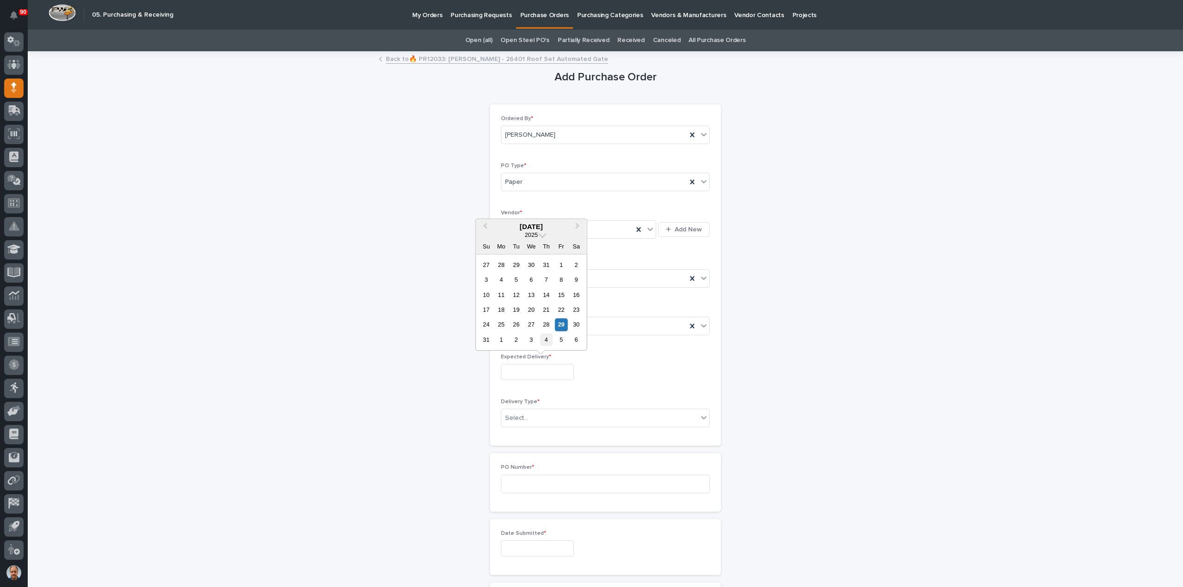
click at [547, 339] on div "4" at bounding box center [546, 340] width 12 height 12
type input "**********"
click at [572, 419] on div "Select..." at bounding box center [599, 418] width 196 height 15
click at [544, 433] on div "Deliver to PWI" at bounding box center [602, 433] width 208 height 16
click at [555, 482] on input at bounding box center [605, 484] width 209 height 18
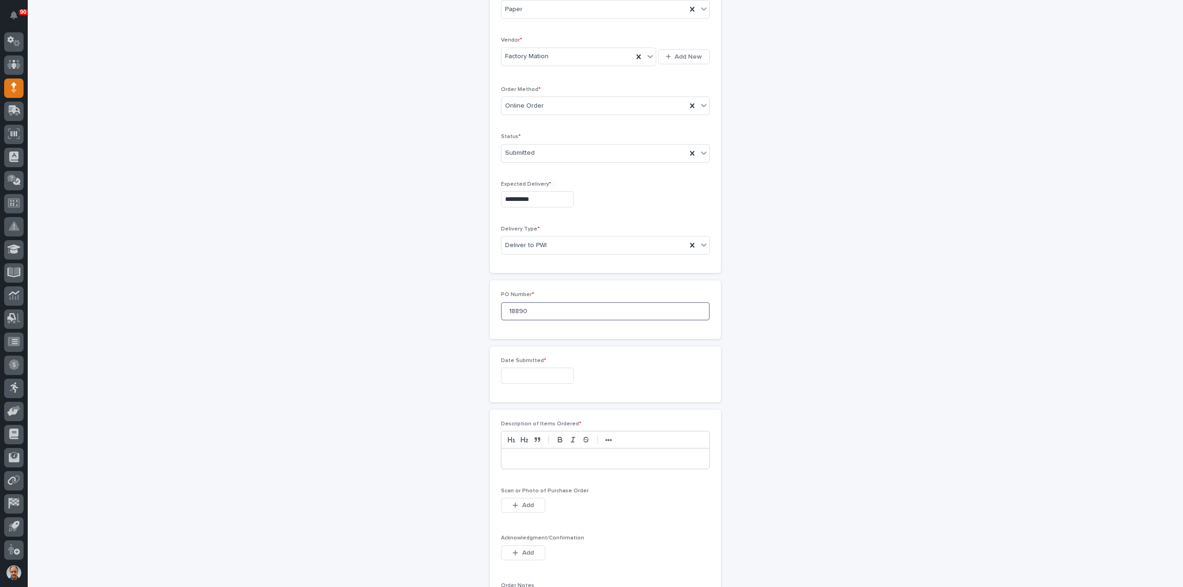
scroll to position [231, 0]
type input "18890"
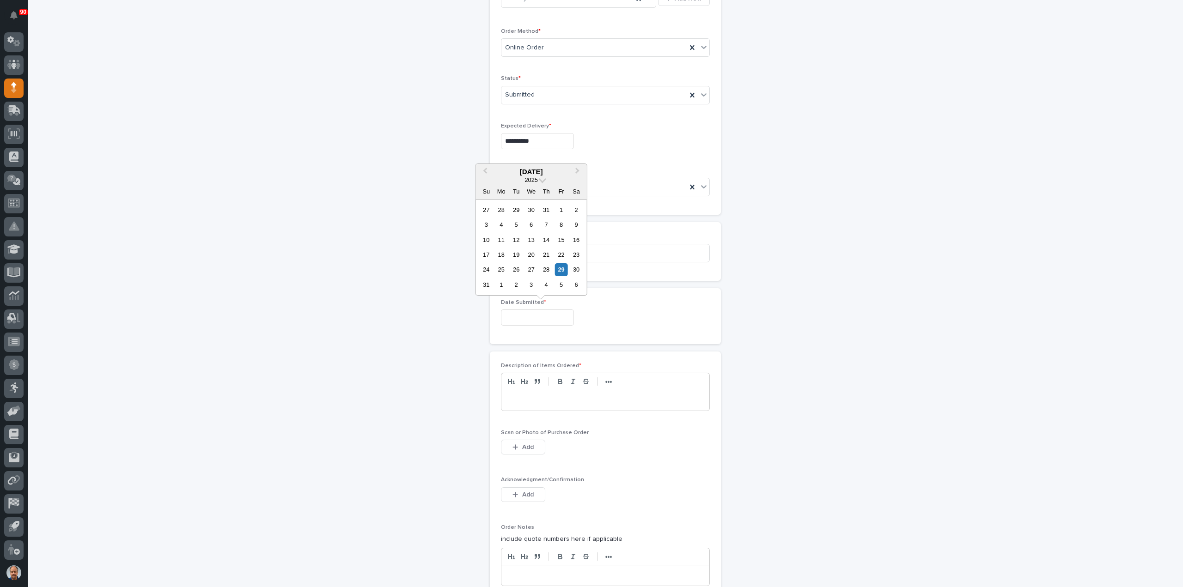
click at [534, 318] on input "text" at bounding box center [537, 318] width 73 height 16
click at [558, 269] on div "29" at bounding box center [561, 269] width 12 height 12
type input "**********"
click at [554, 390] on div at bounding box center [605, 400] width 208 height 20
click at [525, 443] on span "Add" at bounding box center [528, 447] width 12 height 8
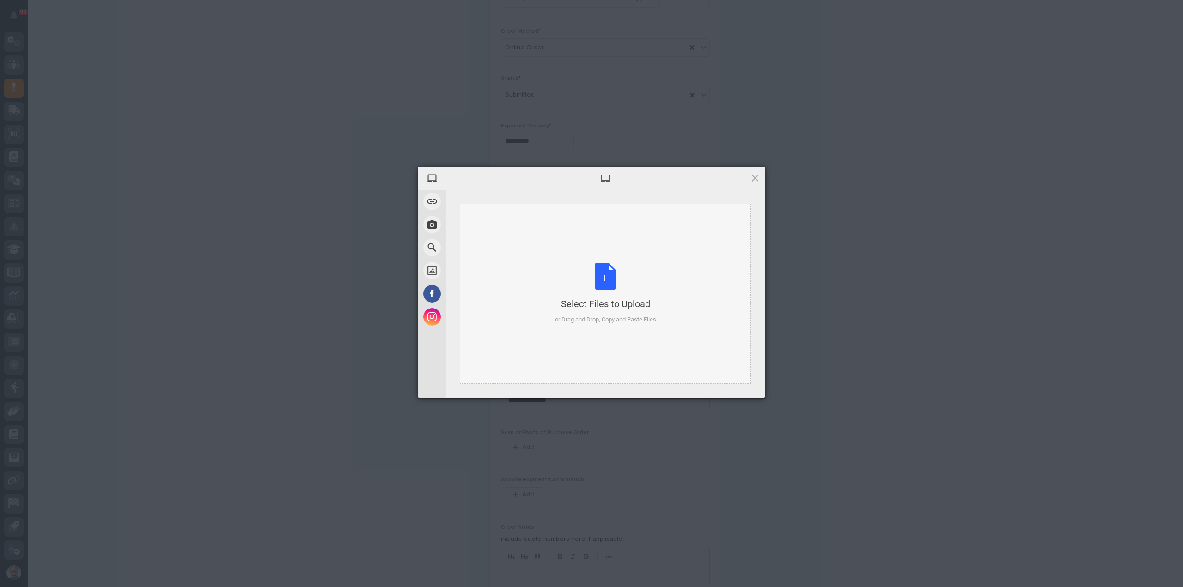
click at [610, 272] on div "Select Files to Upload or Drag and Drop, Copy and Paste Files" at bounding box center [605, 293] width 101 height 61
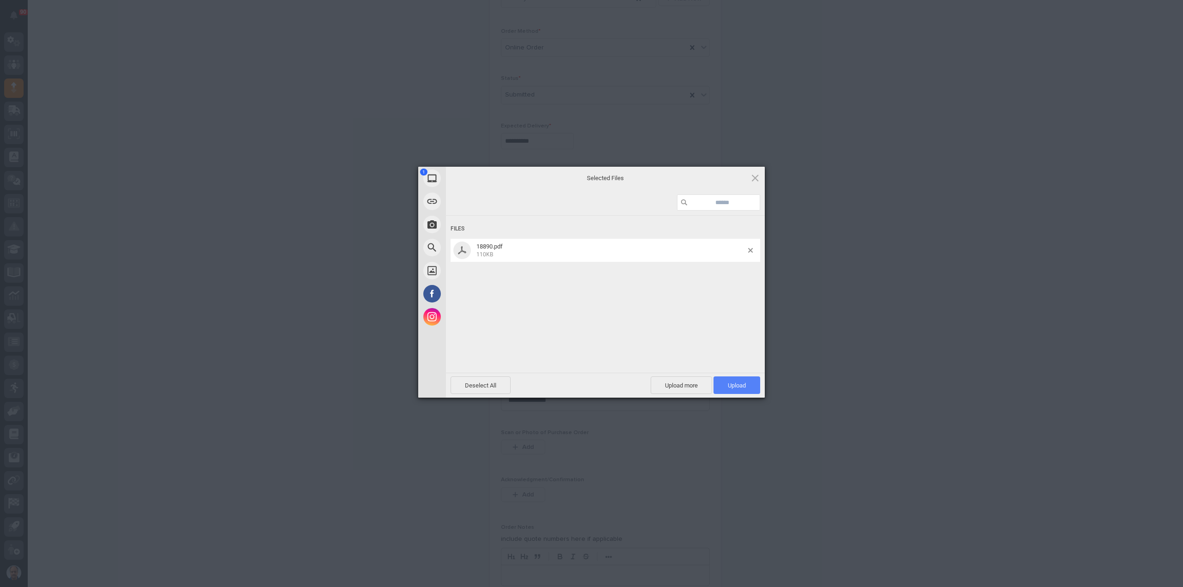
click at [729, 385] on span "Upload 1" at bounding box center [737, 385] width 18 height 7
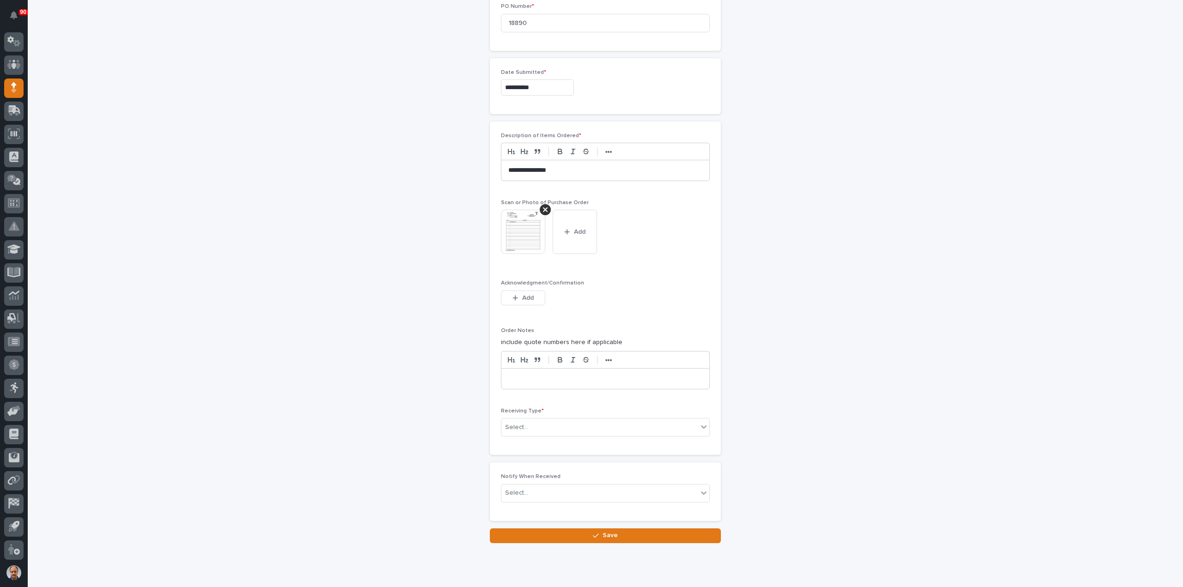
scroll to position [485, 0]
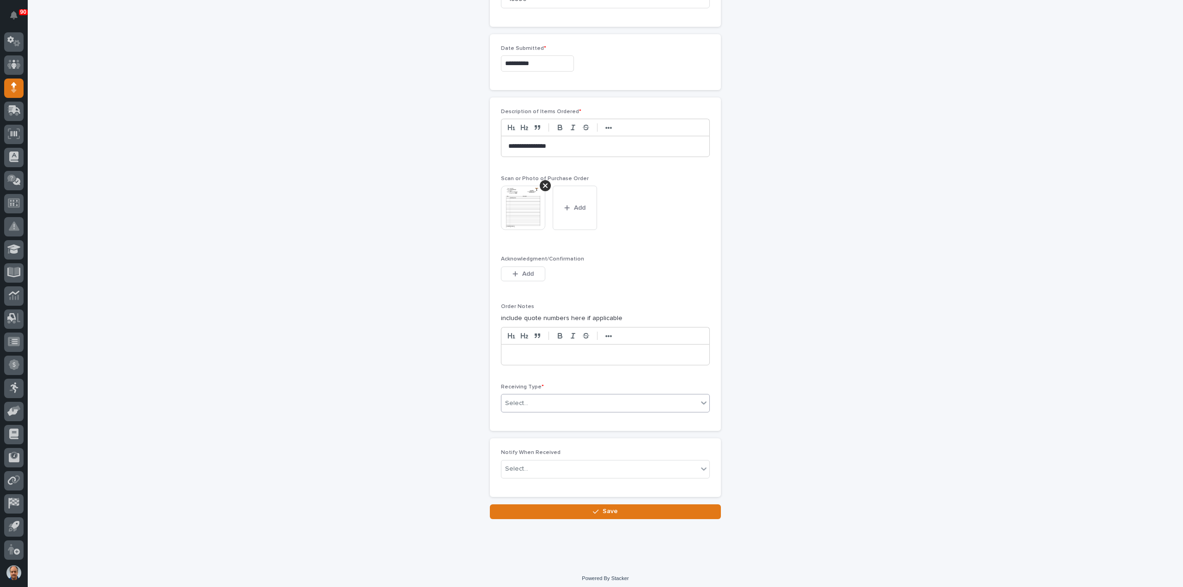
click at [553, 397] on div "Select..." at bounding box center [599, 403] width 196 height 15
click at [527, 464] on div "Deliver to" at bounding box center [602, 466] width 208 height 16
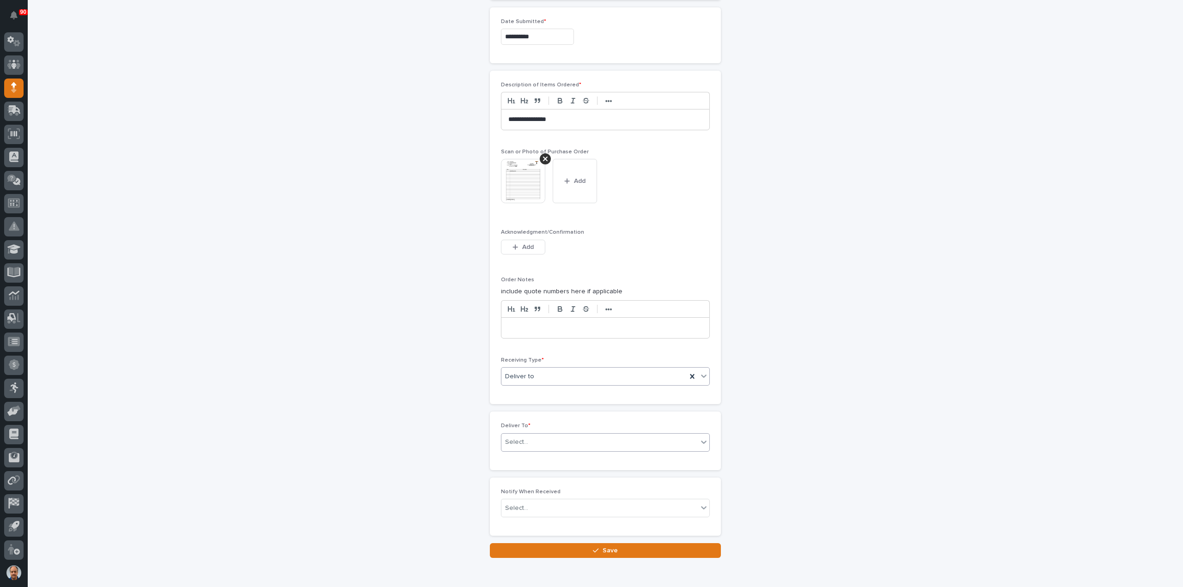
scroll to position [518, 0]
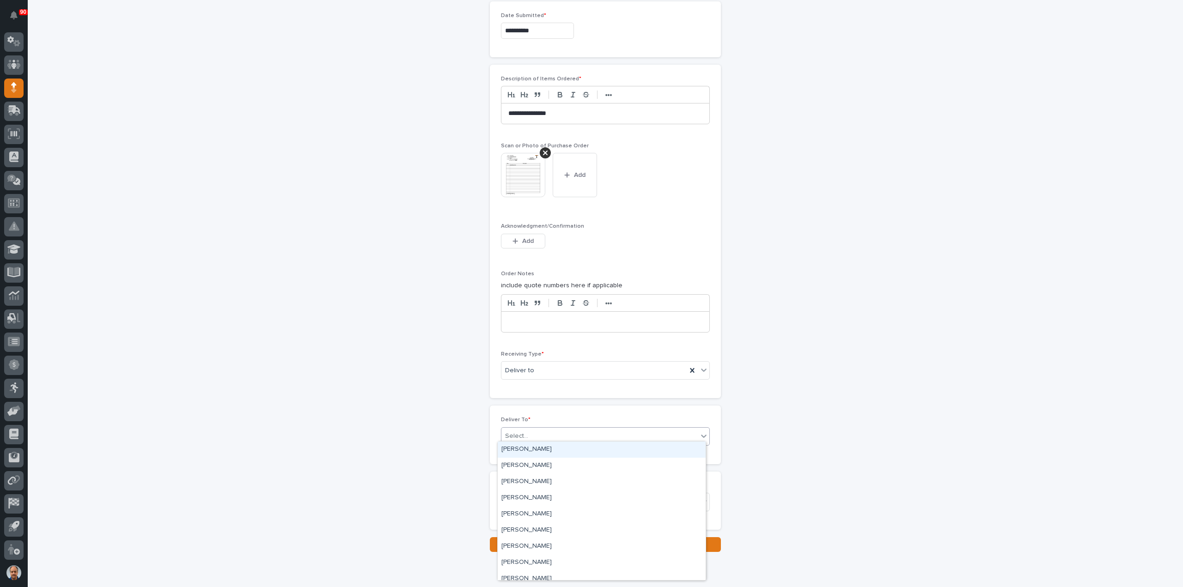
click at [549, 431] on div "Select..." at bounding box center [599, 436] width 196 height 15
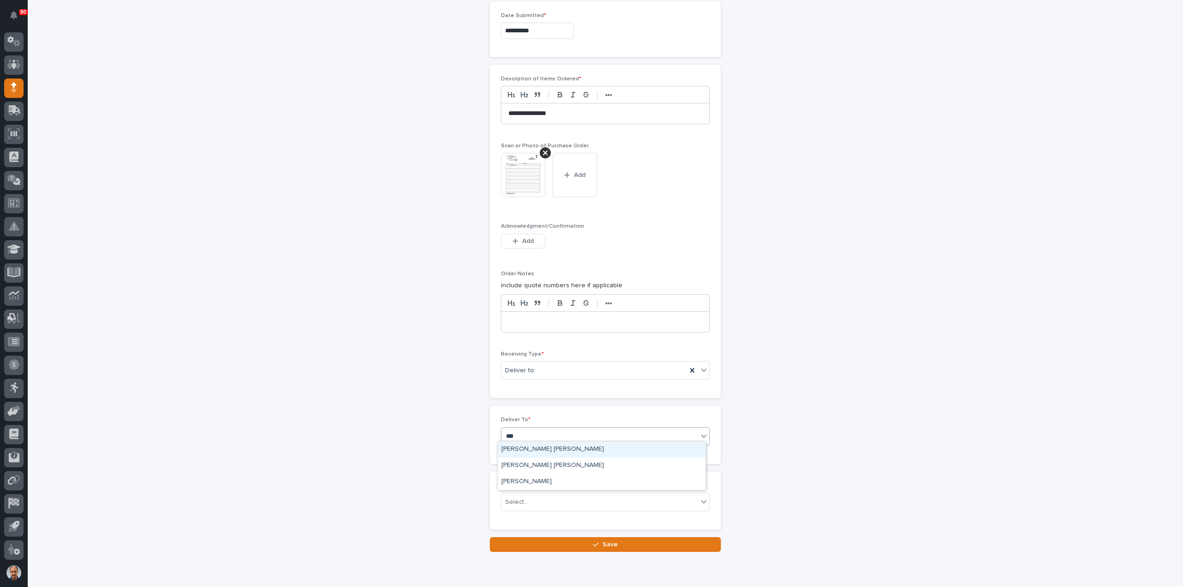
type input "****"
click at [545, 465] on div "[PERSON_NAME] [PERSON_NAME]" at bounding box center [602, 466] width 208 height 16
click at [587, 537] on button "Save" at bounding box center [605, 544] width 231 height 15
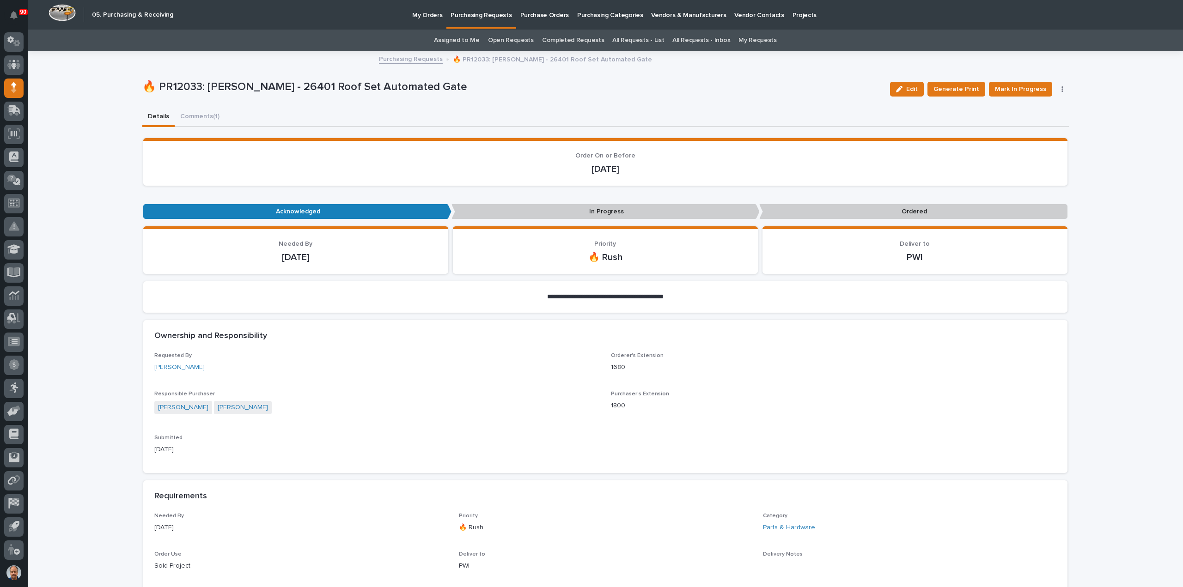
click at [1061, 88] on icon "button" at bounding box center [1061, 89] width 1 height 6
click at [1029, 120] on span "Edit Linked PO's" at bounding box center [1032, 122] width 47 height 11
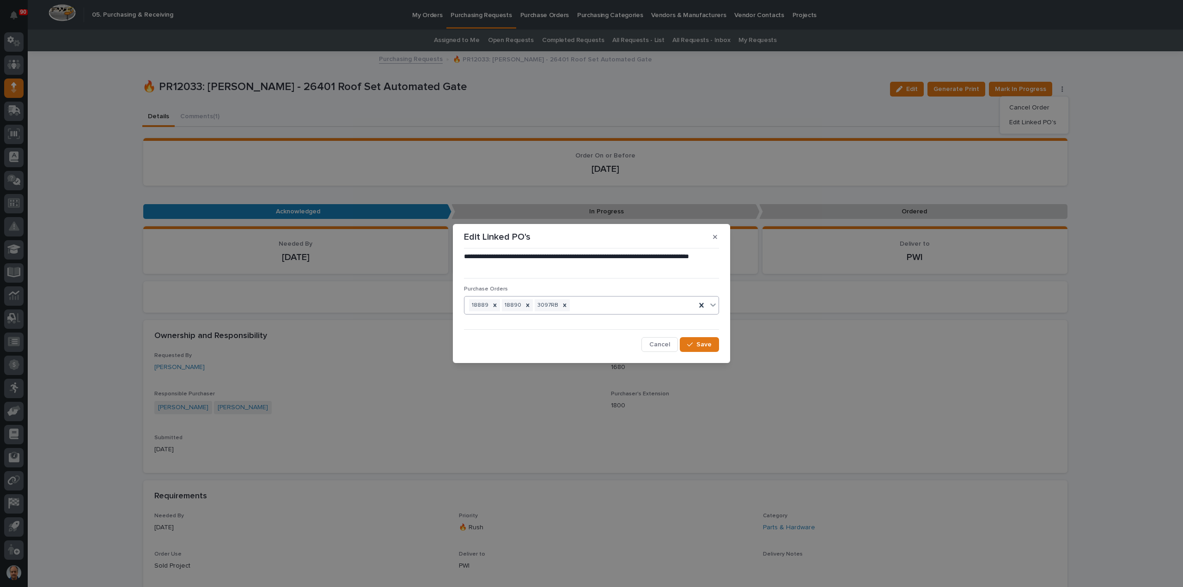
click at [577, 304] on div "18889 18890 3097RB" at bounding box center [579, 306] width 231 height 16
type input "*****"
click at [507, 319] on div "18843" at bounding box center [591, 323] width 254 height 16
click at [703, 344] on span "Save" at bounding box center [703, 344] width 15 height 8
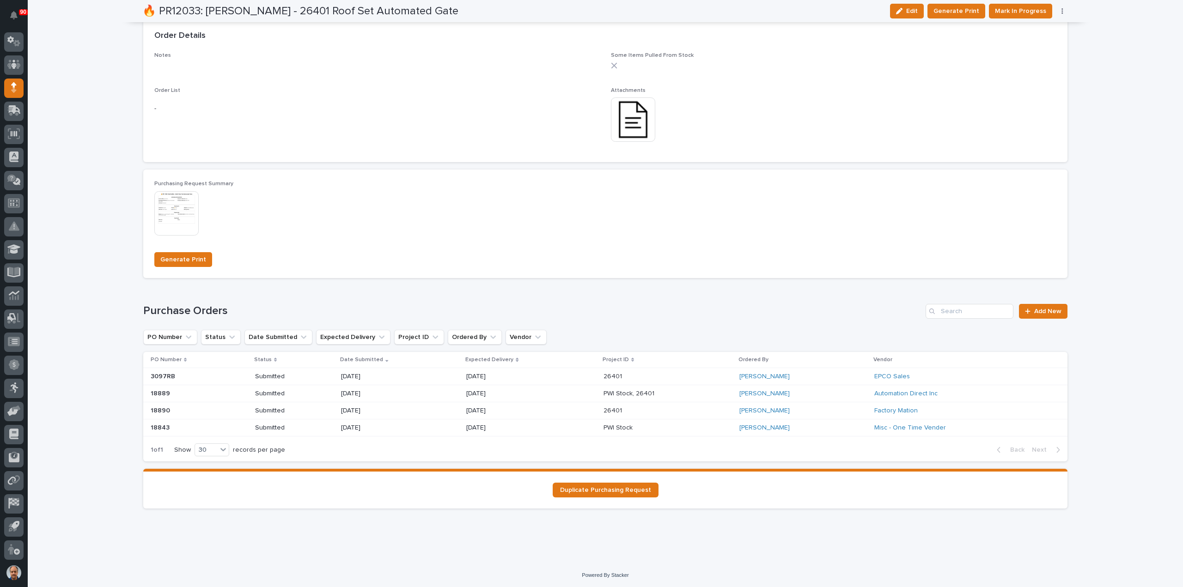
scroll to position [661, 0]
click at [630, 425] on p at bounding box center [636, 428] width 66 height 8
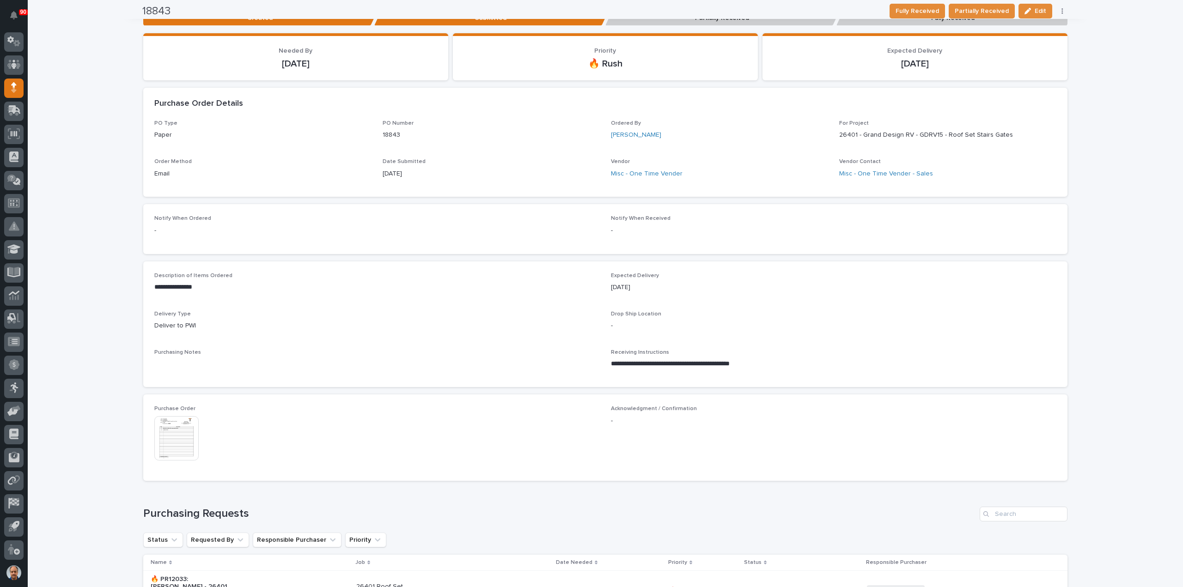
scroll to position [260, 0]
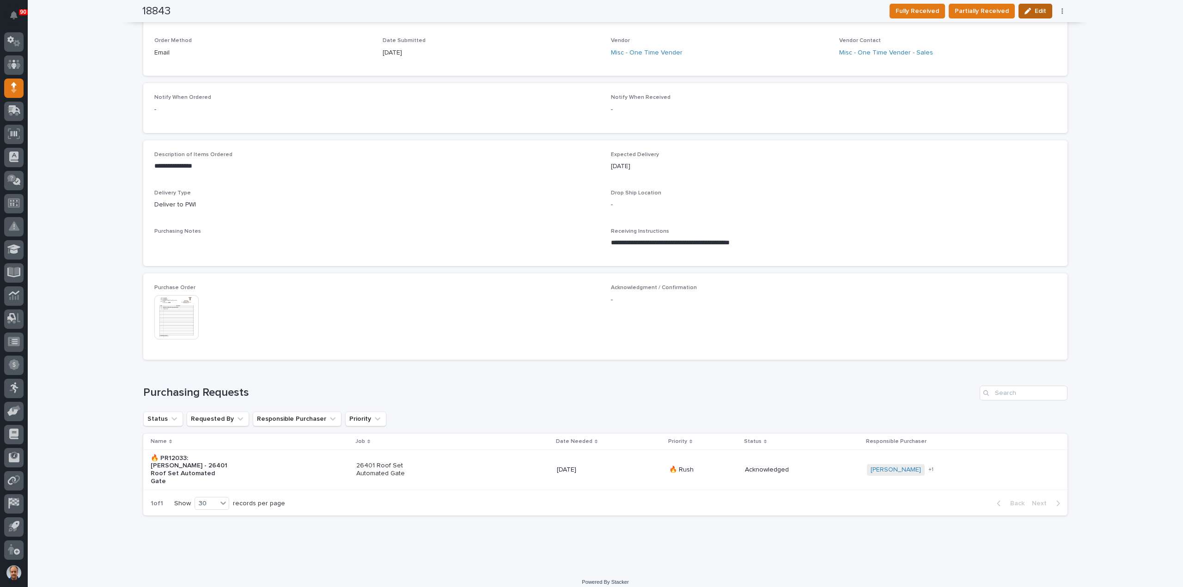
click at [1035, 10] on span "Edit" at bounding box center [1040, 11] width 12 height 8
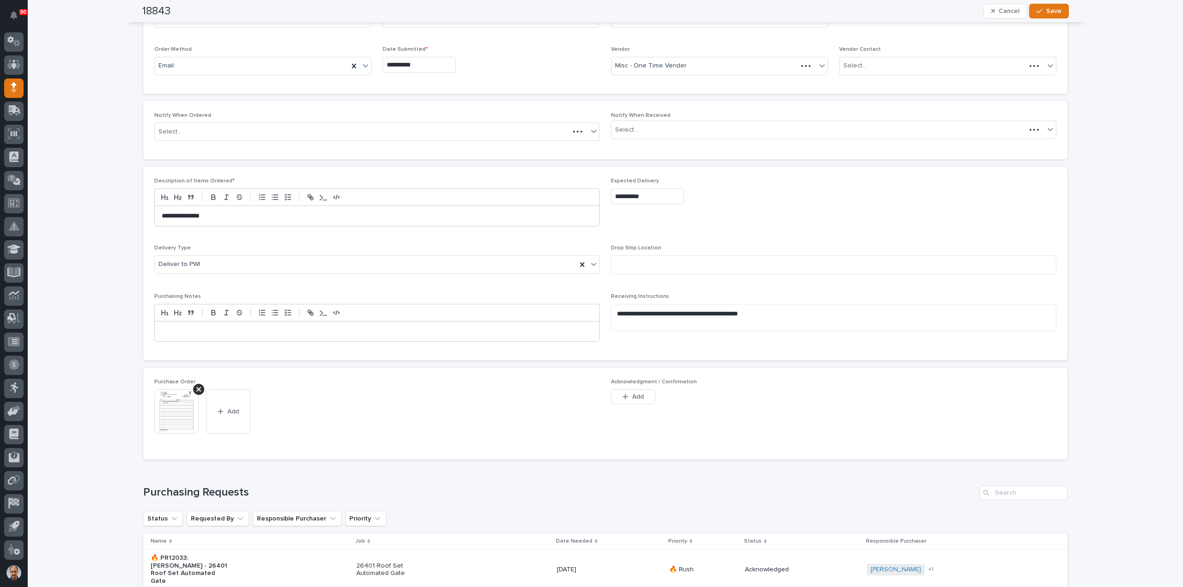
scroll to position [309, 0]
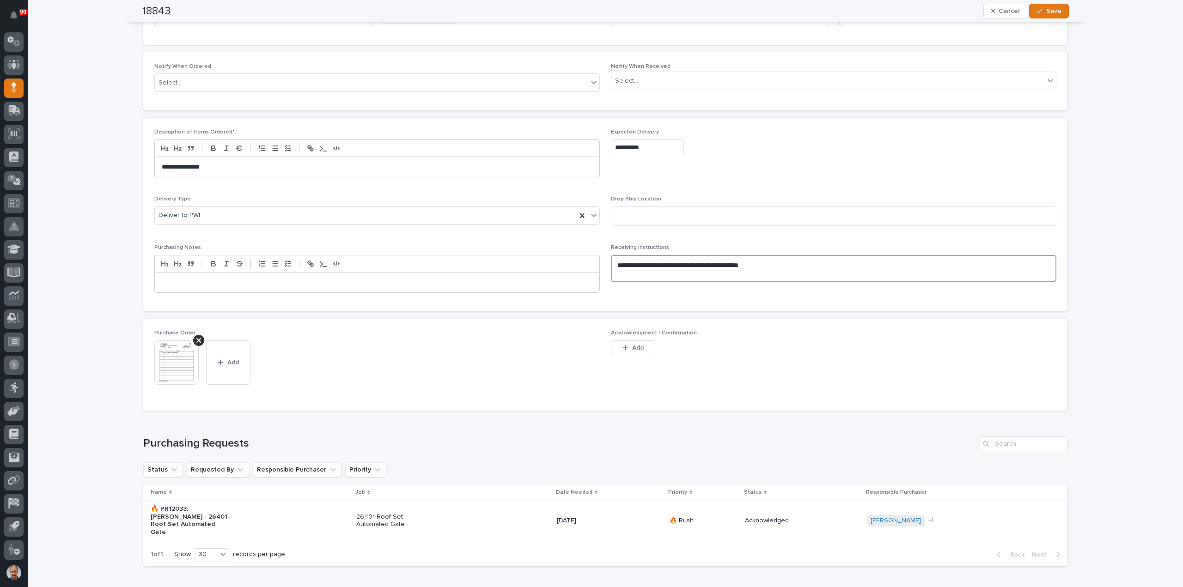
click at [768, 267] on textarea "**********" at bounding box center [833, 268] width 445 height 27
drag, startPoint x: 768, startPoint y: 267, endPoint x: 581, endPoint y: 267, distance: 187.6
click at [581, 267] on div "**********" at bounding box center [605, 214] width 902 height 171
type textarea "******"
click at [1053, 8] on span "Save" at bounding box center [1053, 11] width 15 height 8
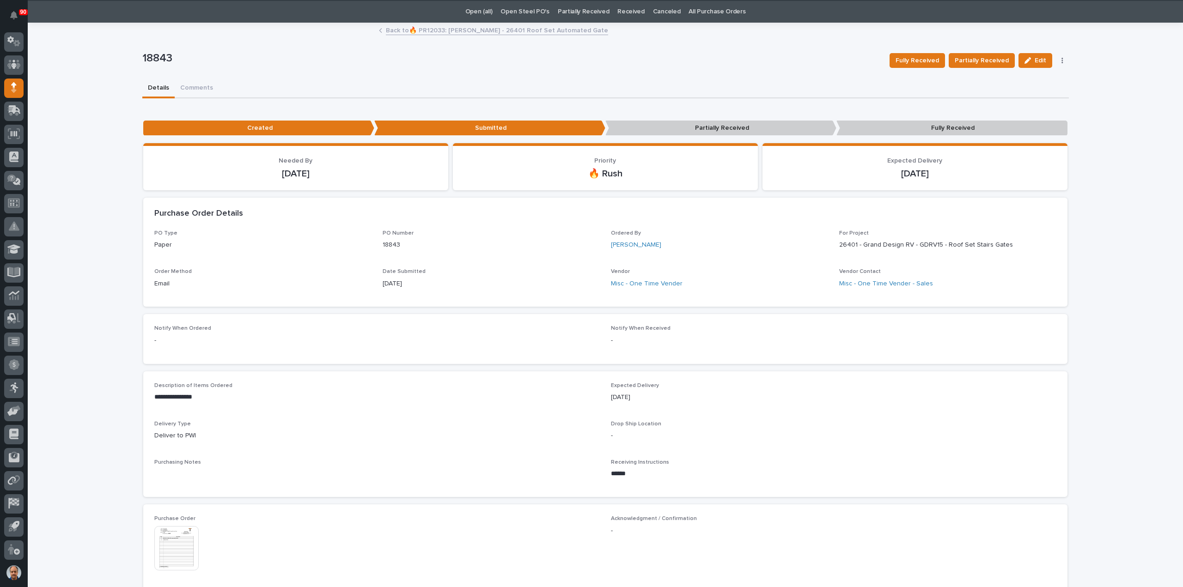
scroll to position [0, 0]
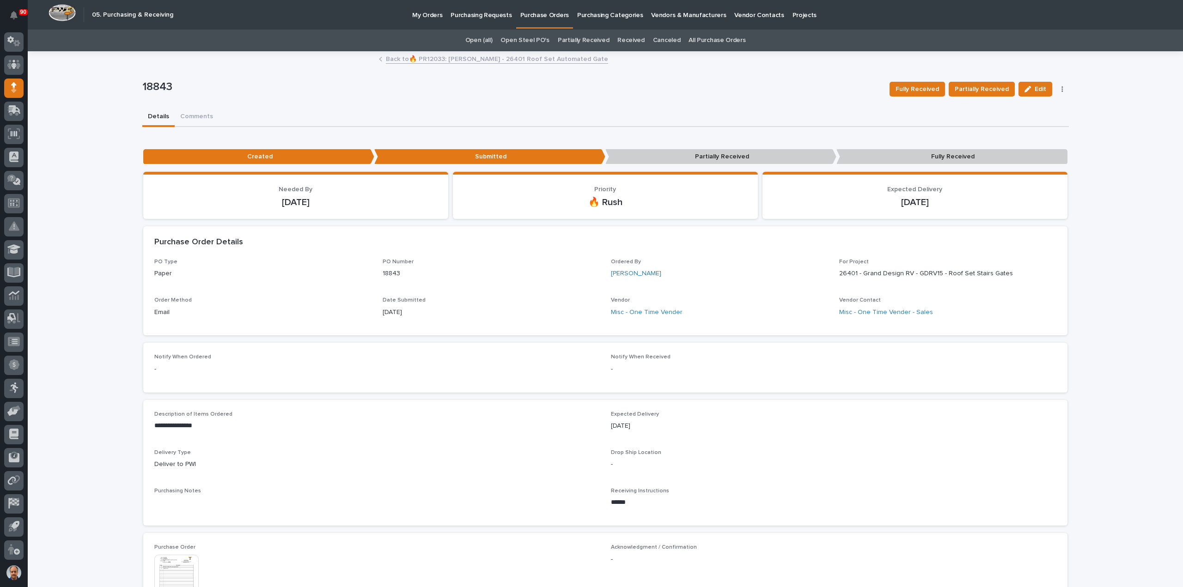
click at [481, 56] on link "Back to 🔥 PR12033: [PERSON_NAME] - 26401 Roof Set Automated Gate" at bounding box center [497, 58] width 222 height 11
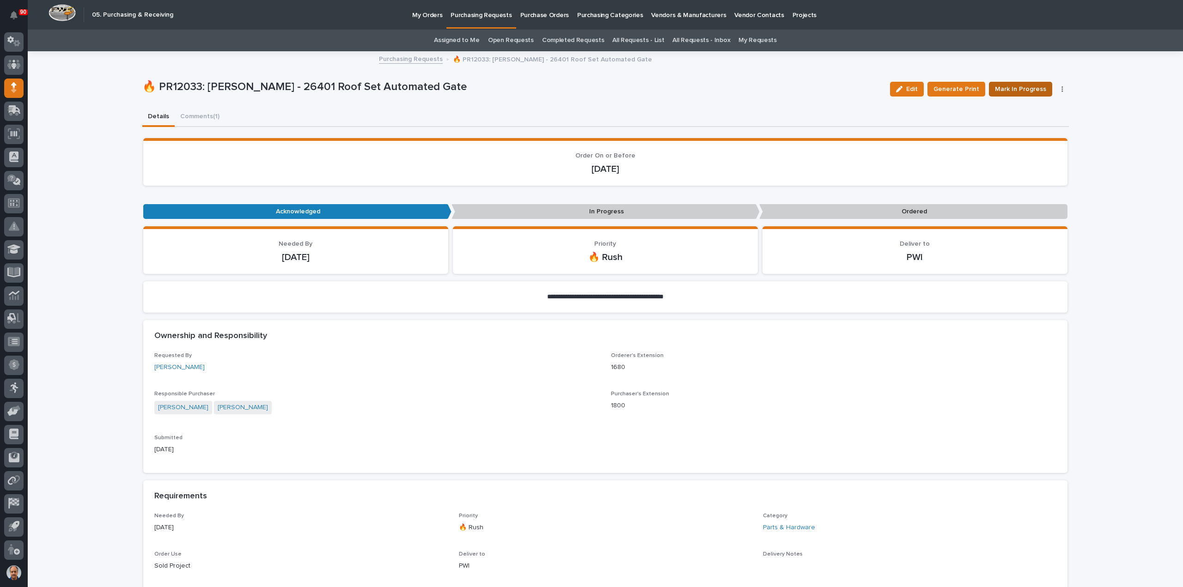
click at [1017, 89] on span "Mark In Progress" at bounding box center [1020, 89] width 51 height 11
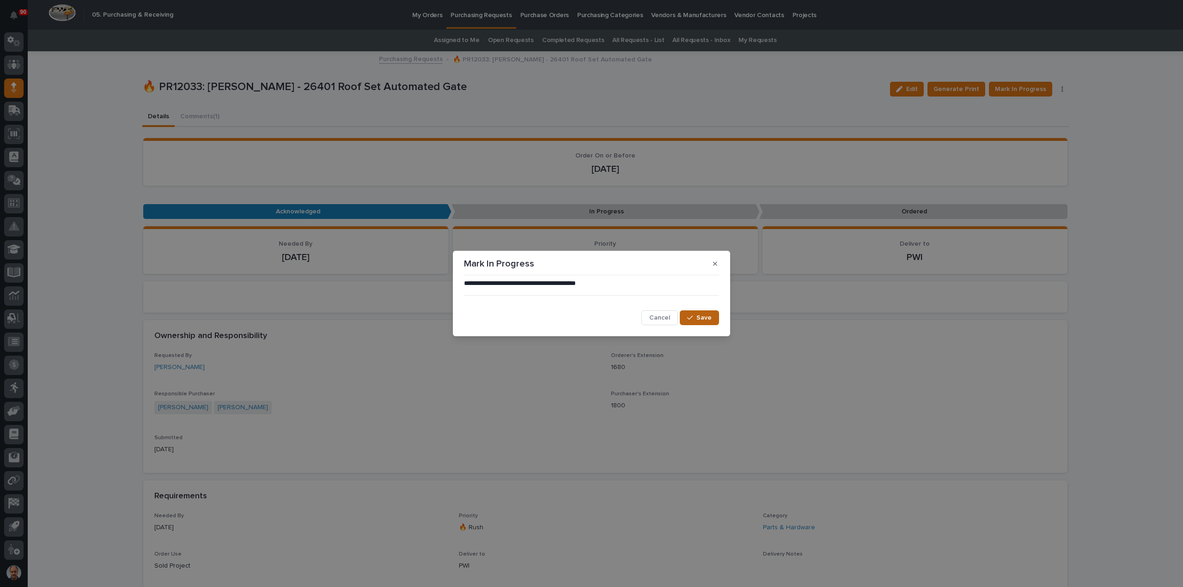
click at [698, 318] on span "Save" at bounding box center [703, 318] width 15 height 8
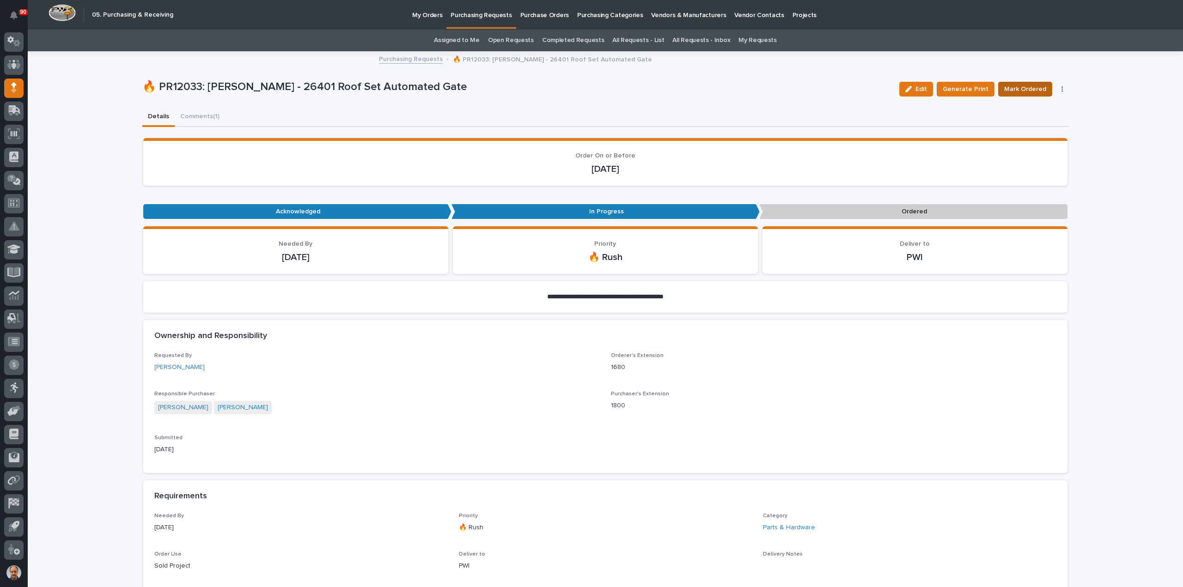
click at [1032, 87] on span "Mark Ordered" at bounding box center [1025, 89] width 42 height 11
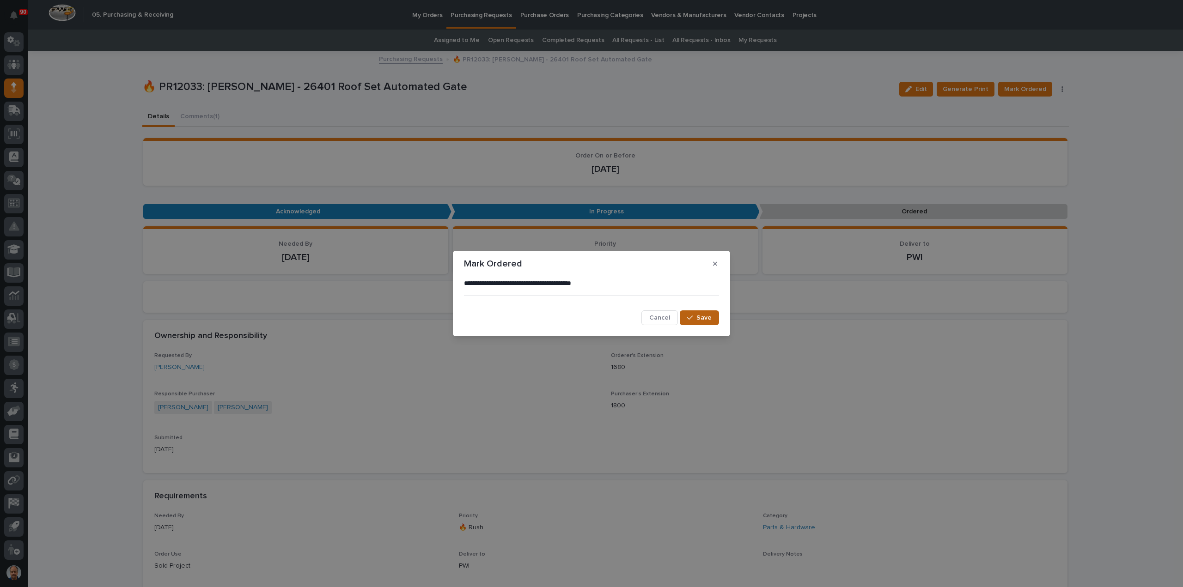
click at [706, 320] on span "Save" at bounding box center [703, 318] width 15 height 8
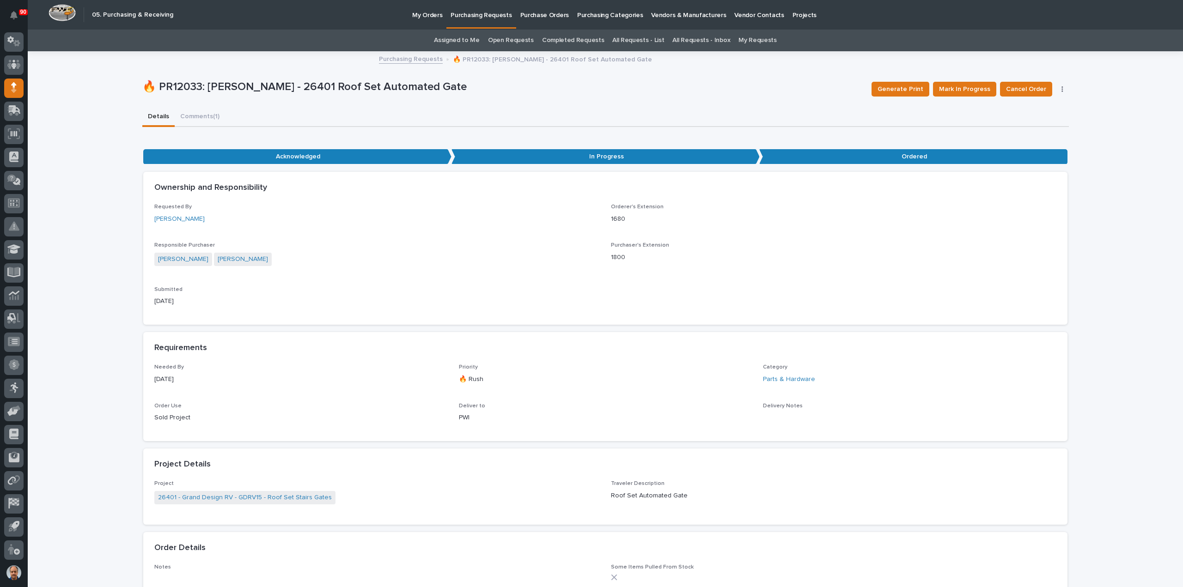
click at [484, 15] on p "Purchasing Requests" at bounding box center [480, 9] width 61 height 19
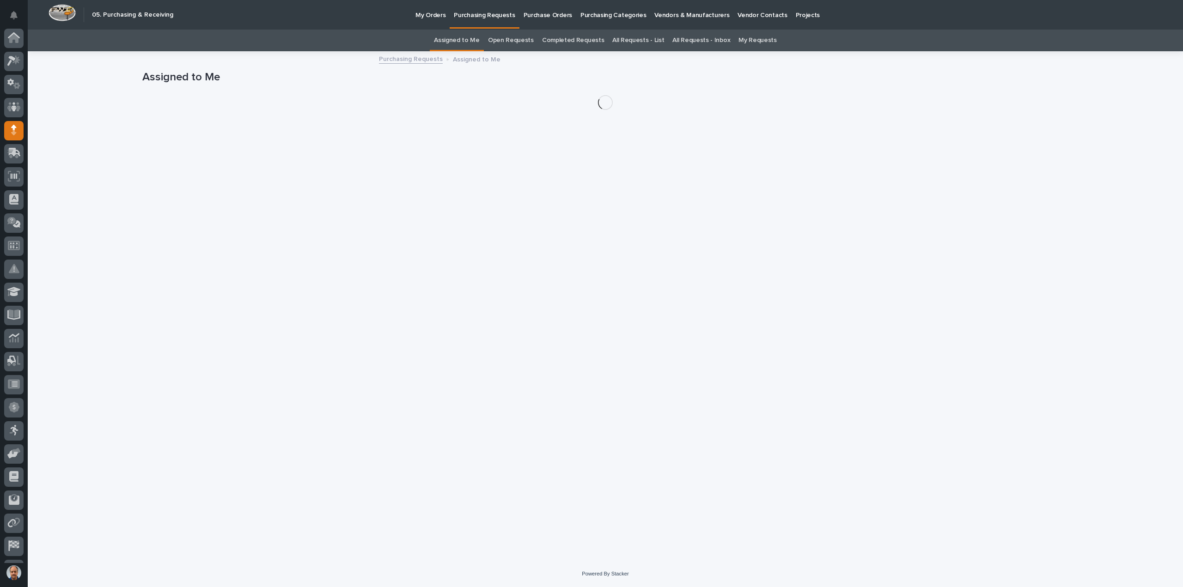
scroll to position [43, 0]
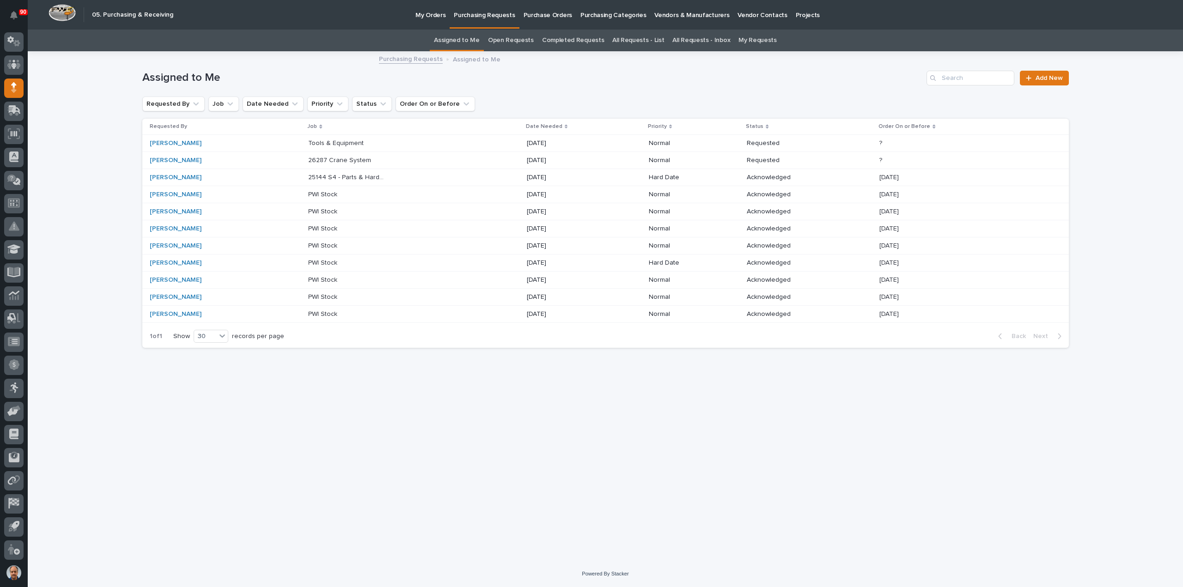
click at [356, 159] on p "26287 Crane System" at bounding box center [340, 160] width 65 height 10
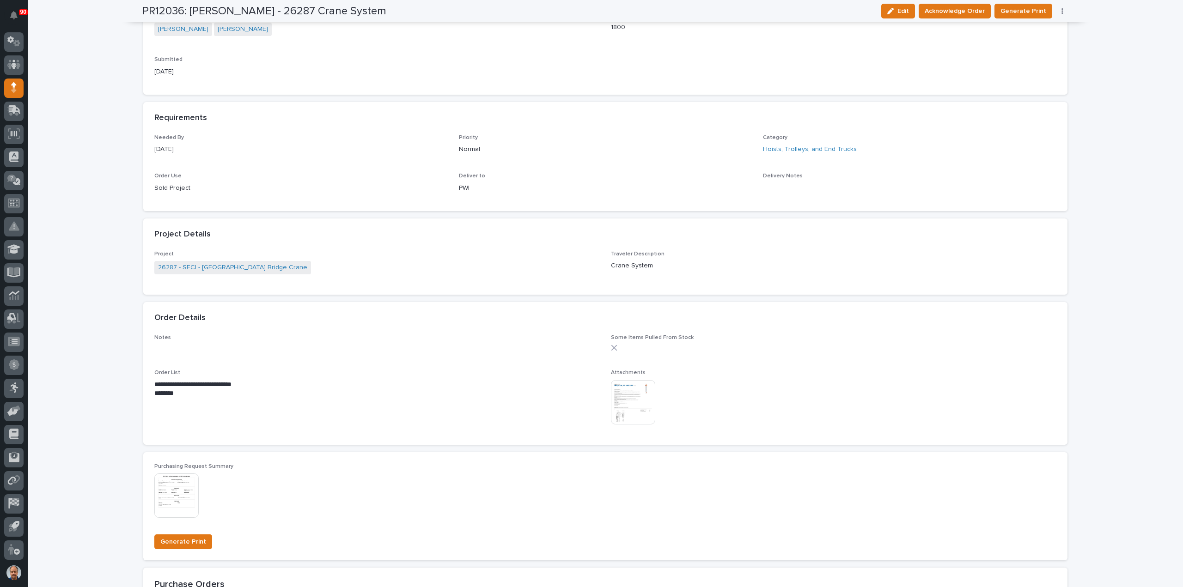
scroll to position [370, 0]
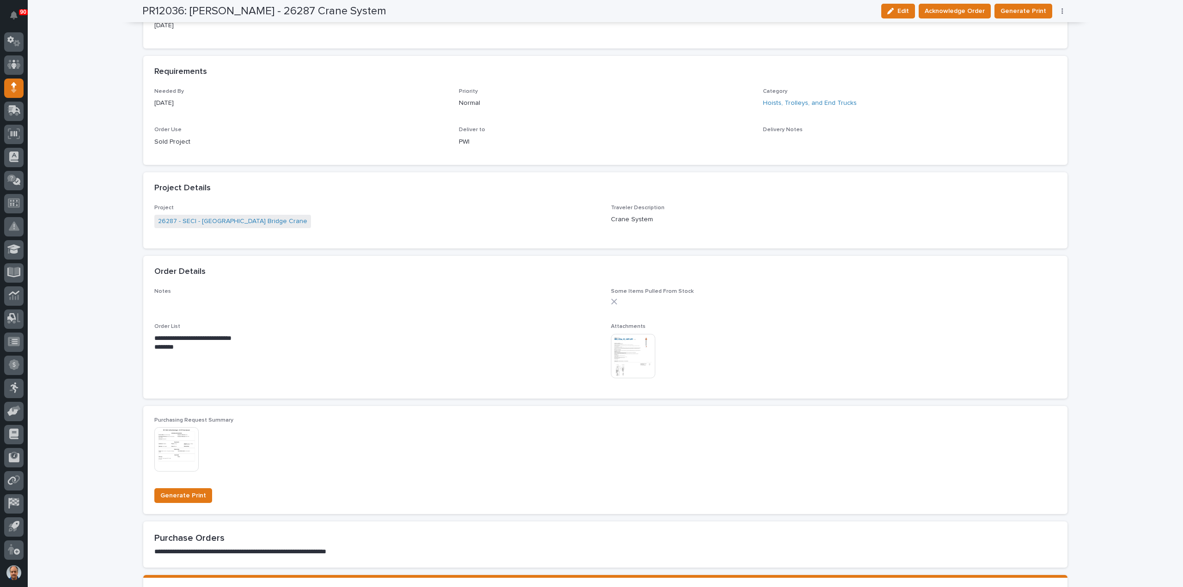
click at [626, 350] on img at bounding box center [633, 356] width 44 height 44
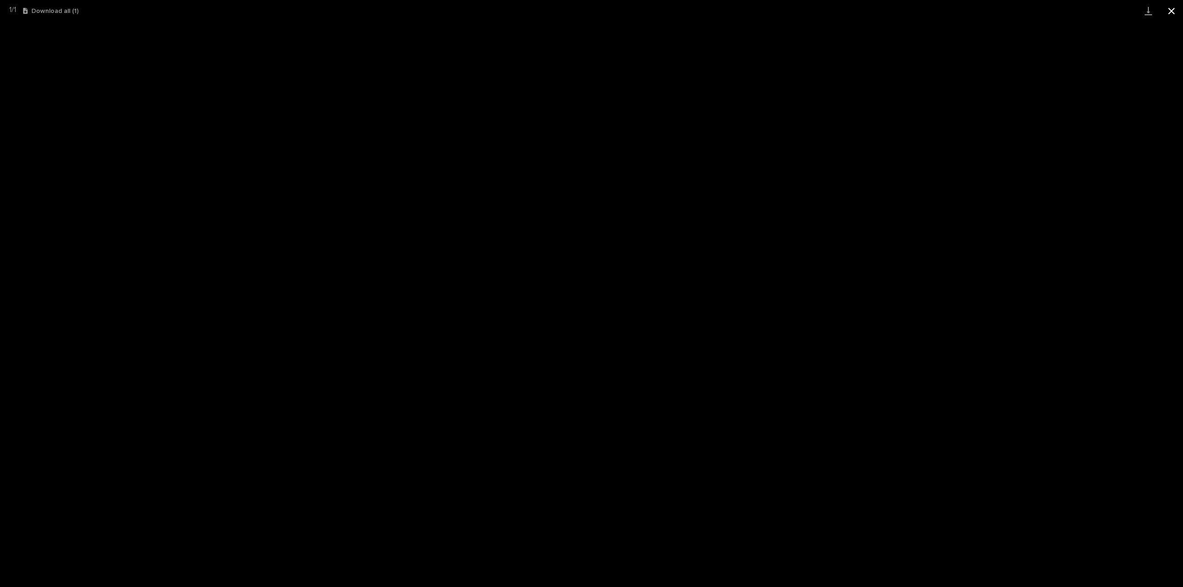
click at [1173, 10] on button "Close gallery" at bounding box center [1171, 11] width 23 height 22
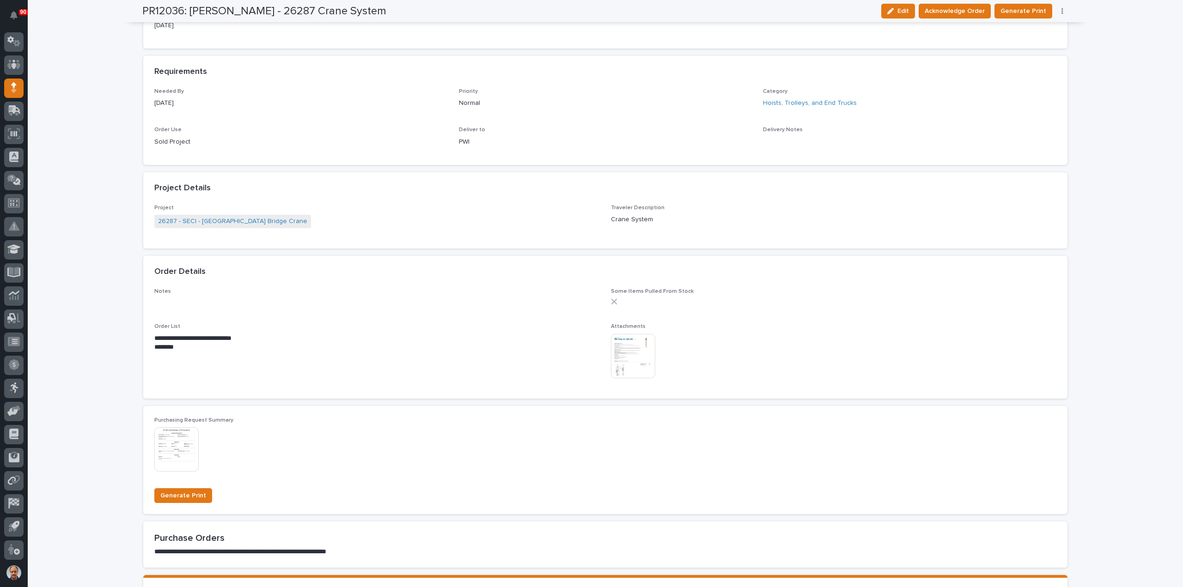
click at [626, 354] on img at bounding box center [633, 356] width 44 height 44
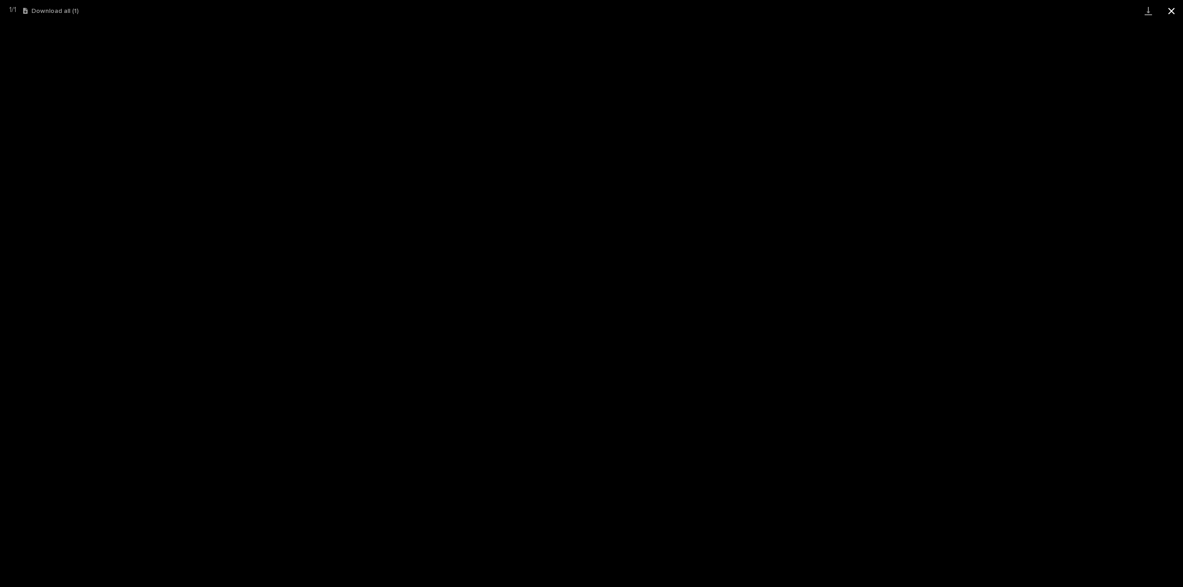
click at [1173, 10] on button "Close gallery" at bounding box center [1171, 11] width 23 height 22
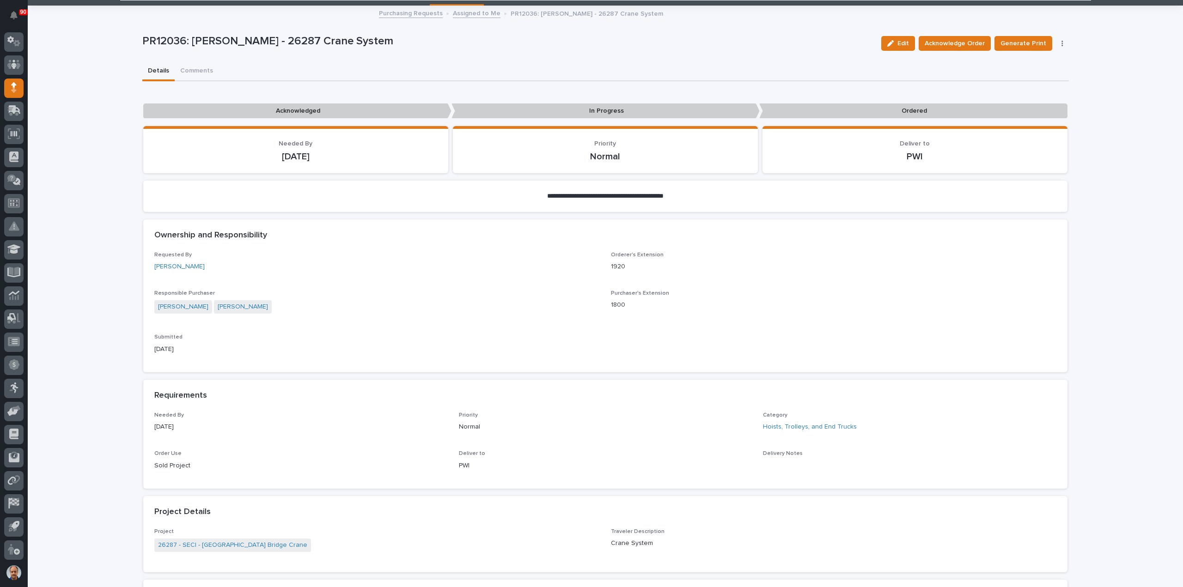
scroll to position [0, 0]
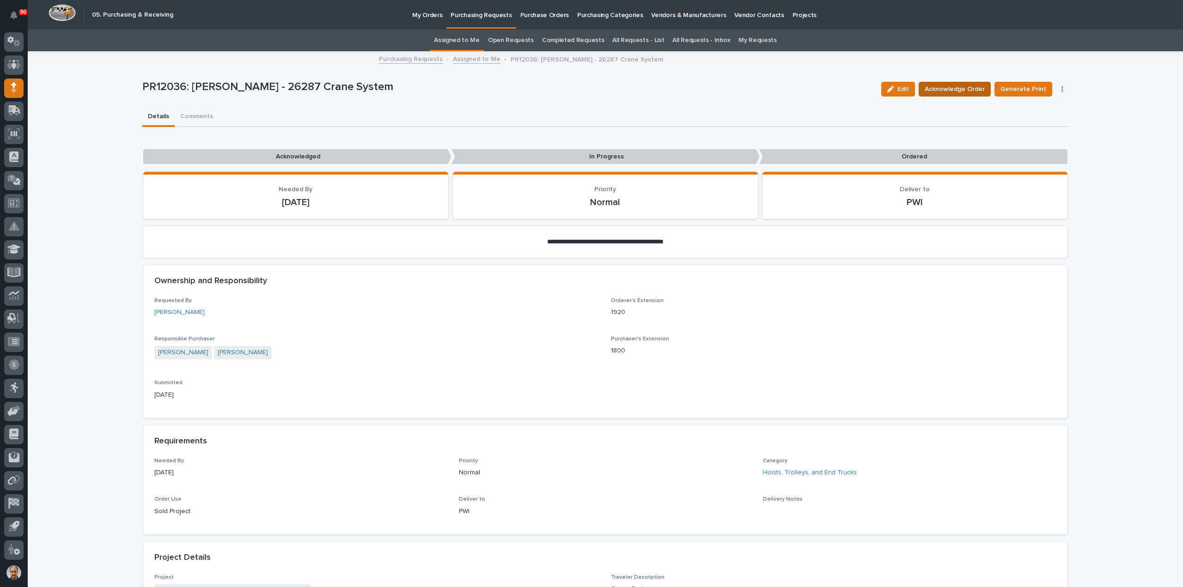
click at [976, 89] on span "Acknowledge Order" at bounding box center [954, 89] width 60 height 11
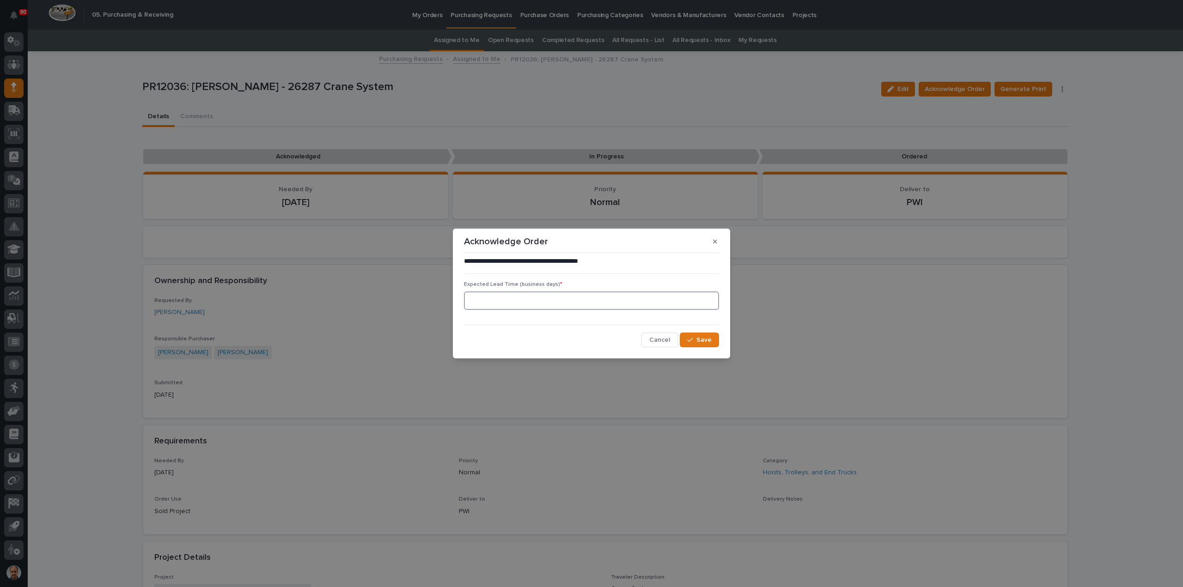
click at [625, 303] on input at bounding box center [591, 300] width 255 height 18
type input "15"
click at [697, 332] on div "**********" at bounding box center [591, 302] width 255 height 91
click at [689, 343] on icon "button" at bounding box center [690, 340] width 6 height 6
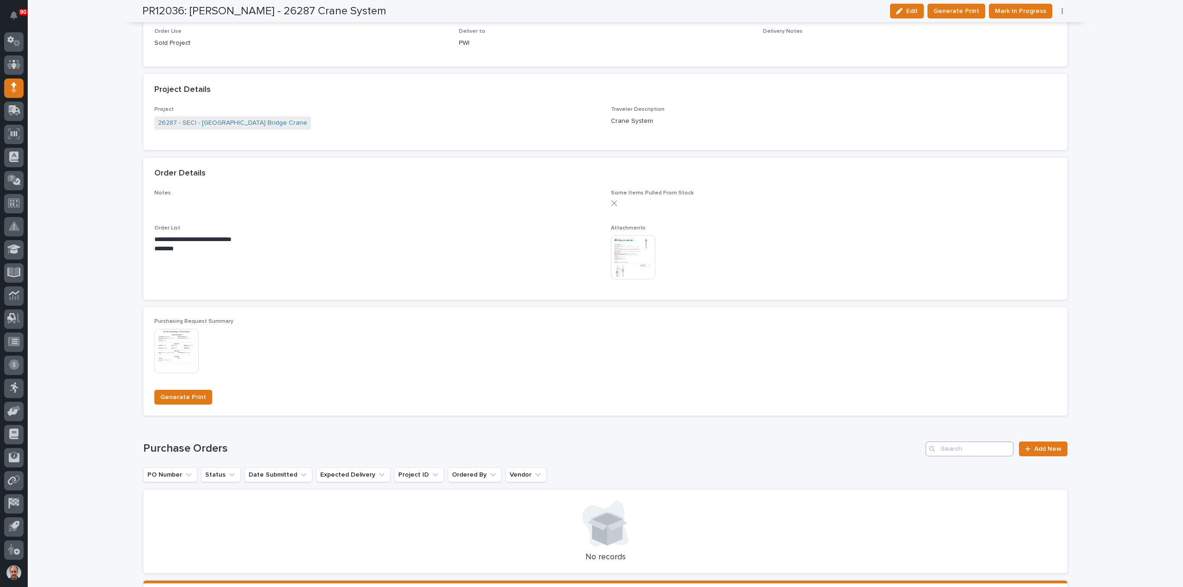
scroll to position [601, 0]
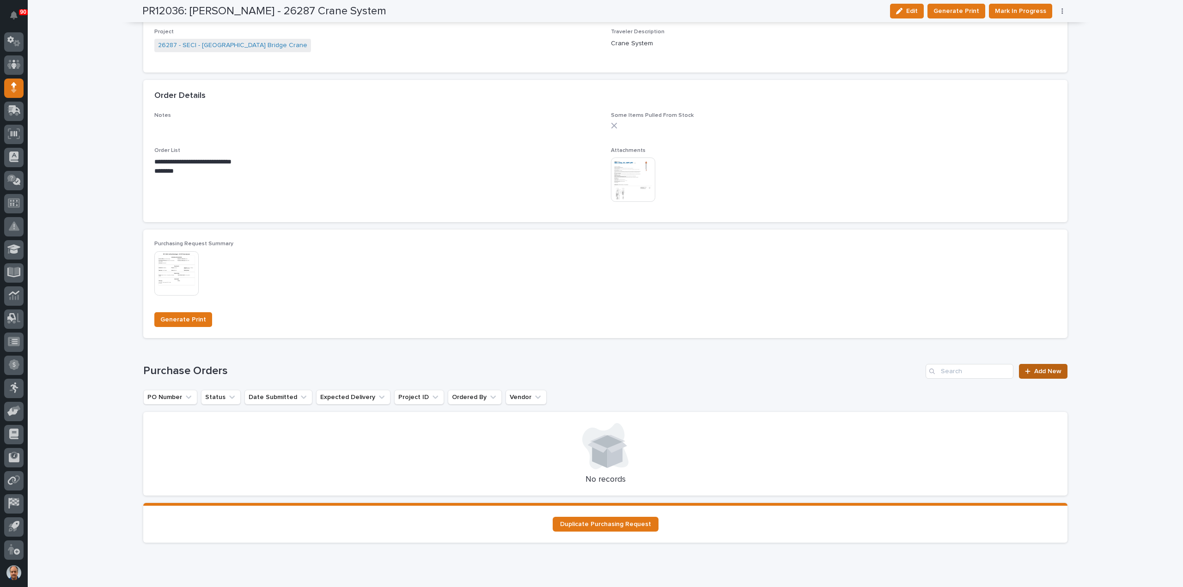
click at [1051, 369] on span "Add New" at bounding box center [1047, 371] width 27 height 6
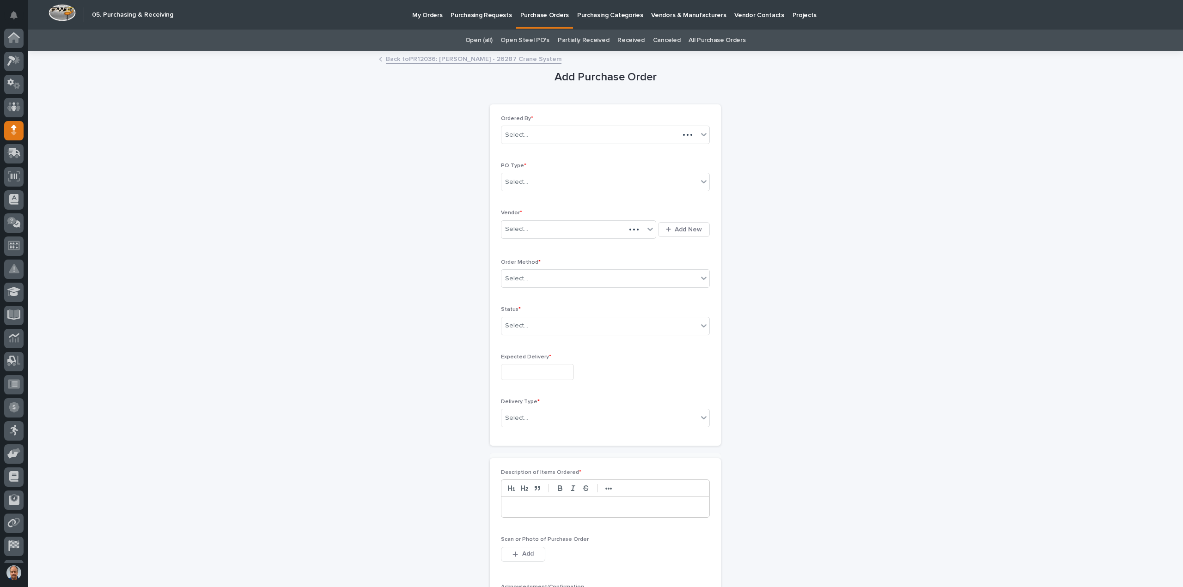
scroll to position [43, 0]
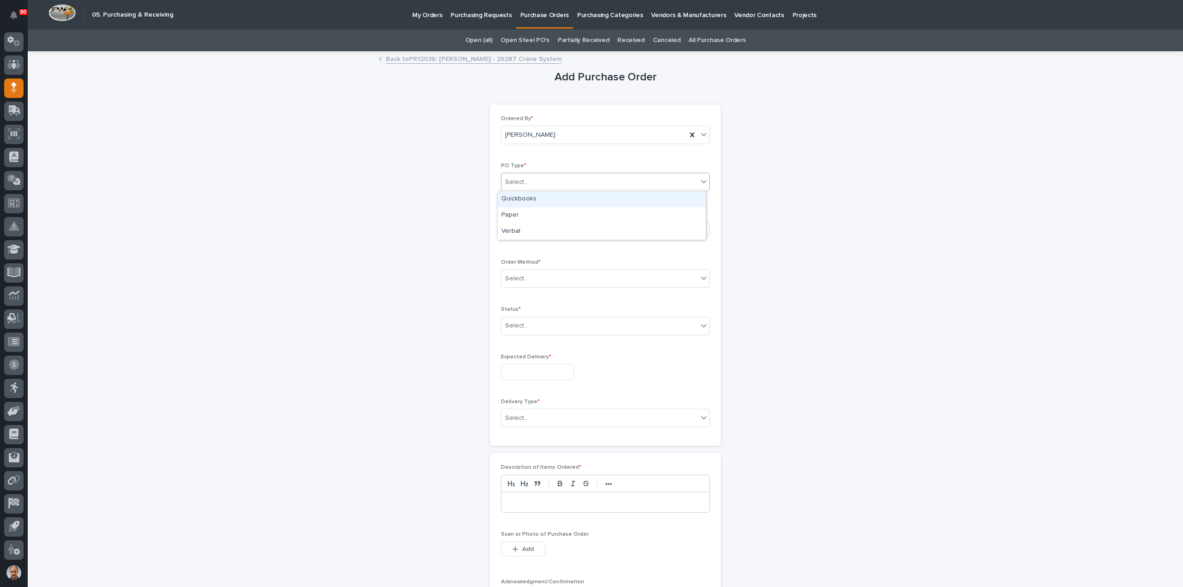
drag, startPoint x: 591, startPoint y: 176, endPoint x: 589, endPoint y: 183, distance: 7.6
click at [591, 176] on div "Select..." at bounding box center [599, 182] width 196 height 15
click at [532, 216] on div "Paper" at bounding box center [602, 215] width 208 height 16
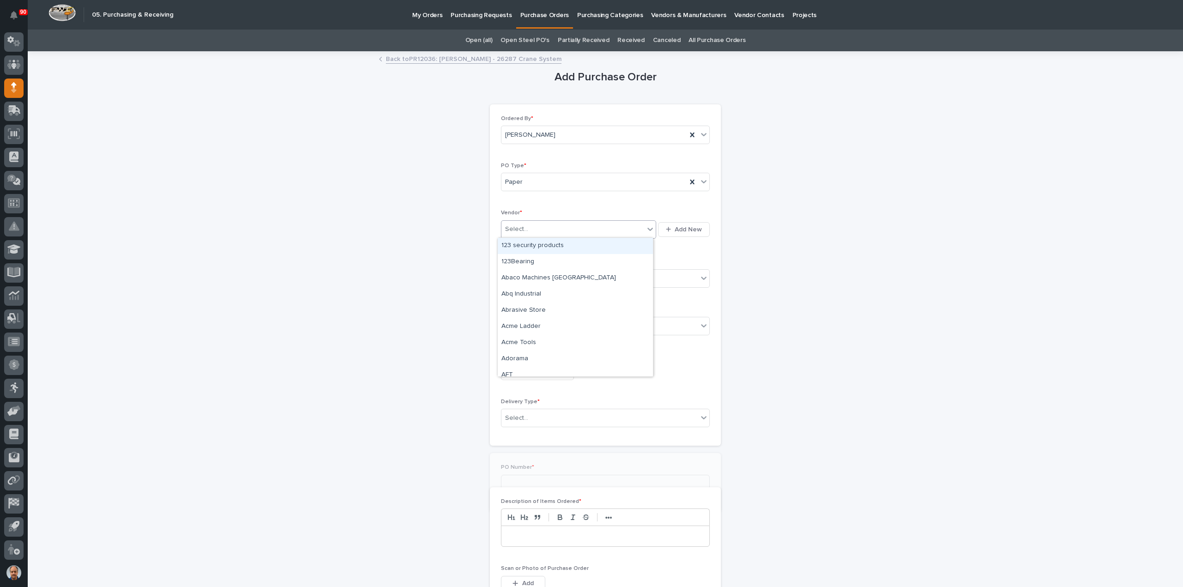
click at [533, 231] on div "Select..." at bounding box center [572, 229] width 143 height 15
type input "**"
click at [512, 278] on div "CM - Columbus [PERSON_NAME] Corp" at bounding box center [575, 278] width 155 height 16
click at [544, 267] on div "Order Method * Select..." at bounding box center [605, 277] width 209 height 36
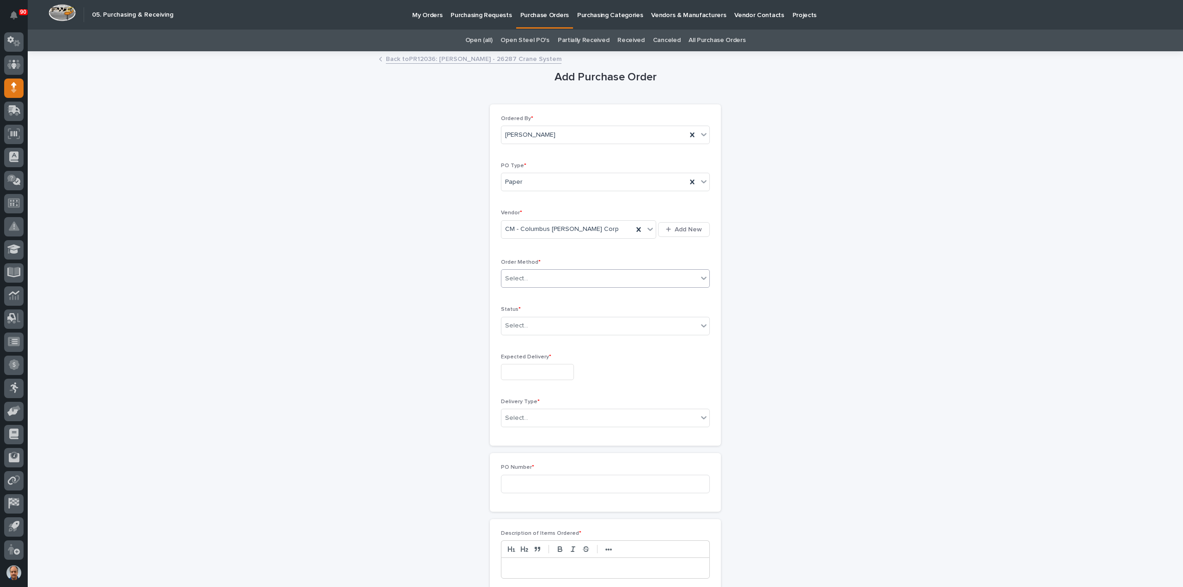
click at [541, 278] on div "Select..." at bounding box center [599, 278] width 196 height 15
click at [543, 296] on div "Online Order" at bounding box center [602, 295] width 208 height 16
click at [540, 327] on div "Select..." at bounding box center [599, 325] width 196 height 15
click at [519, 356] on div "Submitted" at bounding box center [602, 358] width 208 height 16
click at [529, 368] on input "text" at bounding box center [537, 372] width 73 height 16
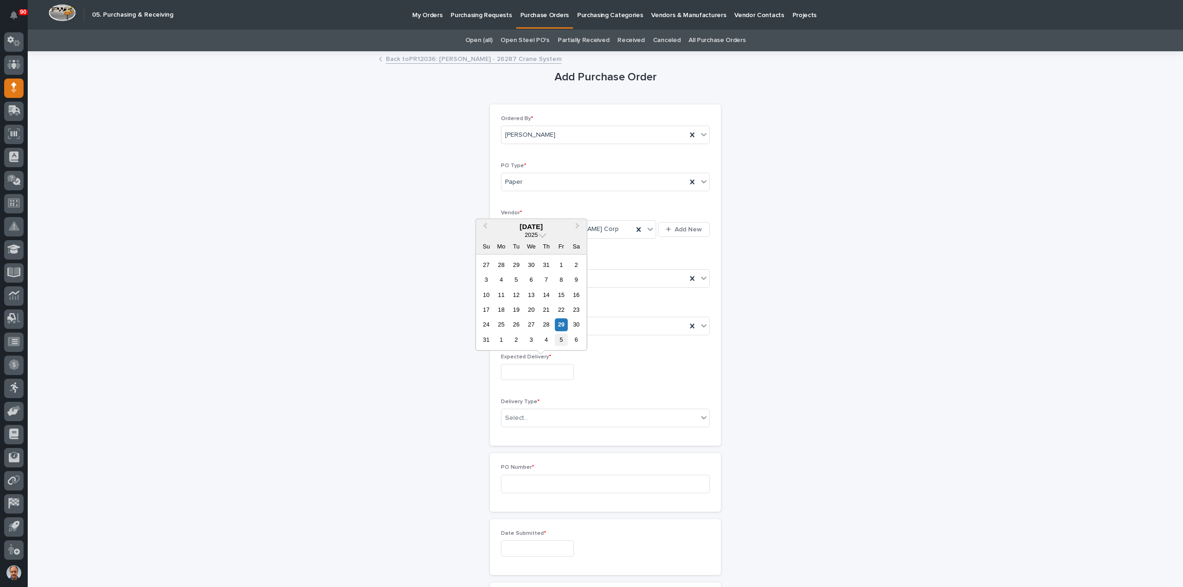
click at [562, 340] on div "5" at bounding box center [561, 340] width 12 height 12
type input "**********"
click at [577, 413] on div "Select..." at bounding box center [599, 418] width 196 height 15
click at [551, 437] on div "Deliver to PWI" at bounding box center [602, 433] width 208 height 16
drag, startPoint x: 546, startPoint y: 479, endPoint x: 552, endPoint y: 480, distance: 6.1
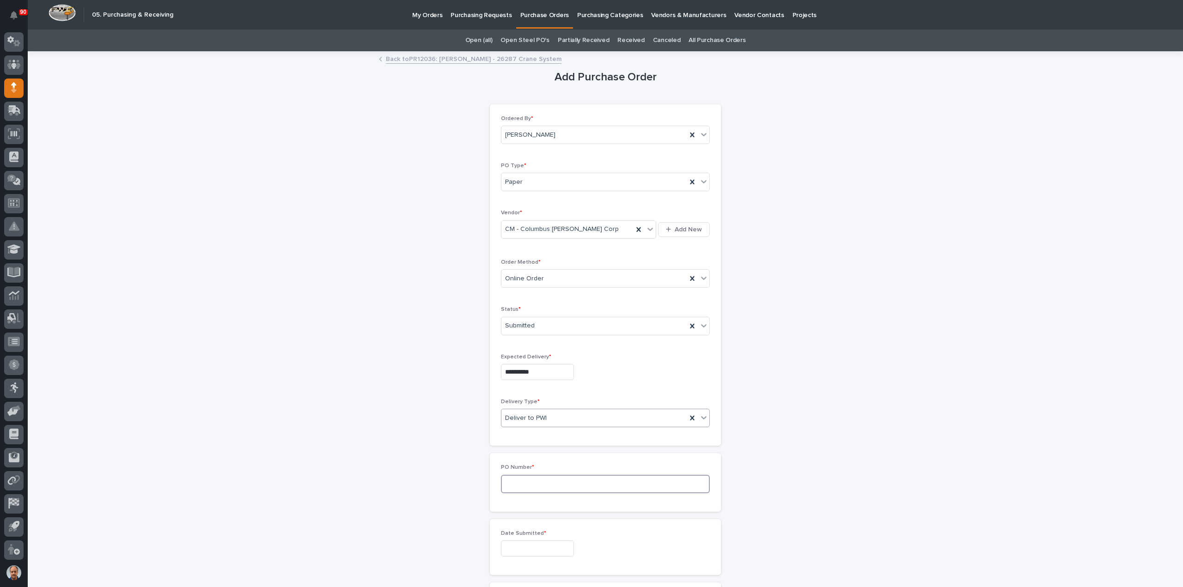
click at [552, 480] on input at bounding box center [605, 484] width 209 height 18
type input "18891"
click at [546, 544] on input "text" at bounding box center [537, 548] width 73 height 16
click at [560, 503] on div "29" at bounding box center [561, 500] width 12 height 12
type input "**********"
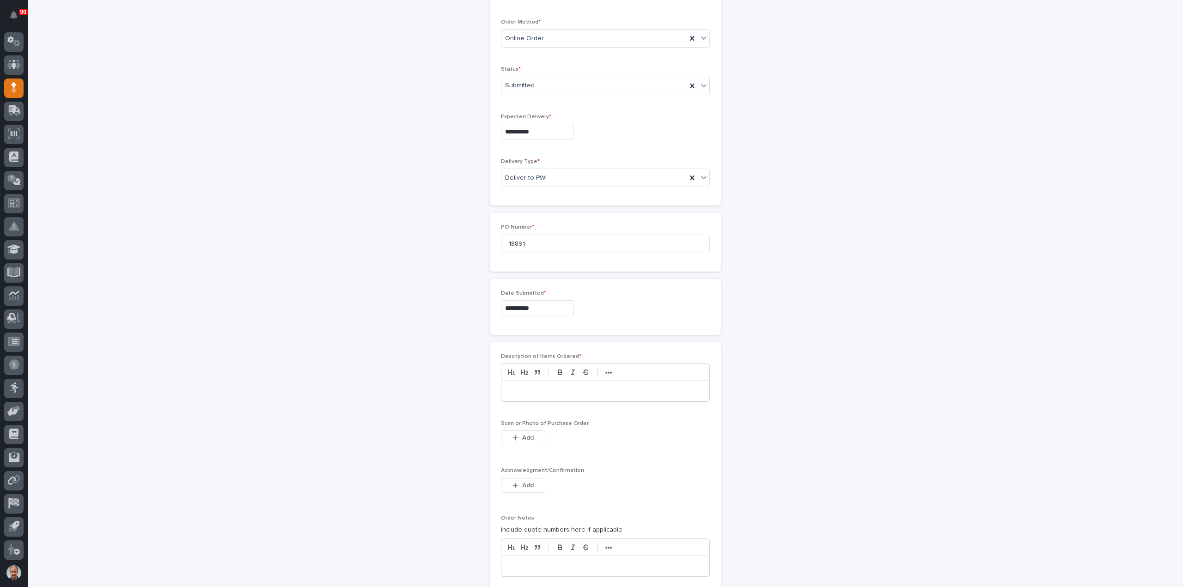
scroll to position [323, 0]
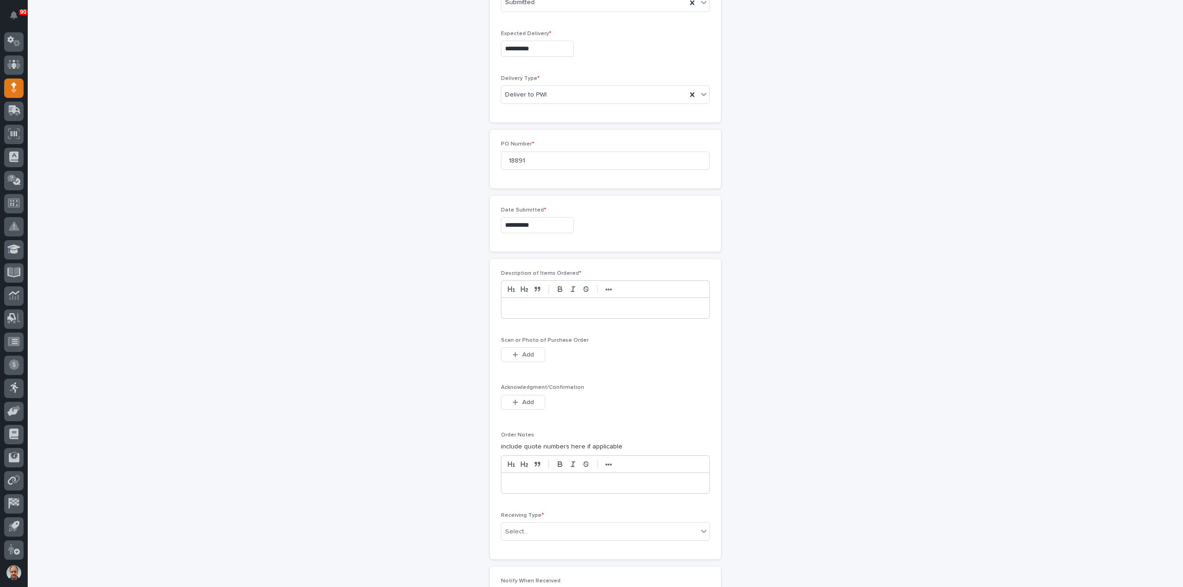
click at [558, 298] on div at bounding box center [605, 308] width 208 height 20
click at [528, 353] on span "Add" at bounding box center [528, 355] width 12 height 8
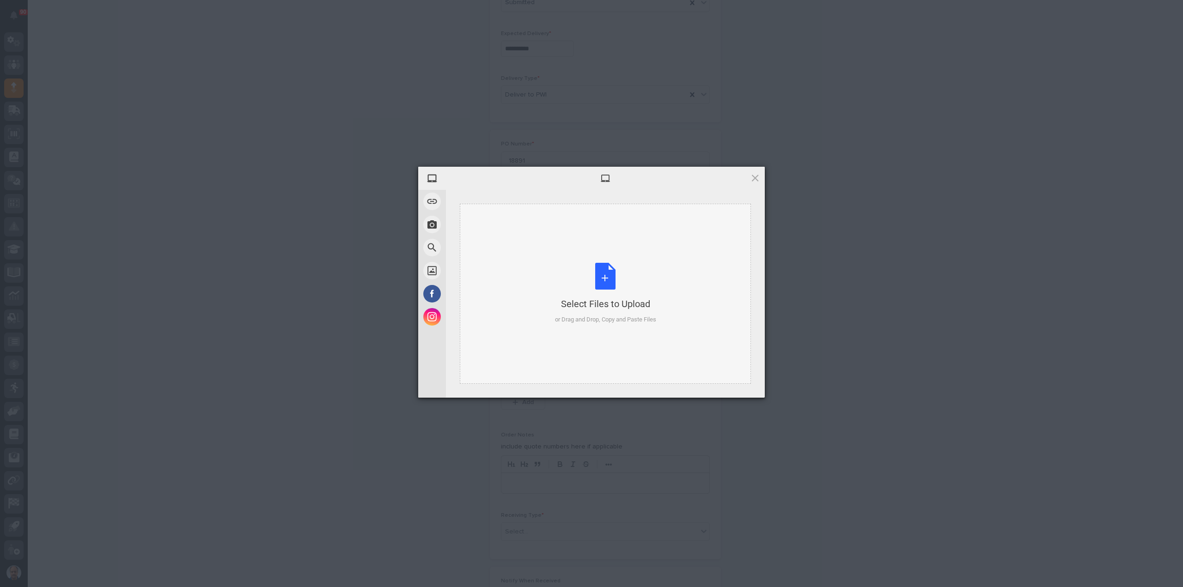
click at [606, 278] on div "Select Files to Upload or Drag and Drop, Copy and Paste Files" at bounding box center [605, 293] width 101 height 61
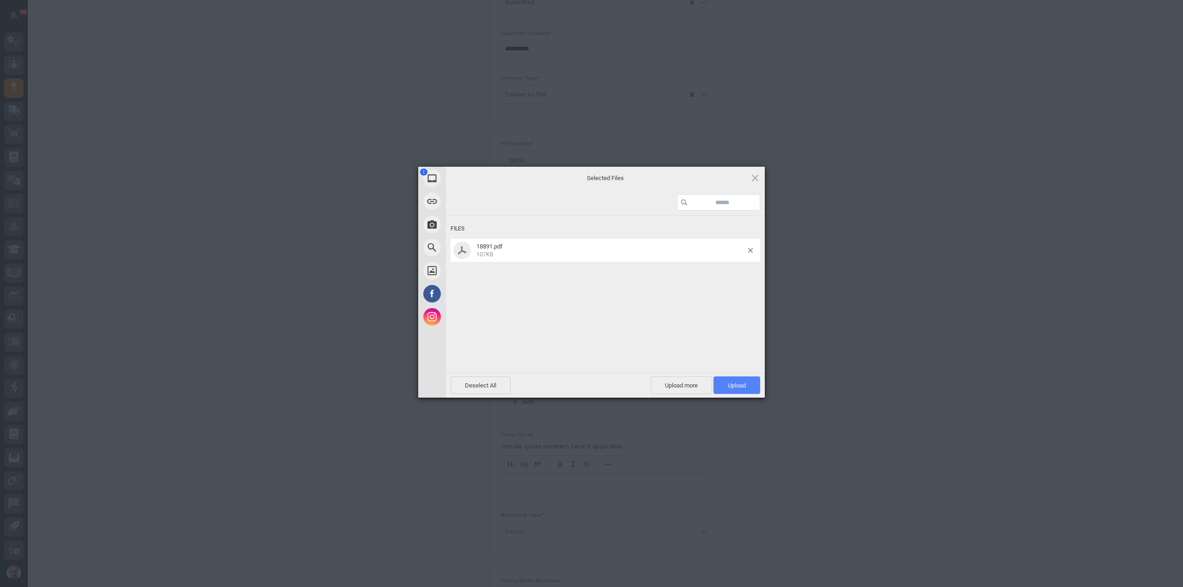
click at [735, 387] on span "Upload 1" at bounding box center [737, 385] width 18 height 7
